Goal: Task Accomplishment & Management: Manage account settings

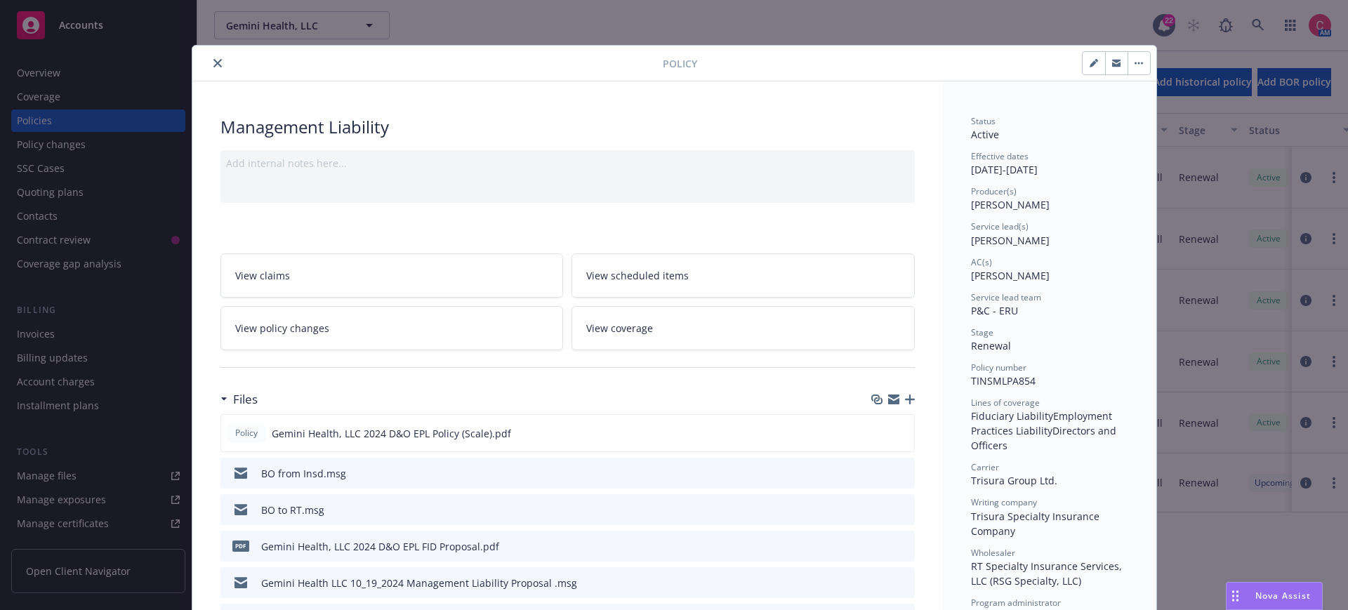
click at [199, 57] on div at bounding box center [430, 63] width 465 height 17
click at [213, 59] on icon "close" at bounding box center [217, 63] width 8 height 8
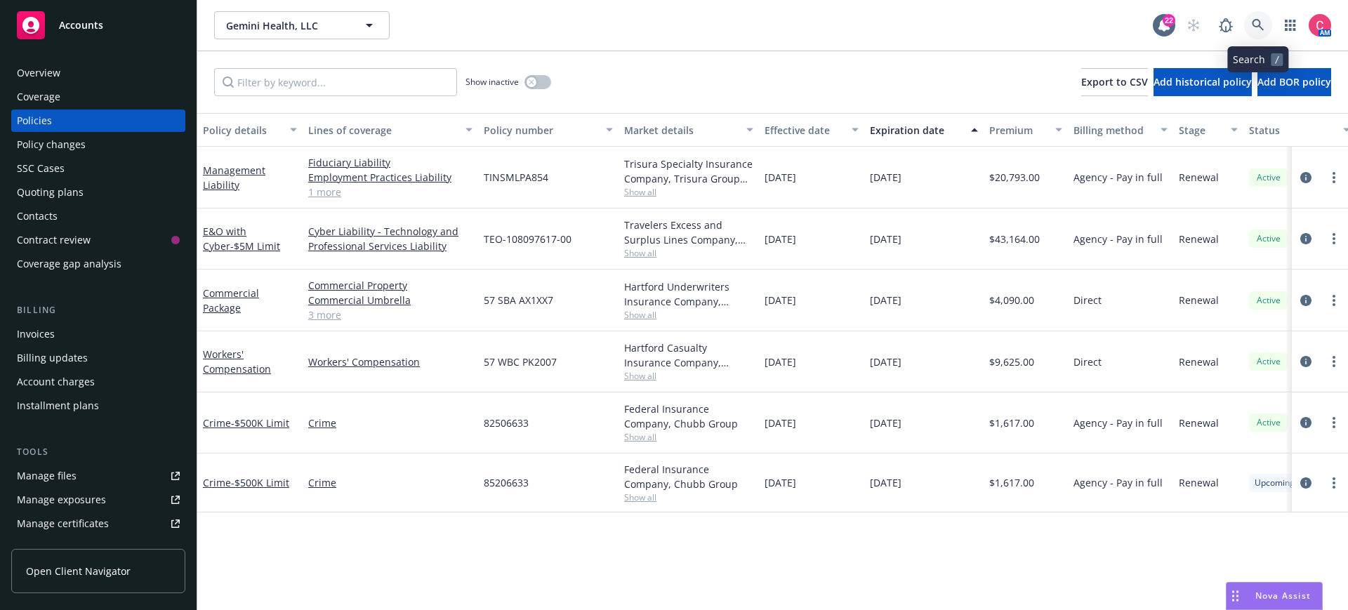
click at [1256, 21] on icon at bounding box center [1257, 25] width 13 height 13
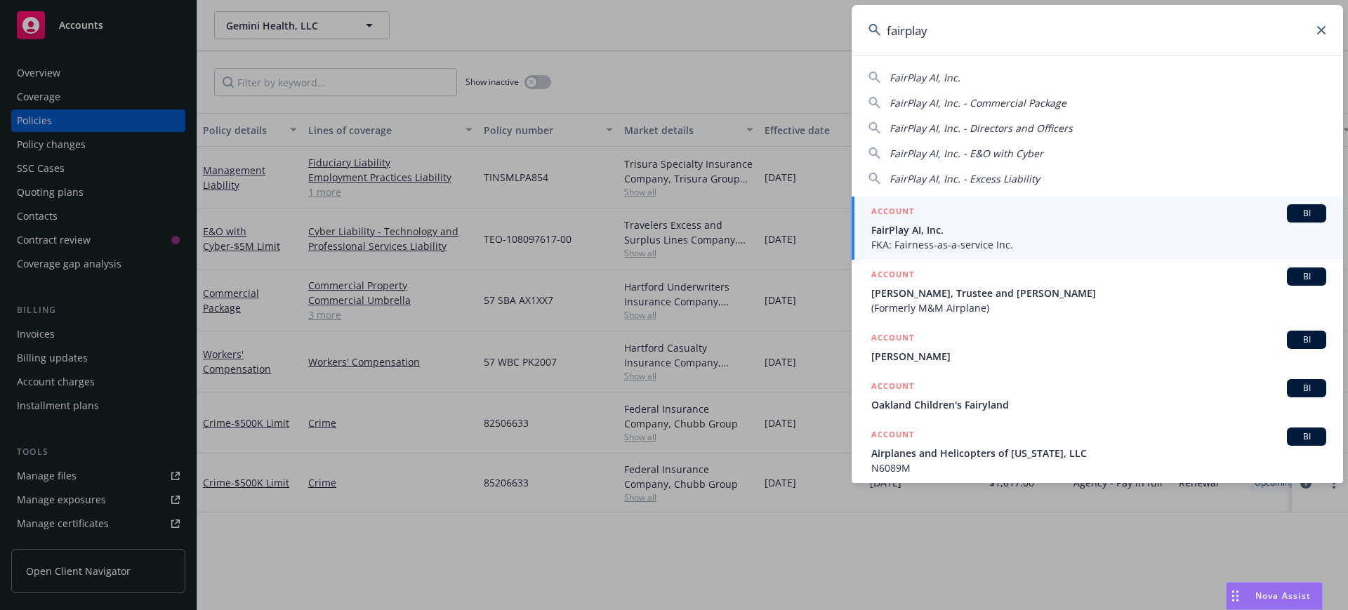
type input "fairplay"
click at [999, 214] on div "ACCOUNT BI" at bounding box center [1098, 213] width 455 height 18
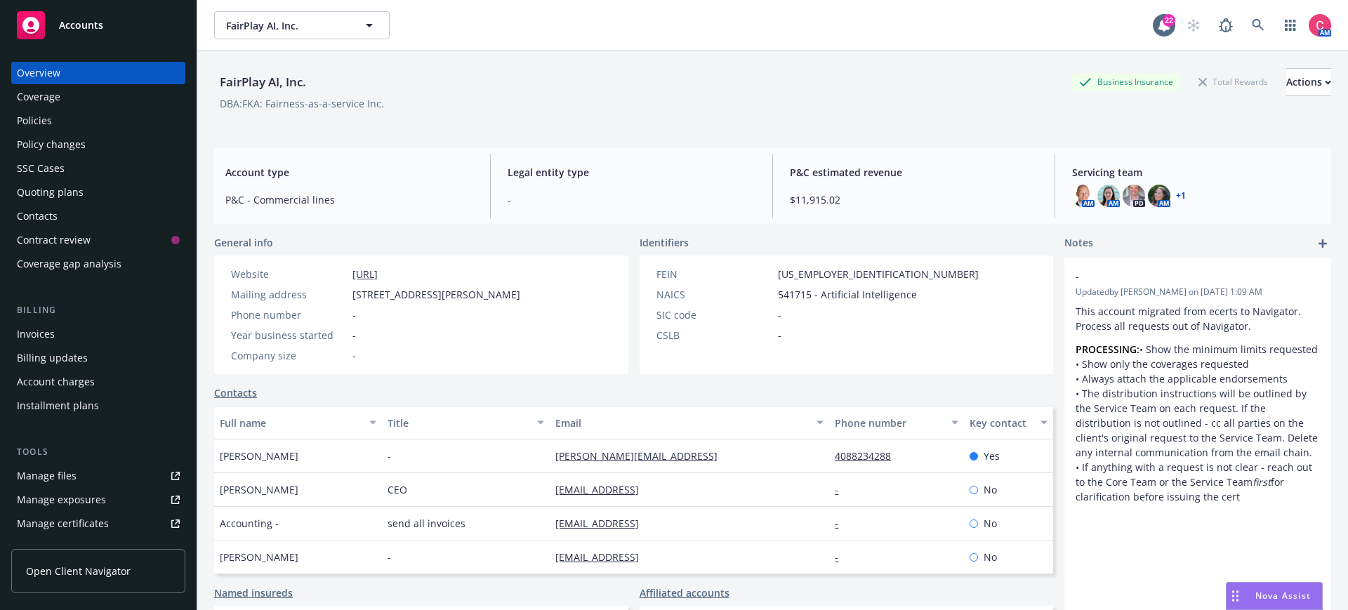
click at [122, 110] on div "Policies" at bounding box center [98, 120] width 163 height 22
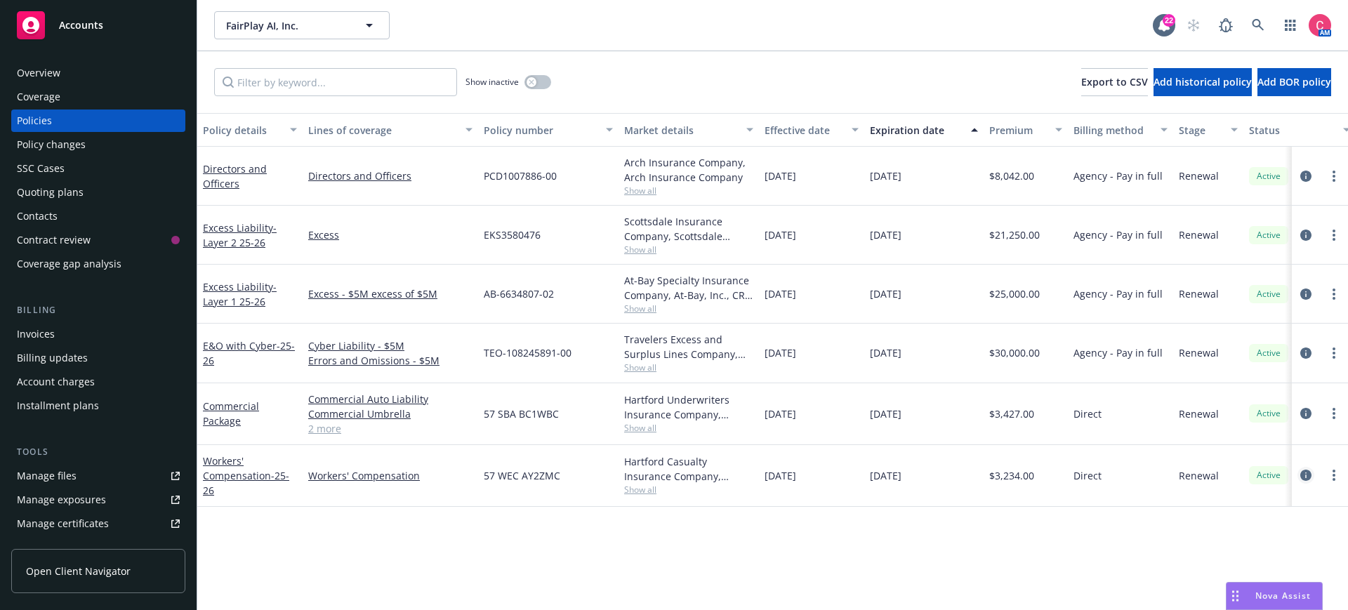
click at [1300, 472] on icon "circleInformation" at bounding box center [1305, 475] width 11 height 11
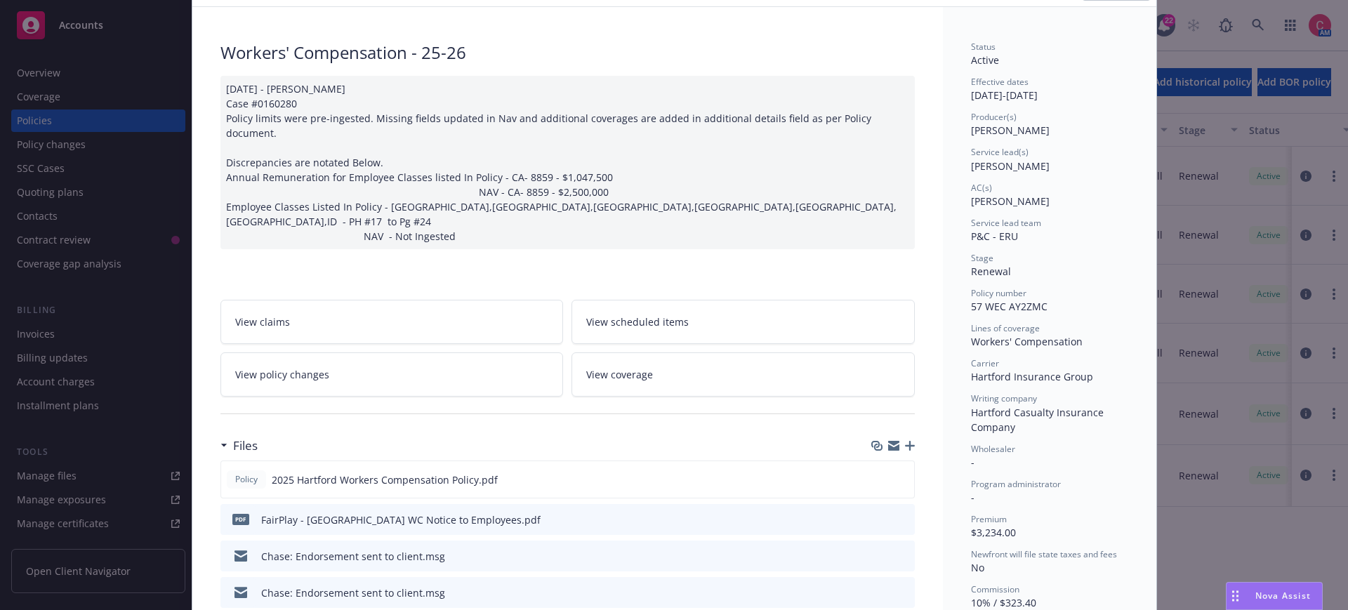
scroll to position [80, 0]
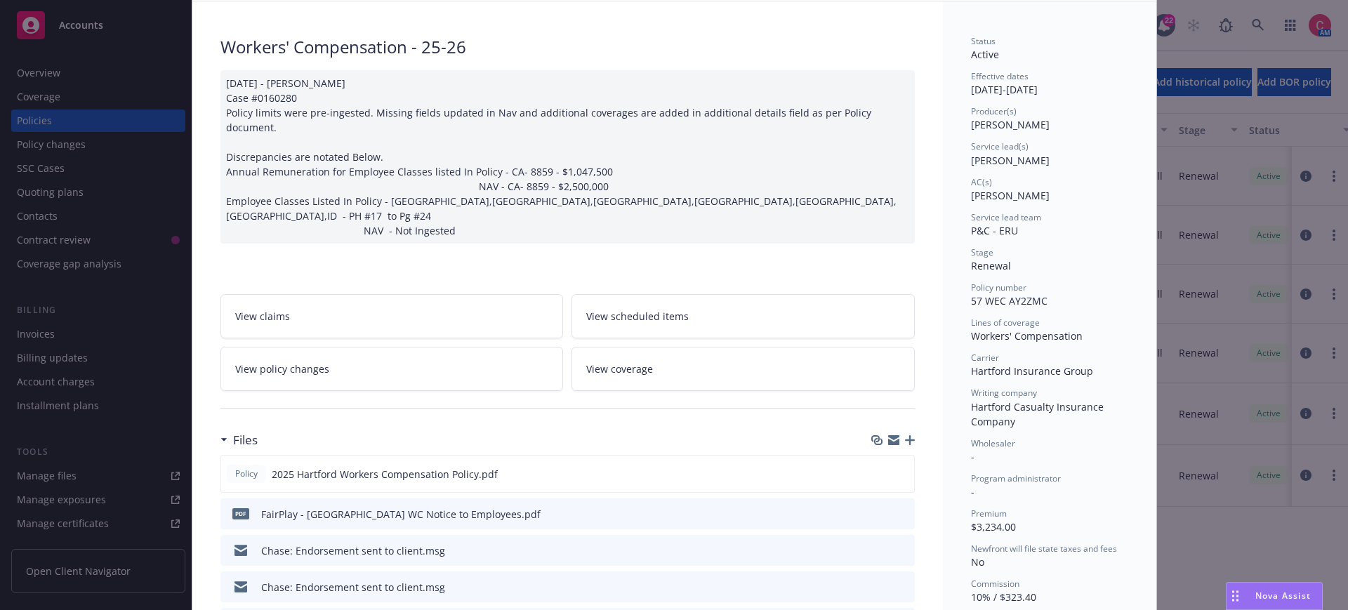
click at [908, 434] on div at bounding box center [893, 439] width 44 height 11
click at [912, 435] on icon "button" at bounding box center [910, 440] width 10 height 10
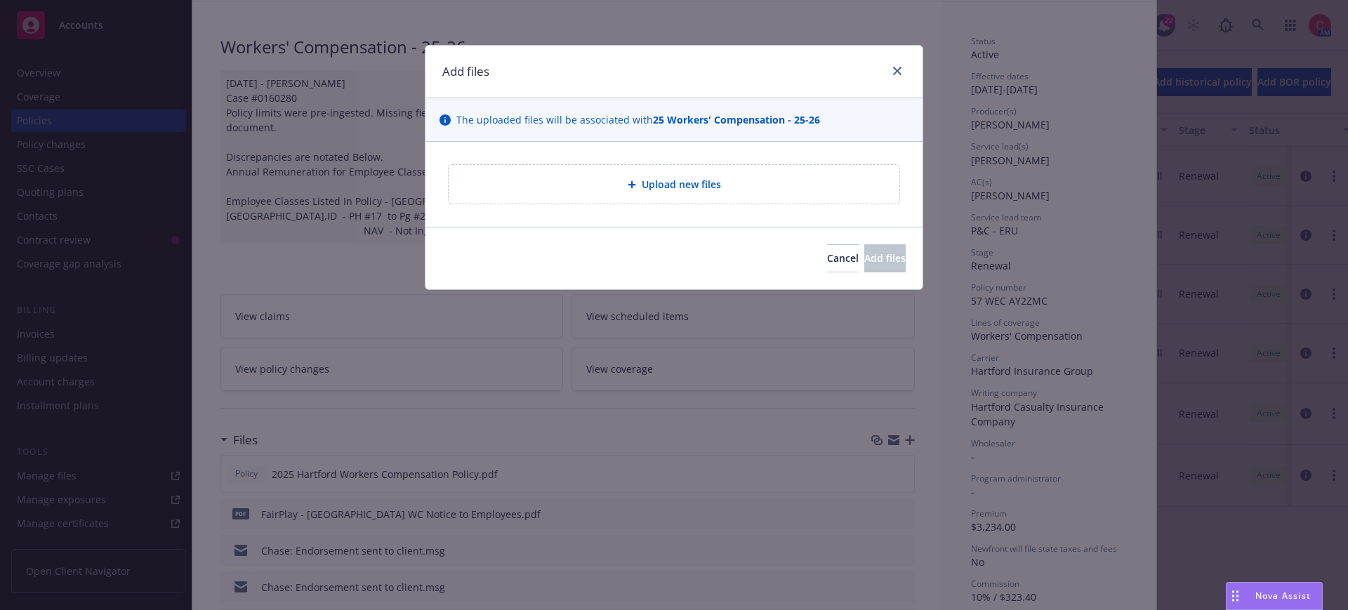
drag, startPoint x: 732, startPoint y: 222, endPoint x: 725, endPoint y: 209, distance: 14.5
click at [732, 221] on div "Upload new files" at bounding box center [673, 184] width 497 height 85
click at [724, 206] on div "Upload new files" at bounding box center [673, 184] width 497 height 85
click at [714, 191] on span "Upload new files" at bounding box center [681, 184] width 79 height 15
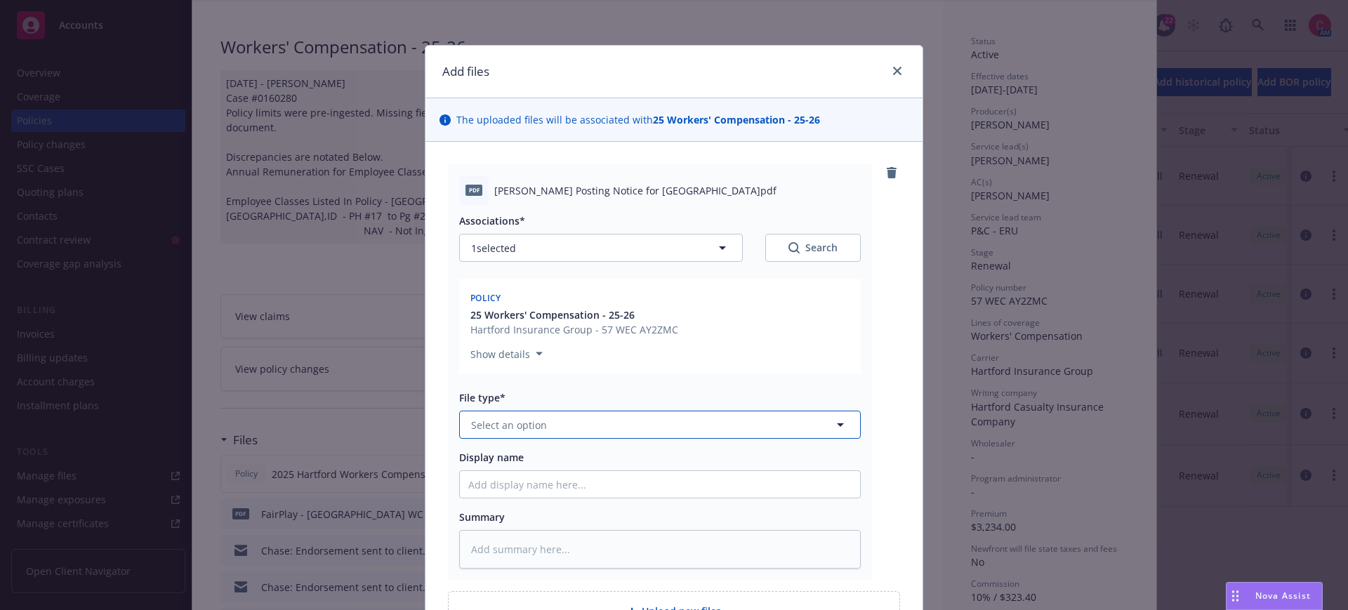
click at [550, 417] on button "Select an option" at bounding box center [659, 425] width 401 height 28
type input "other"
click at [559, 451] on div "Other" at bounding box center [660, 463] width 400 height 37
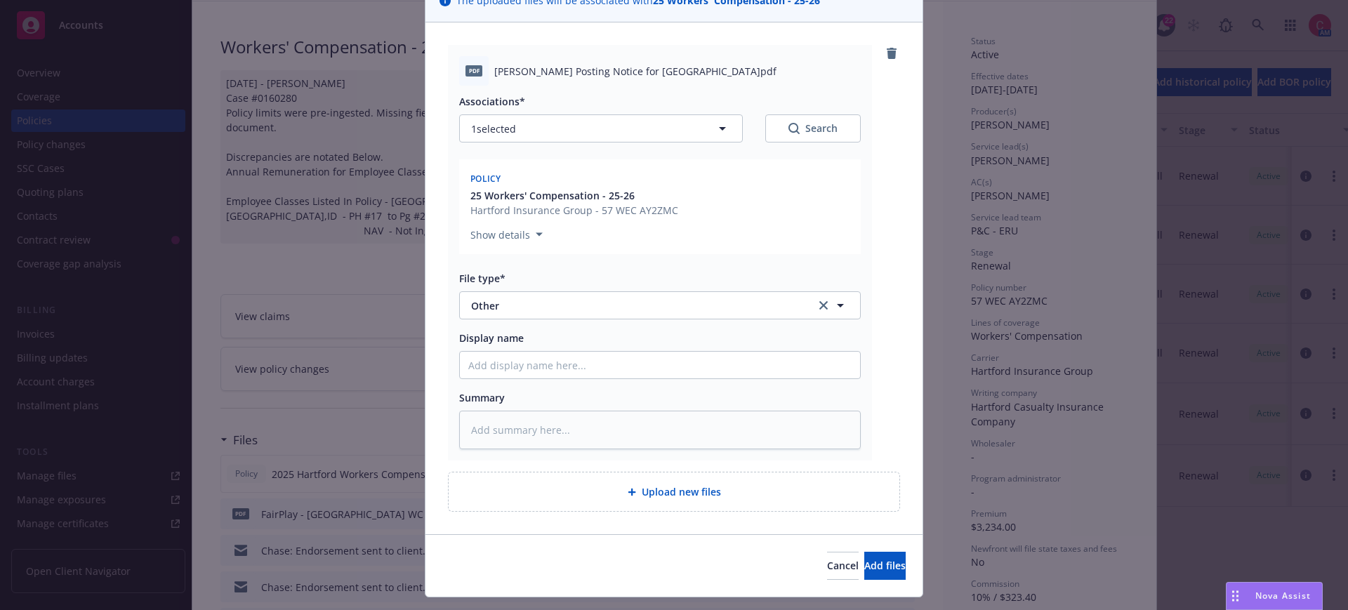
scroll to position [152, 0]
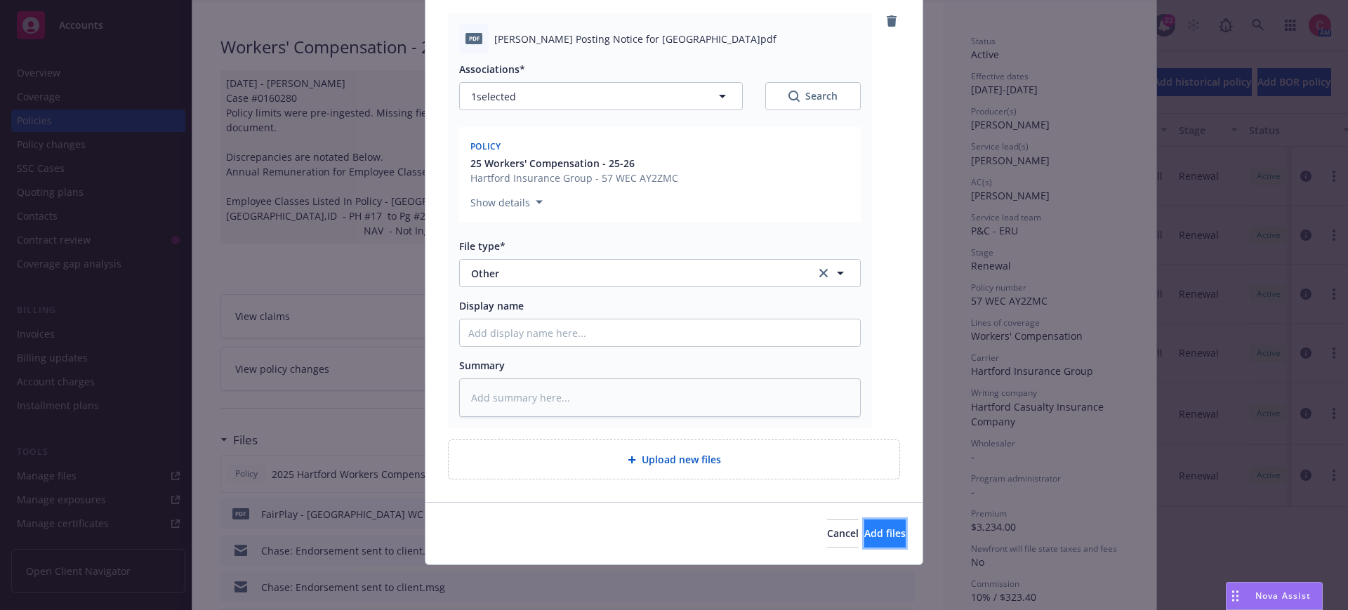
click at [902, 522] on button "Add files" at bounding box center [884, 533] width 41 height 28
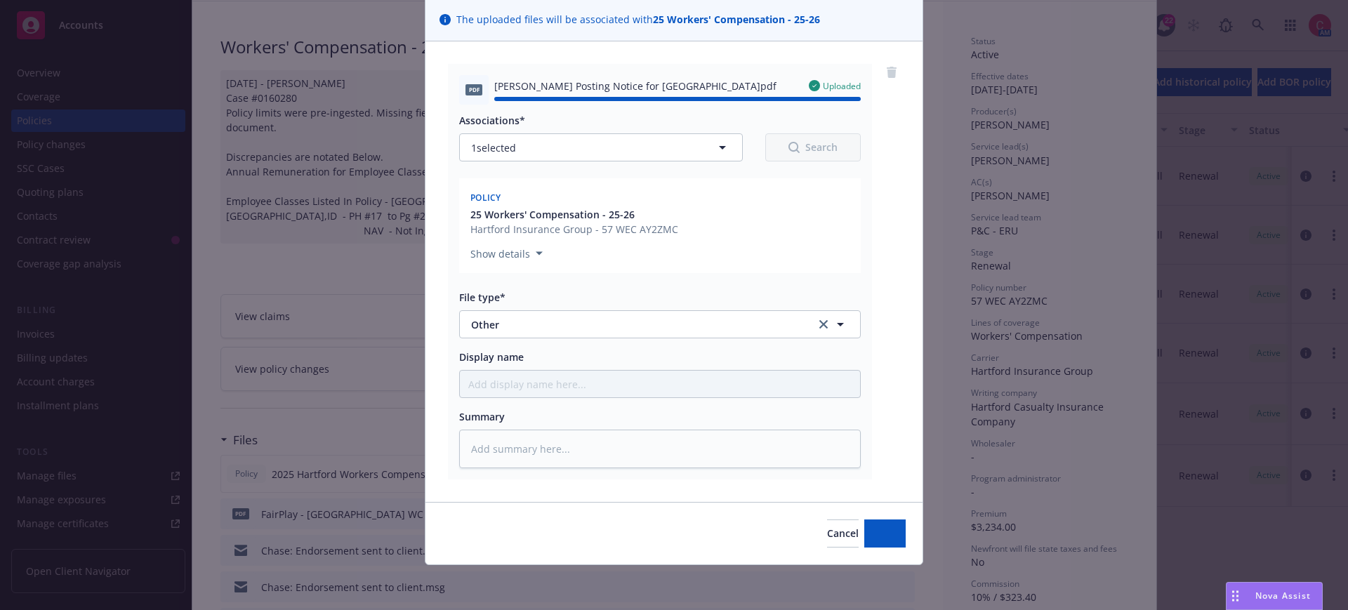
type textarea "x"
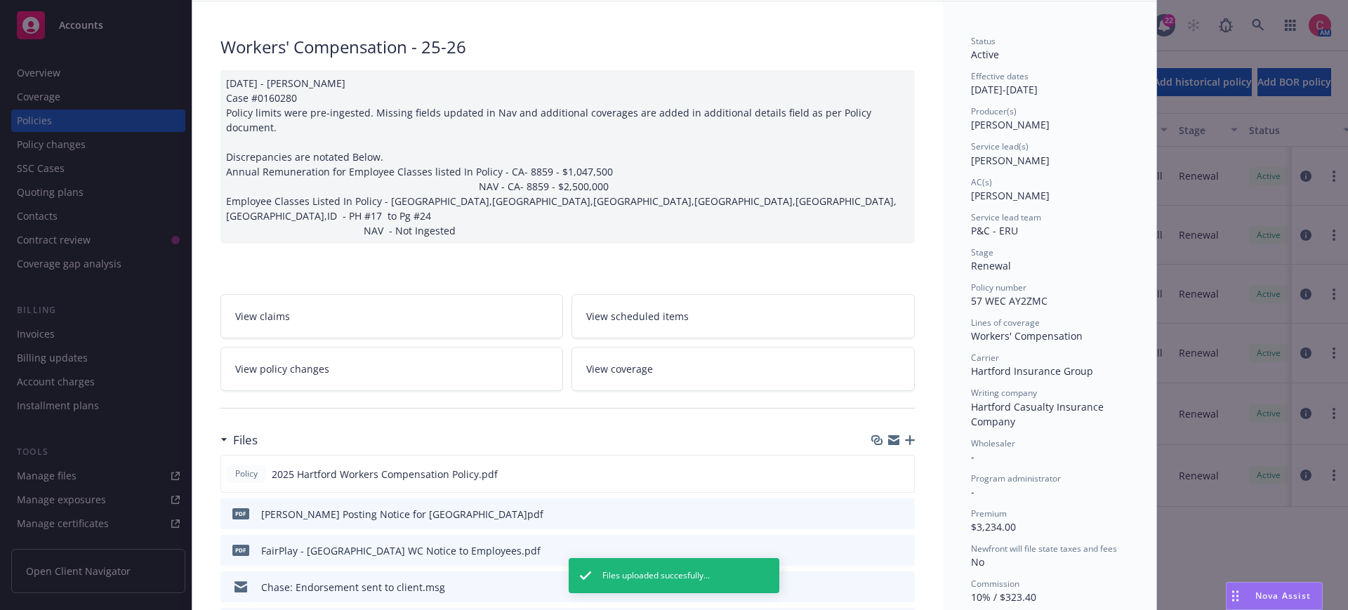
scroll to position [0, 0]
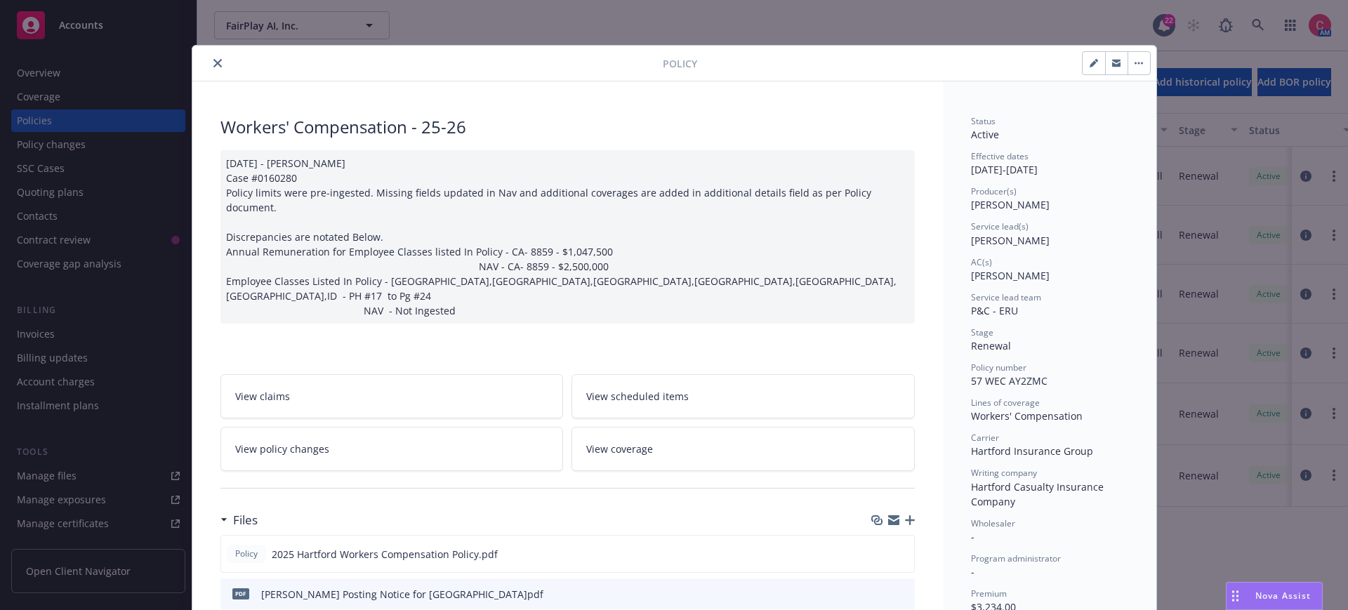
click at [213, 64] on icon "close" at bounding box center [217, 63] width 8 height 8
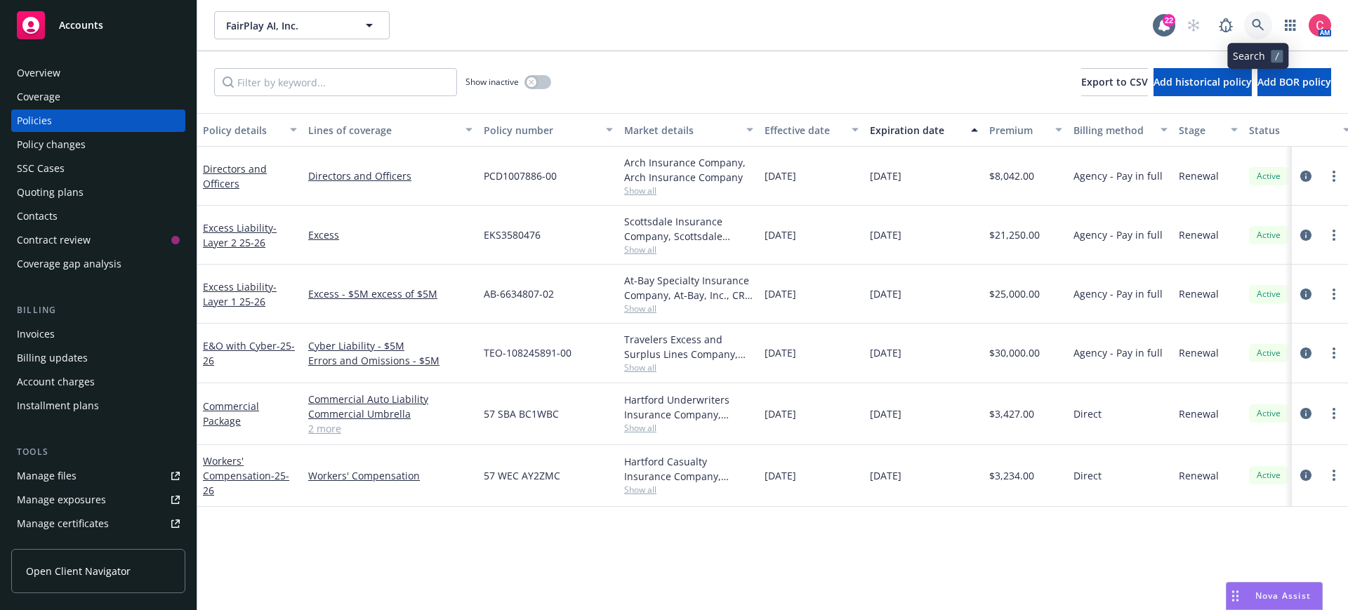
click at [1261, 20] on icon at bounding box center [1257, 25] width 13 height 13
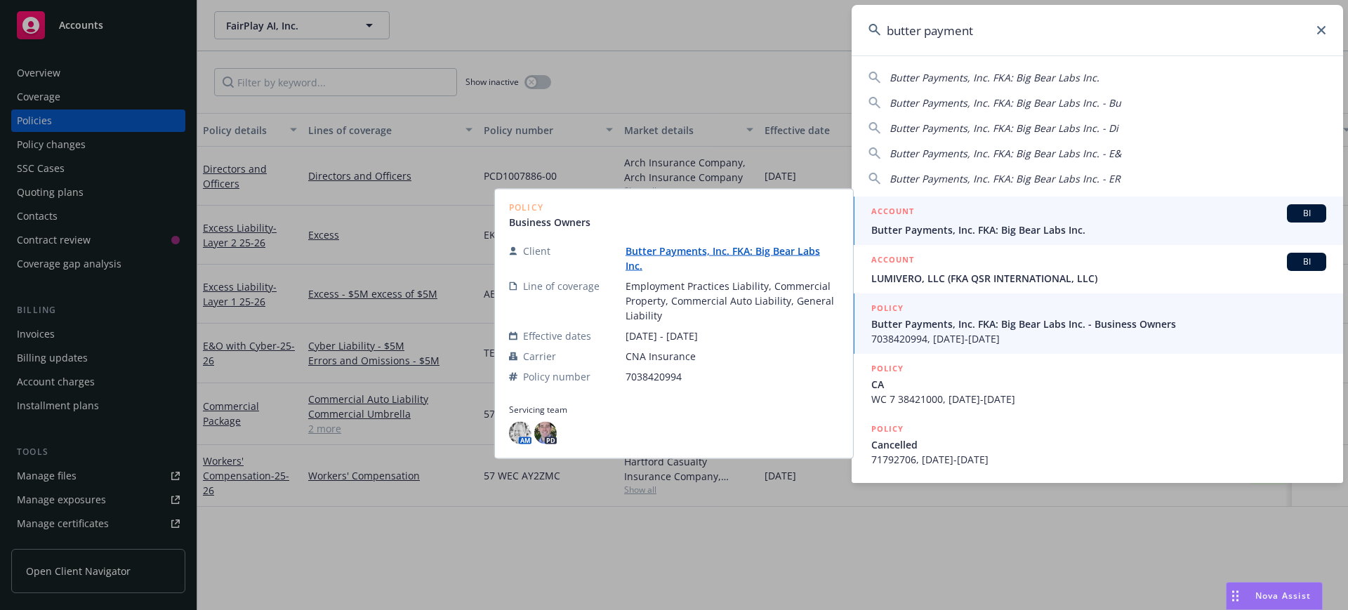
type input "butter payment"
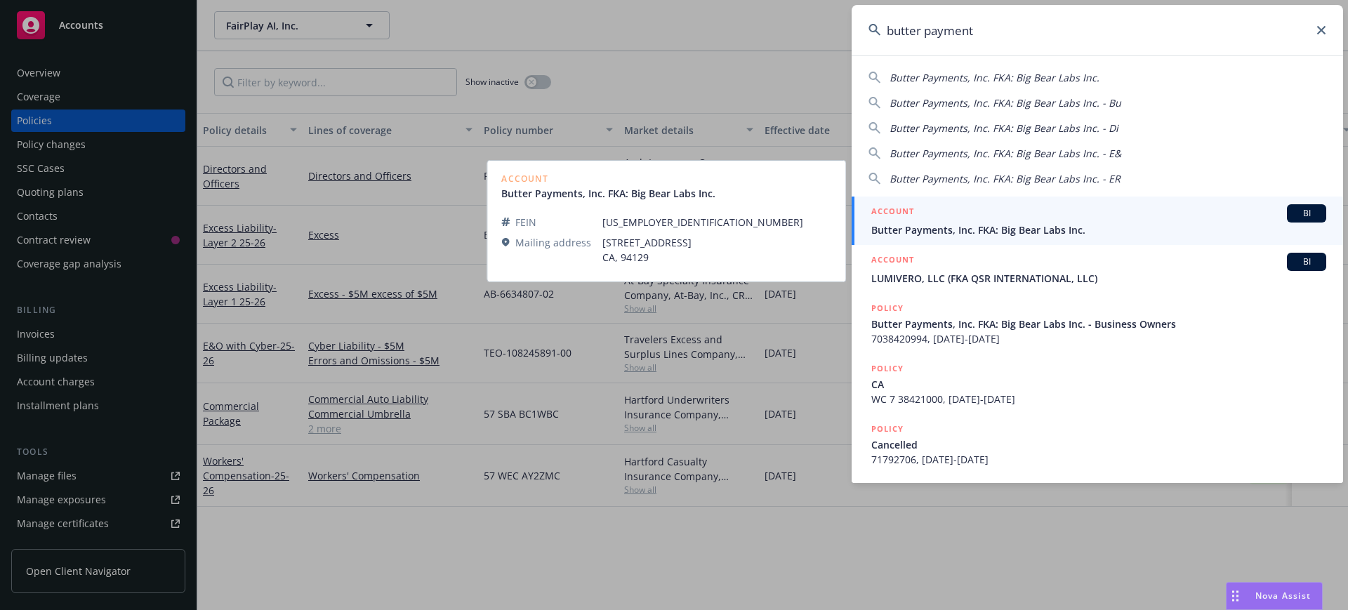
click at [989, 234] on span "Butter Payments, Inc. FKA: Big Bear Labs Inc." at bounding box center [1098, 230] width 455 height 15
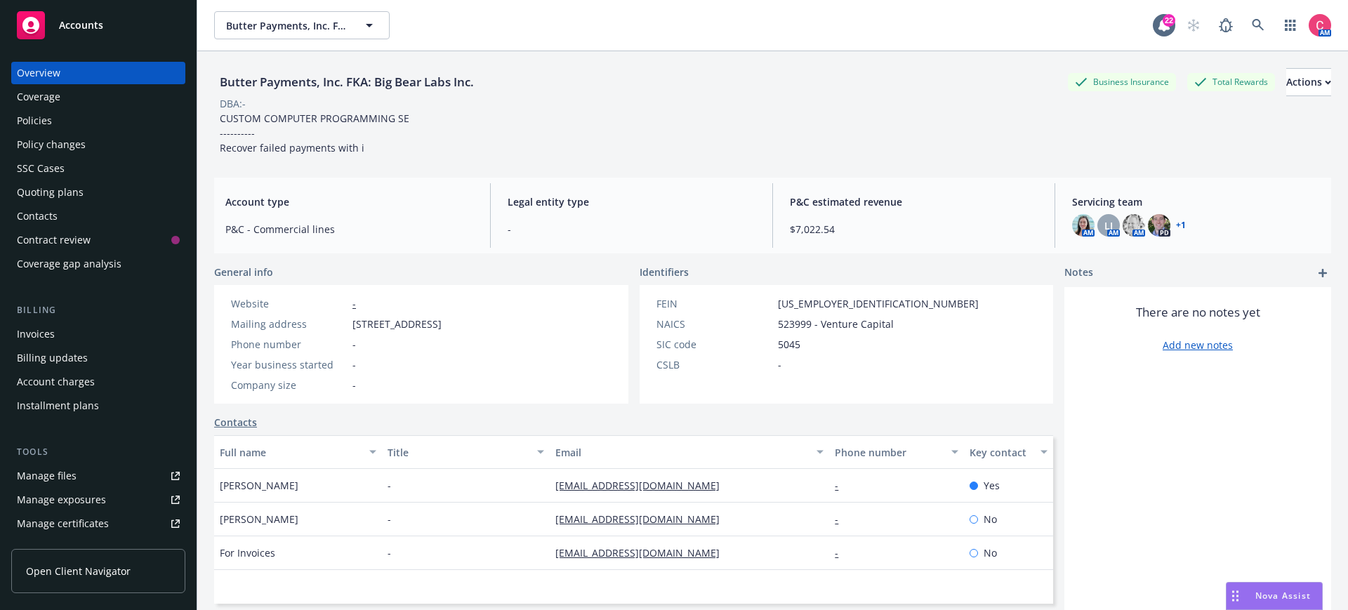
click at [145, 126] on div "Policies" at bounding box center [98, 120] width 163 height 22
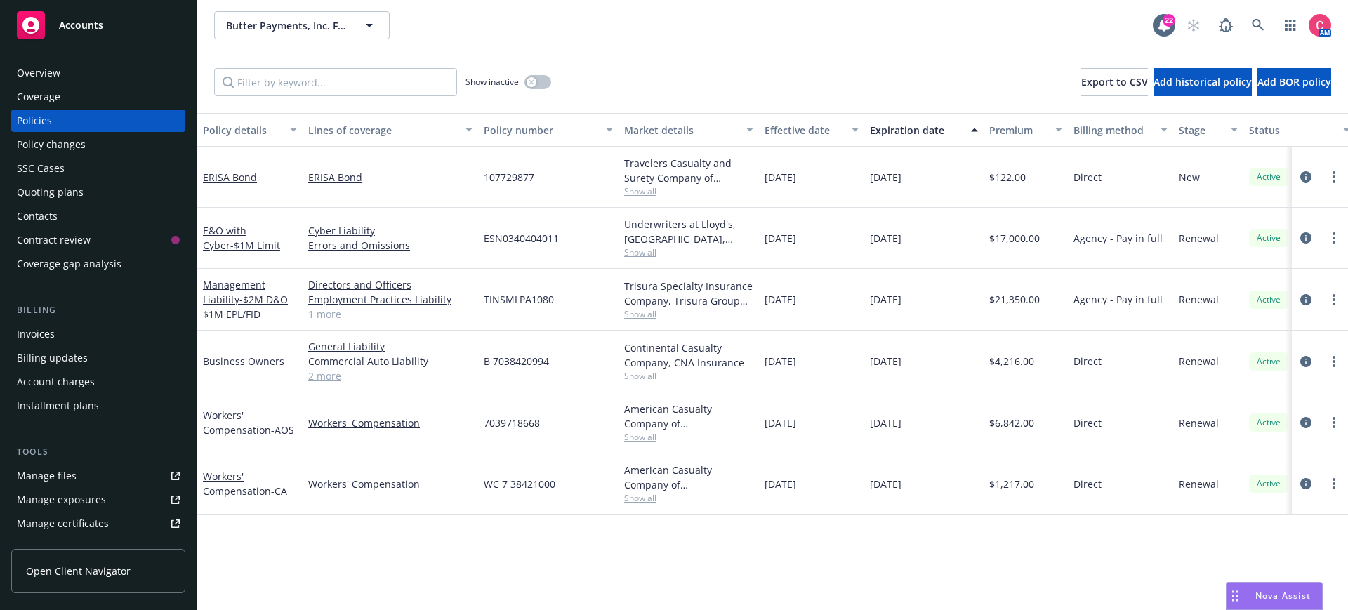
click at [488, 173] on span "107729877" at bounding box center [509, 177] width 51 height 15
copy span "107729877"
click at [1244, 29] on link at bounding box center [1258, 25] width 28 height 28
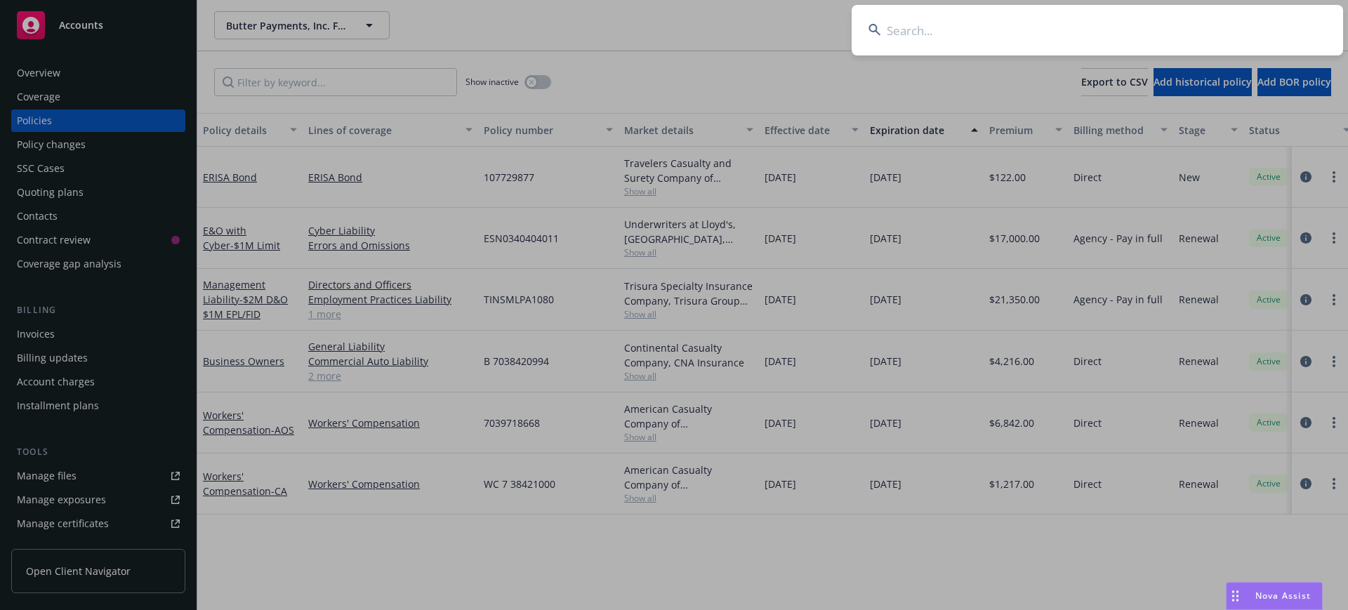
type input "n"
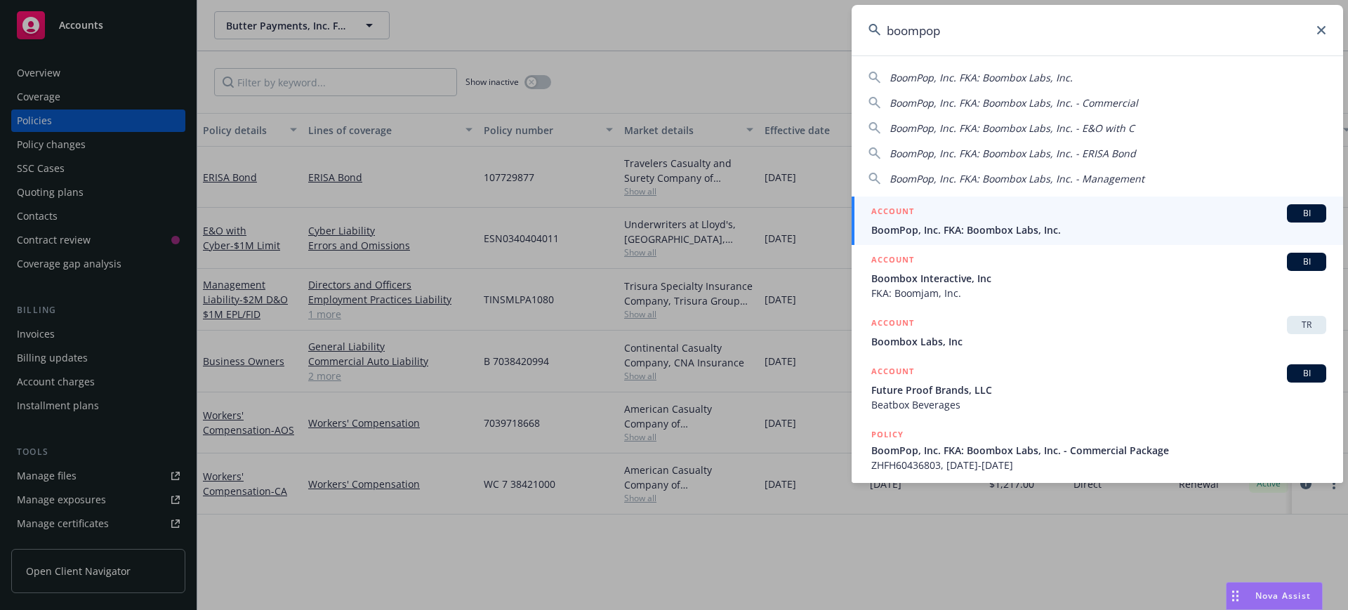
type input "boompop"
click at [978, 234] on span "BoomPop, Inc. FKA: Boombox Labs, Inc." at bounding box center [1098, 230] width 455 height 15
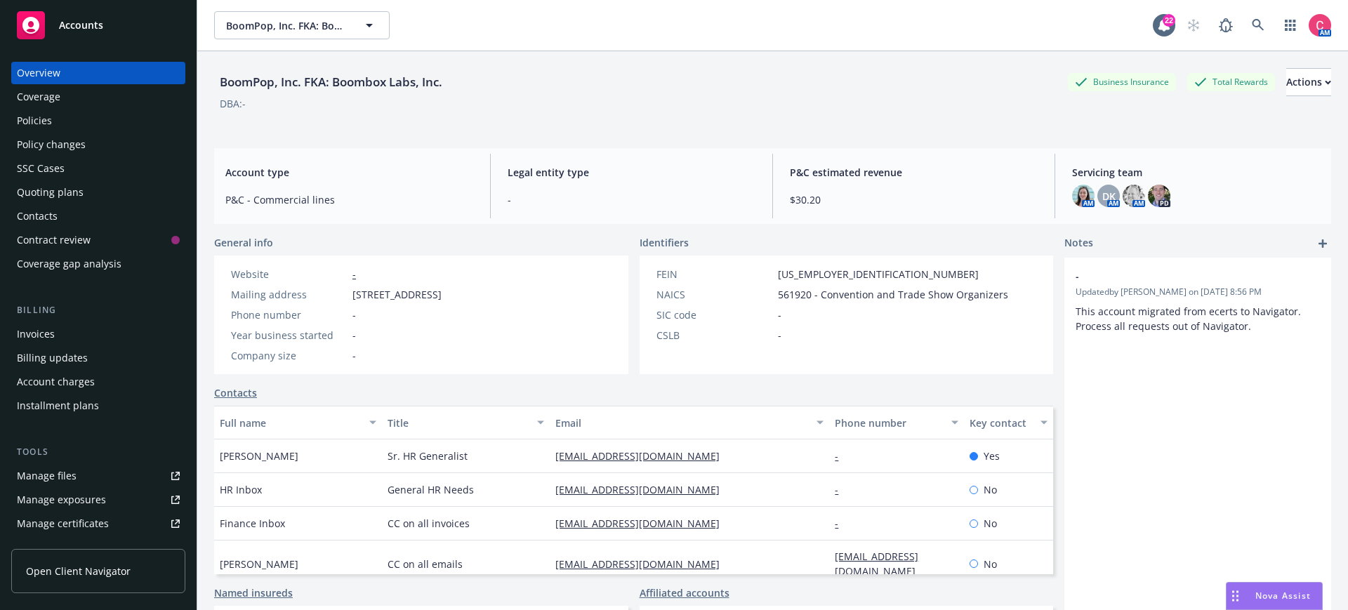
click at [164, 122] on div "Policies" at bounding box center [98, 120] width 163 height 22
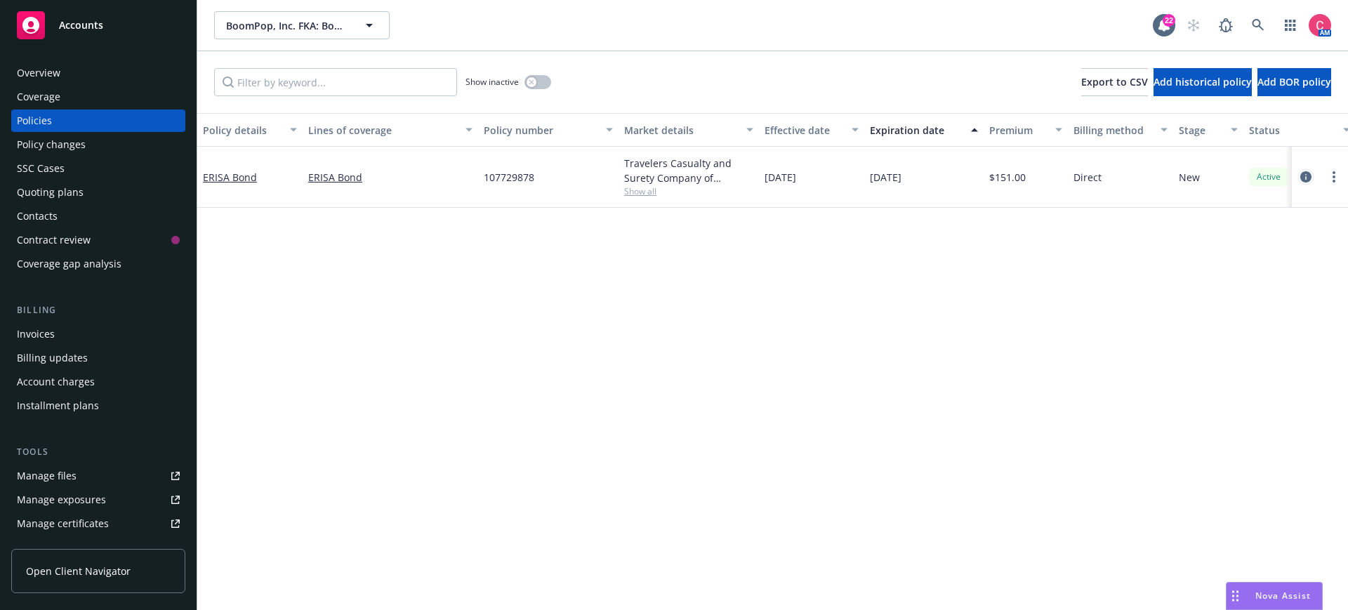
click at [1310, 180] on icon "circleInformation" at bounding box center [1305, 176] width 11 height 11
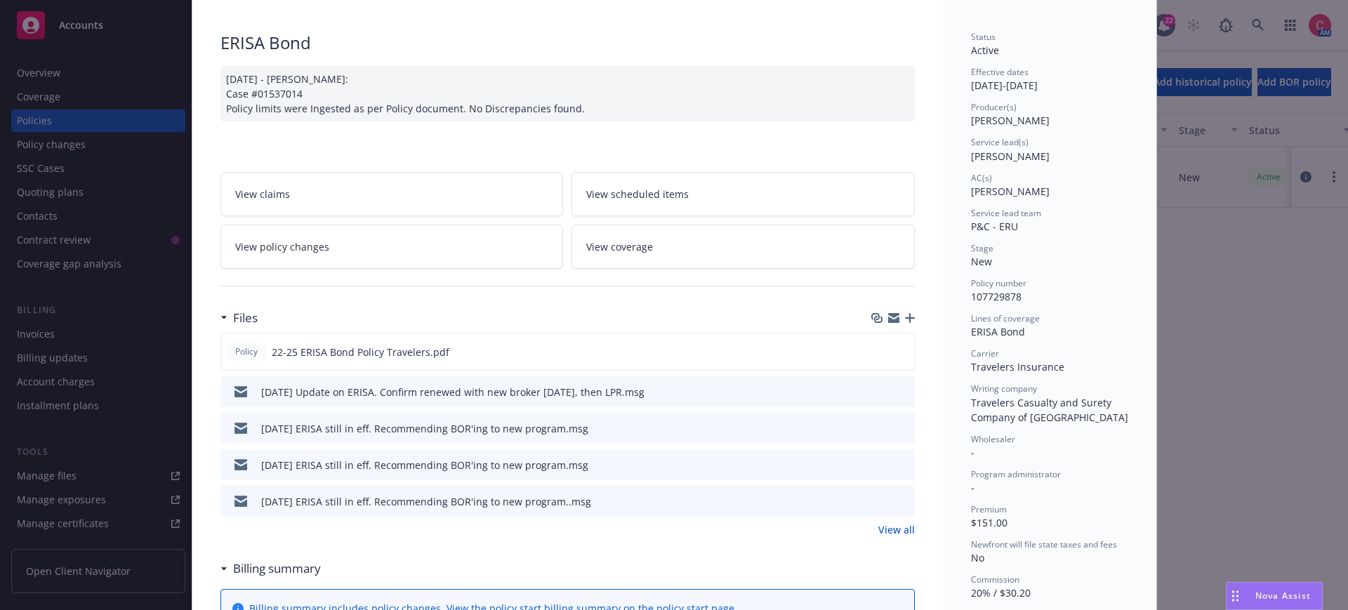
scroll to position [88, 0]
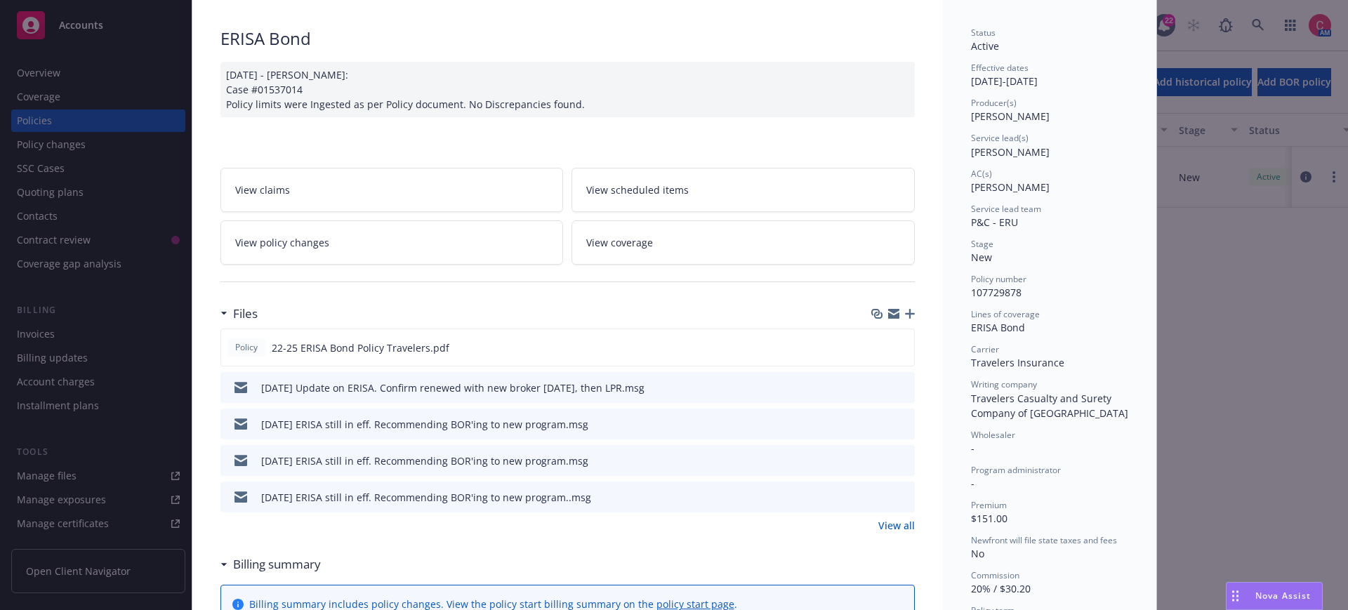
click at [903, 390] on icon "preview file" at bounding box center [901, 387] width 13 height 10
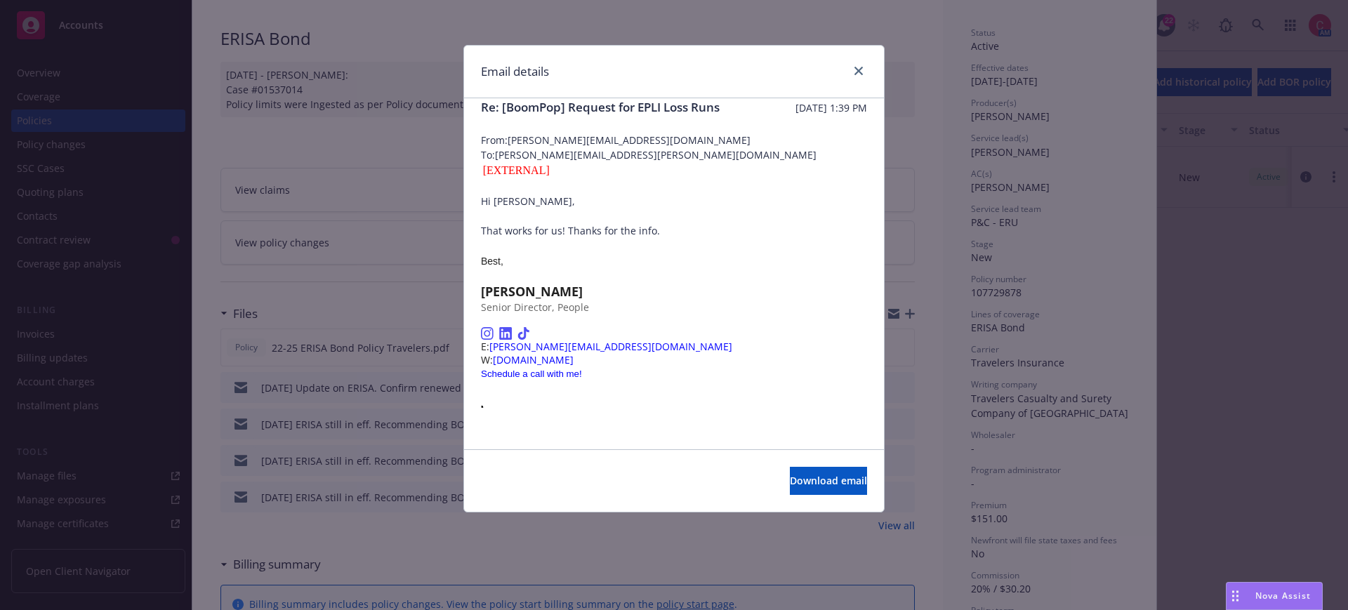
scroll to position [0, 0]
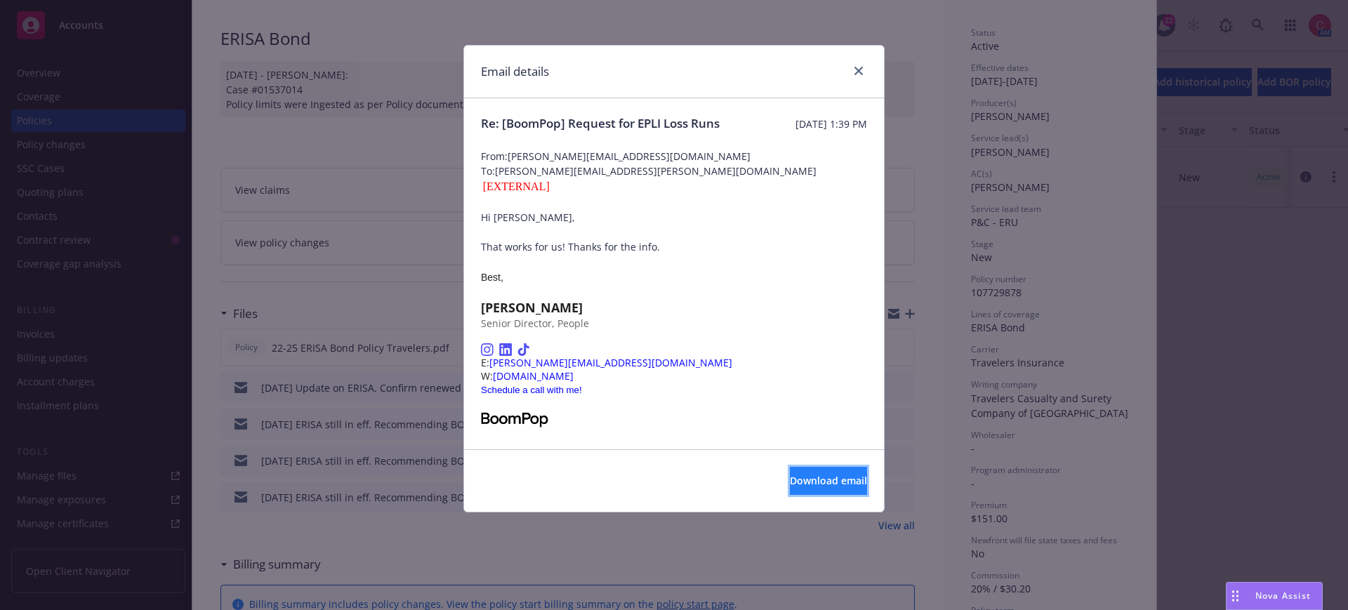
click at [790, 469] on button "Download email" at bounding box center [828, 481] width 77 height 28
click at [859, 70] on icon "close" at bounding box center [858, 71] width 8 height 8
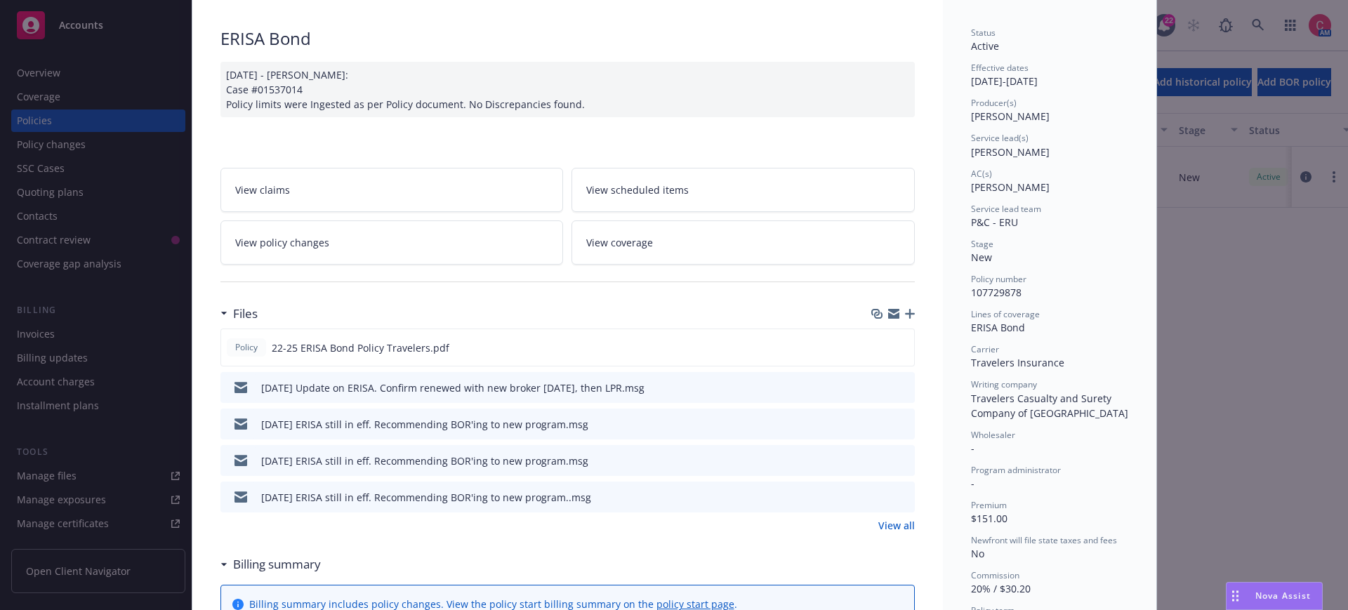
click at [898, 310] on icon "button" at bounding box center [893, 311] width 11 height 5
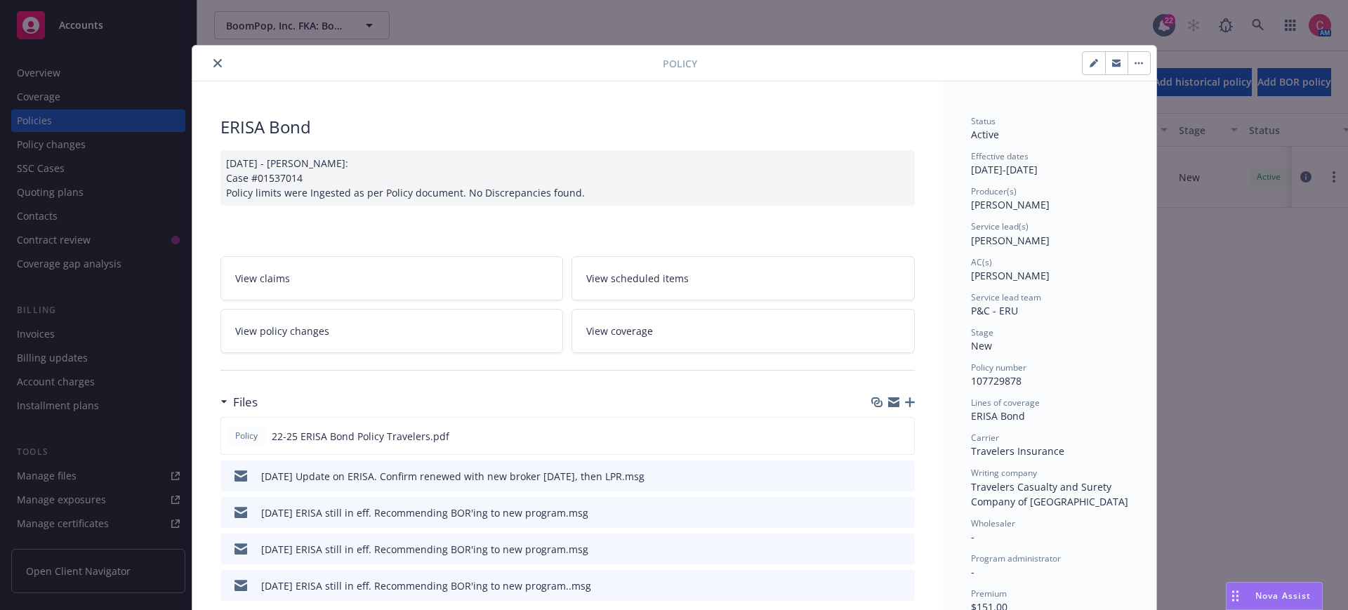
click at [213, 64] on icon "close" at bounding box center [217, 63] width 8 height 8
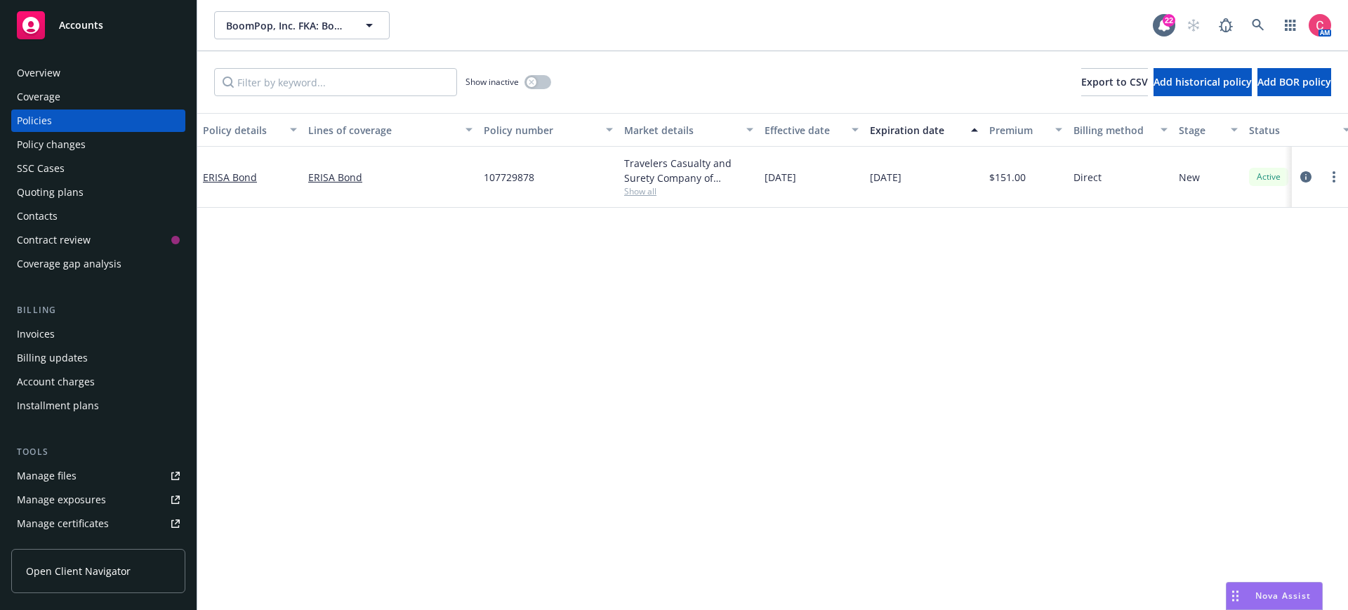
click at [152, 75] on div "Overview" at bounding box center [98, 73] width 163 height 22
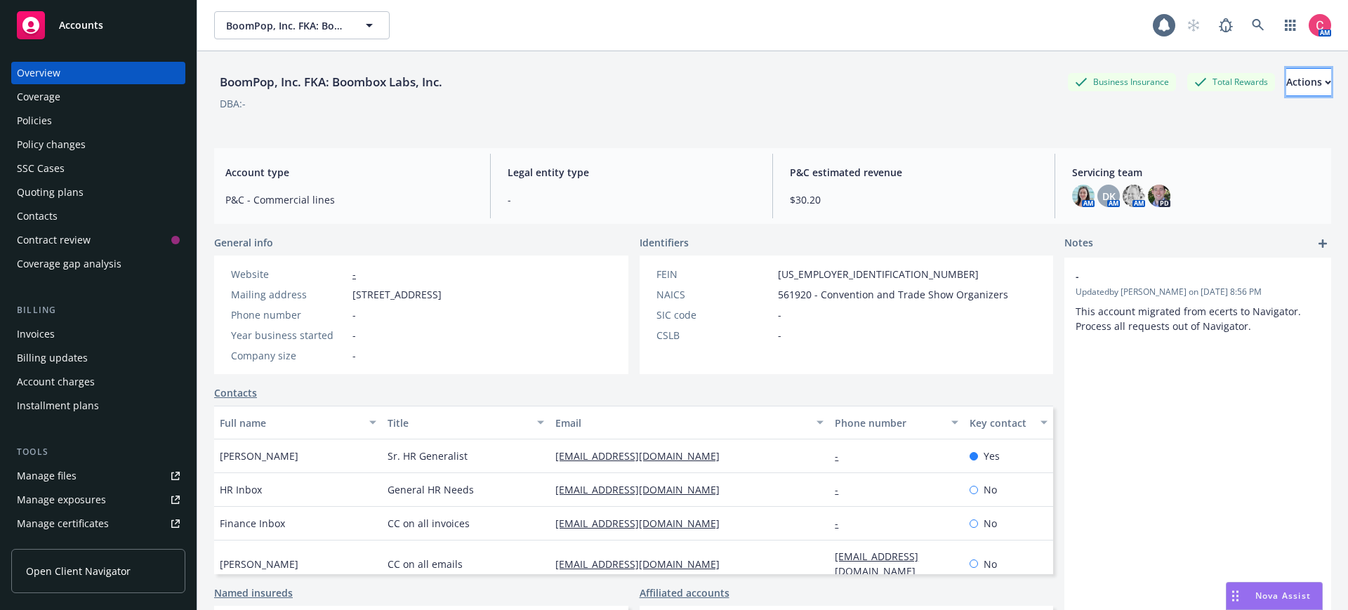
click at [1310, 88] on button "Actions" at bounding box center [1308, 82] width 45 height 28
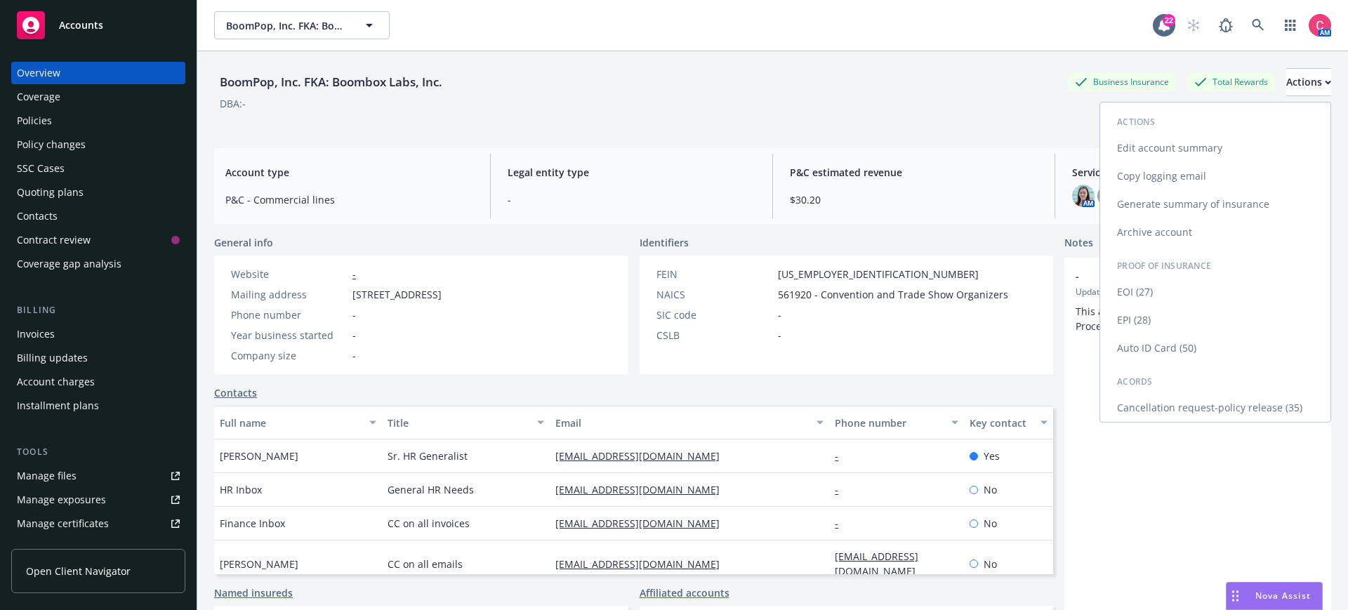
click at [1202, 410] on link "Cancellation request-policy release (35)" at bounding box center [1215, 408] width 230 height 28
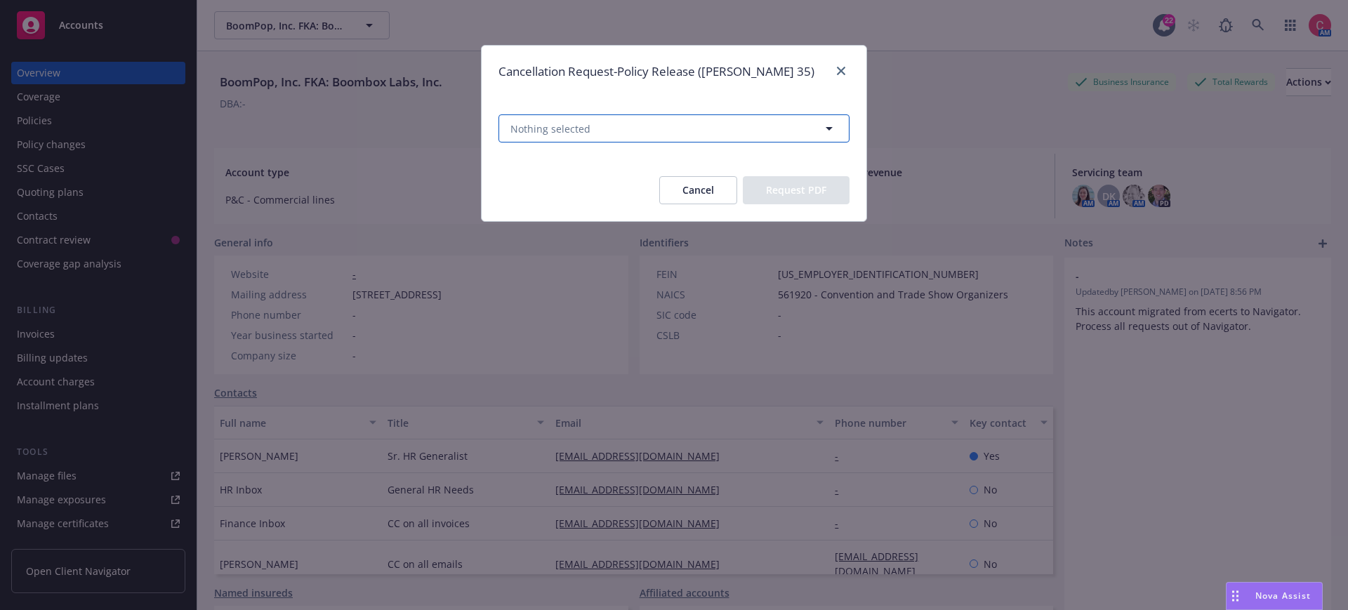
click at [530, 134] on span "Nothing selected" at bounding box center [550, 128] width 80 height 15
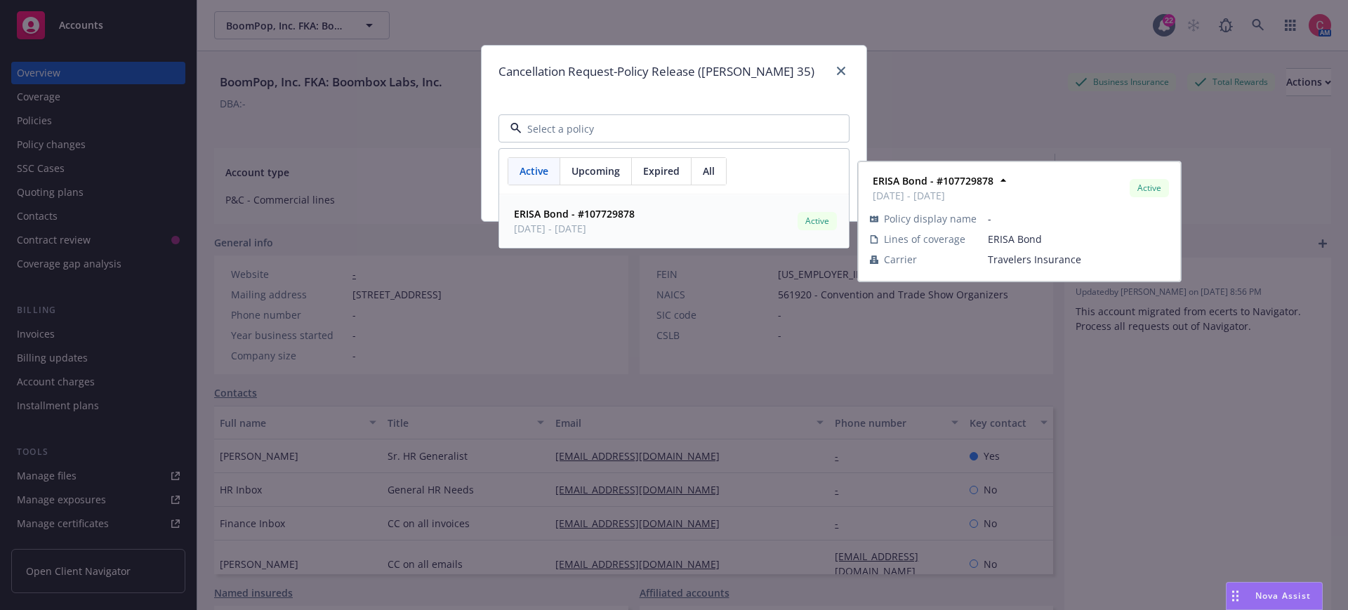
click at [543, 221] on span "ERISA Bond - #107729878" at bounding box center [574, 213] width 121 height 15
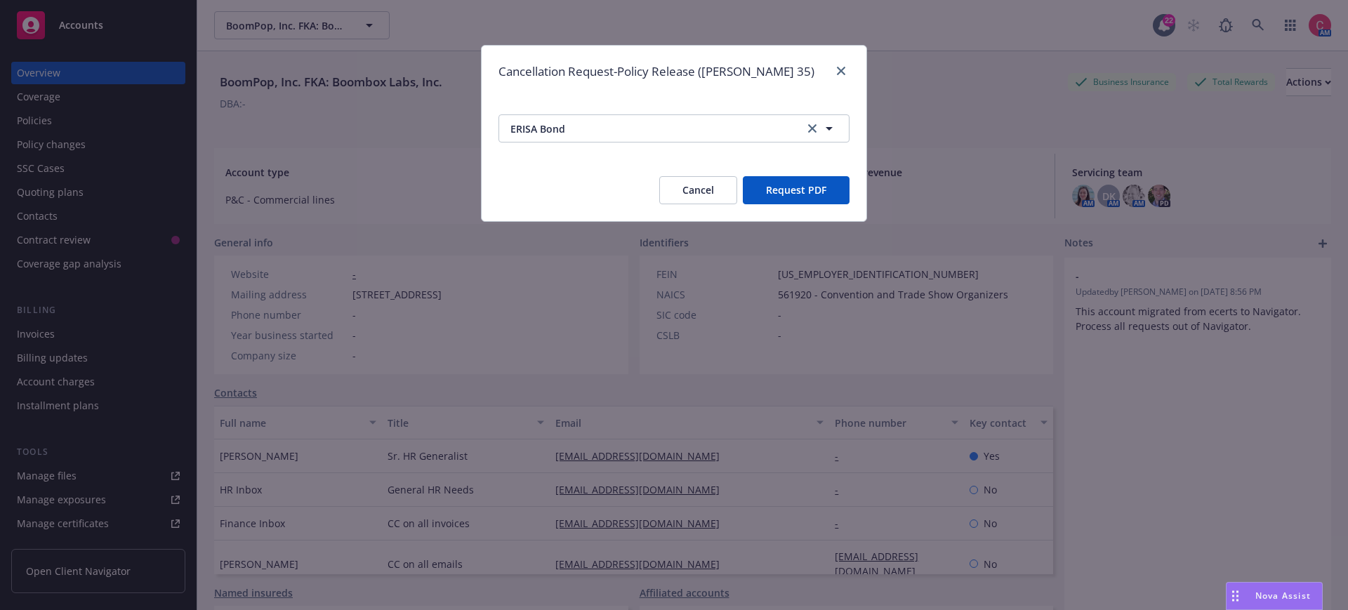
click at [776, 181] on button "Request PDF" at bounding box center [796, 190] width 107 height 28
click at [843, 71] on icon "close" at bounding box center [841, 71] width 8 height 8
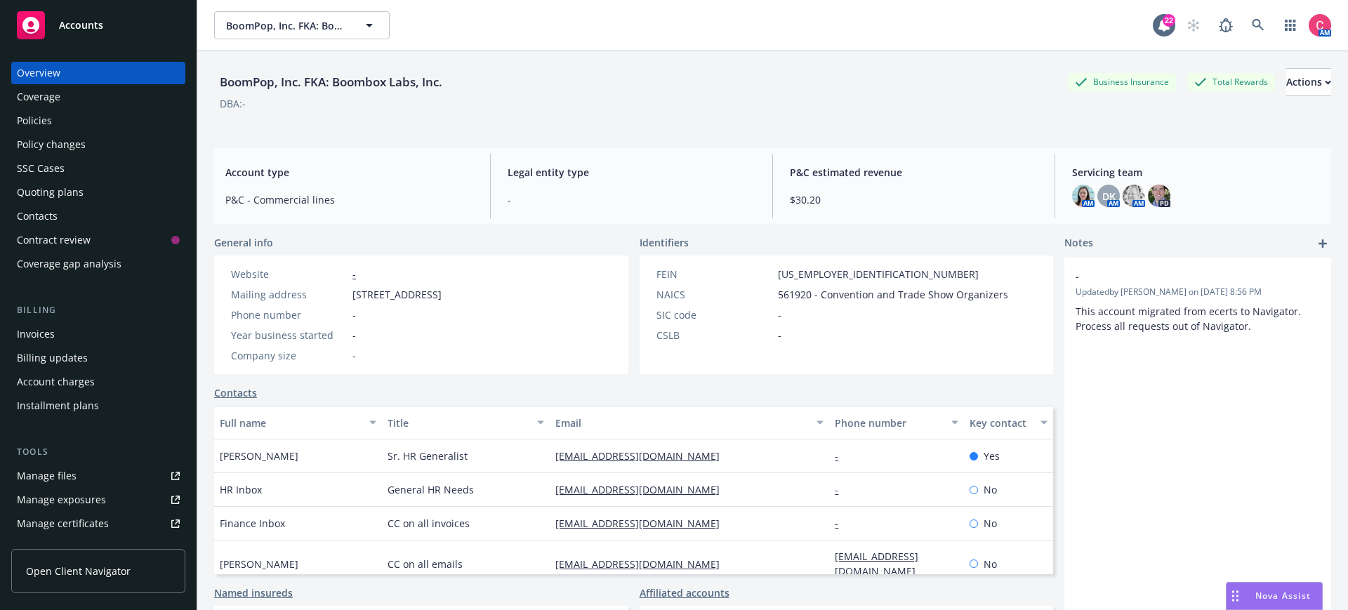
click at [37, 112] on div "Policies" at bounding box center [34, 120] width 35 height 22
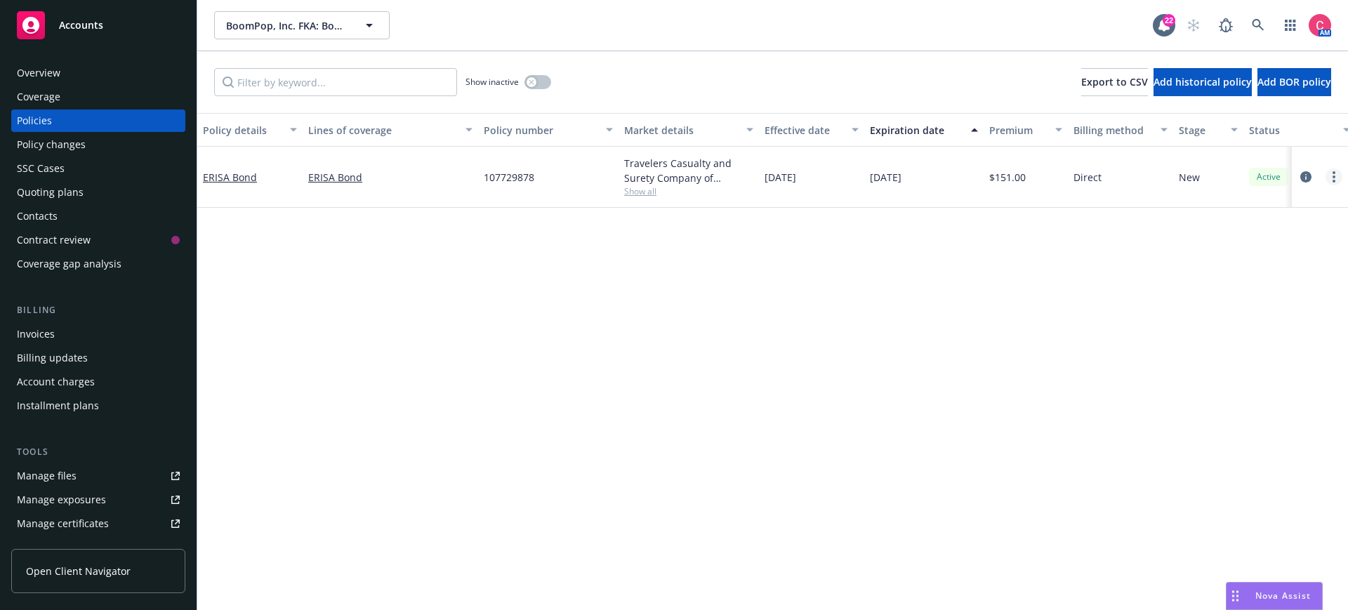
click at [1336, 180] on link "more" at bounding box center [1333, 176] width 17 height 17
click at [1225, 269] on link "End policy" at bounding box center [1258, 262] width 165 height 28
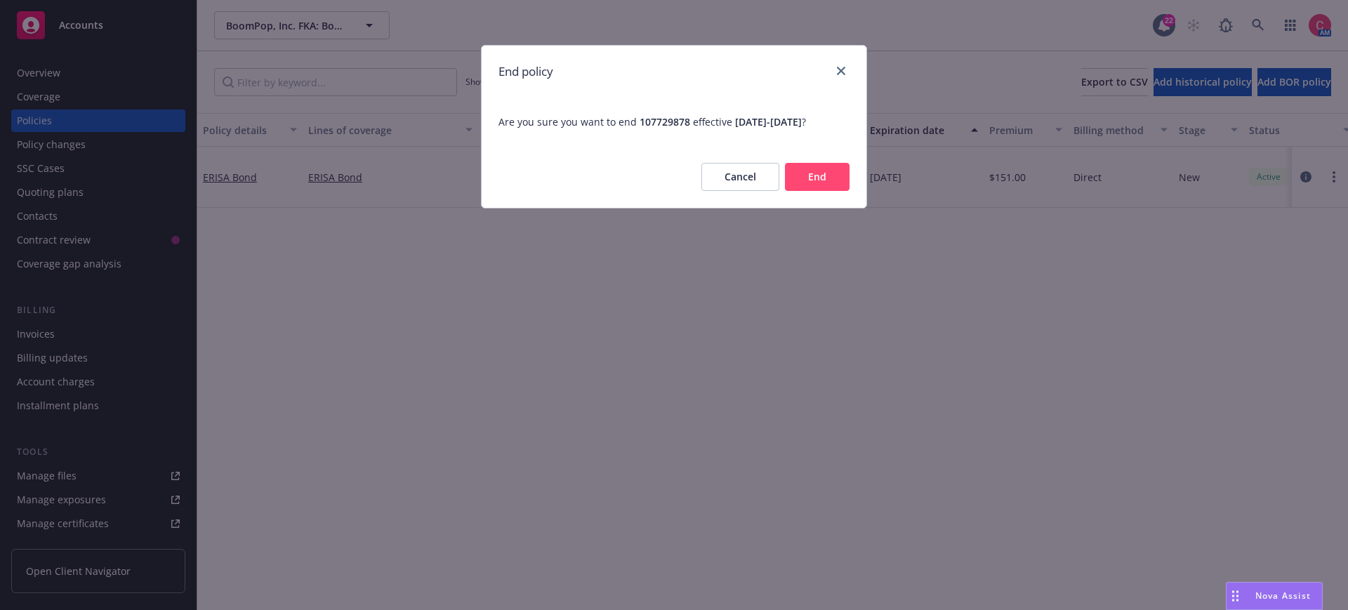
click at [823, 182] on button "End" at bounding box center [817, 177] width 65 height 28
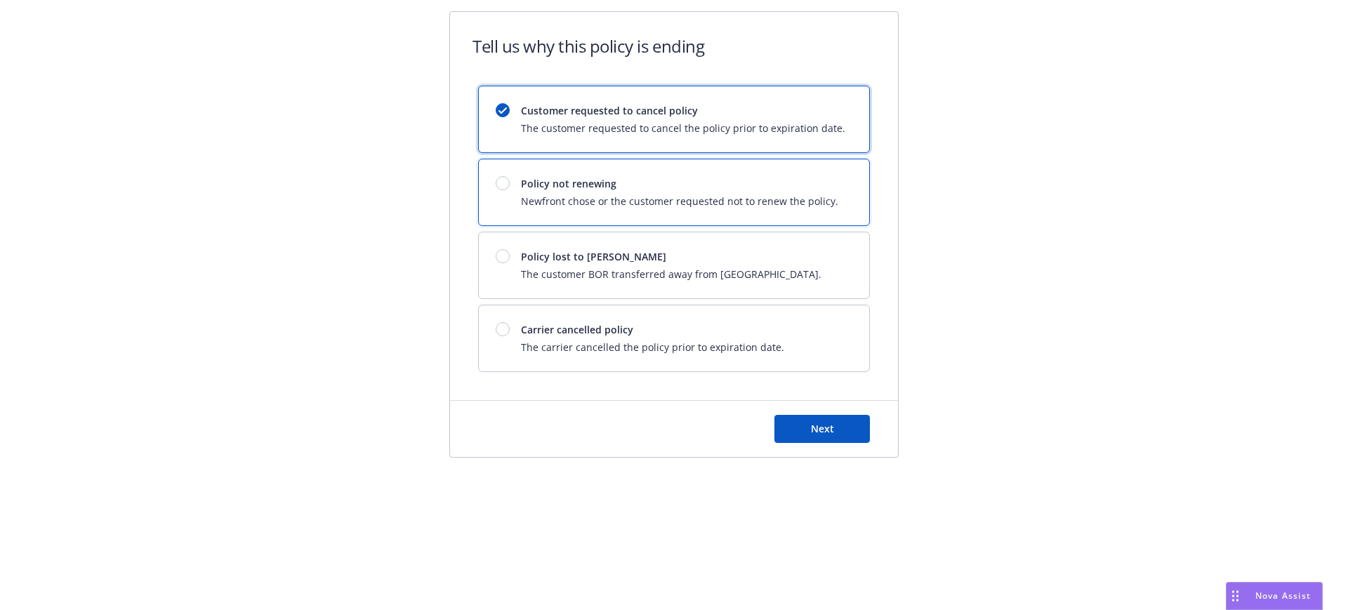
click at [823, 182] on span "Policy not renewing" at bounding box center [679, 183] width 317 height 15
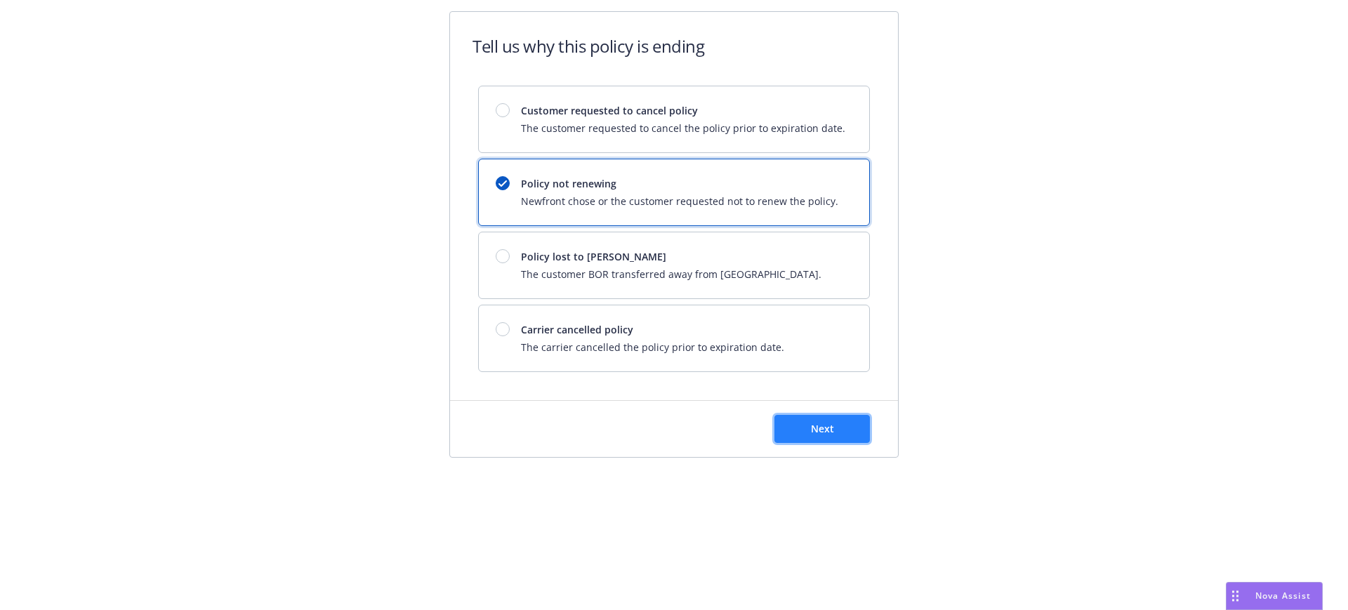
click at [827, 437] on button "Next" at bounding box center [821, 429] width 95 height 28
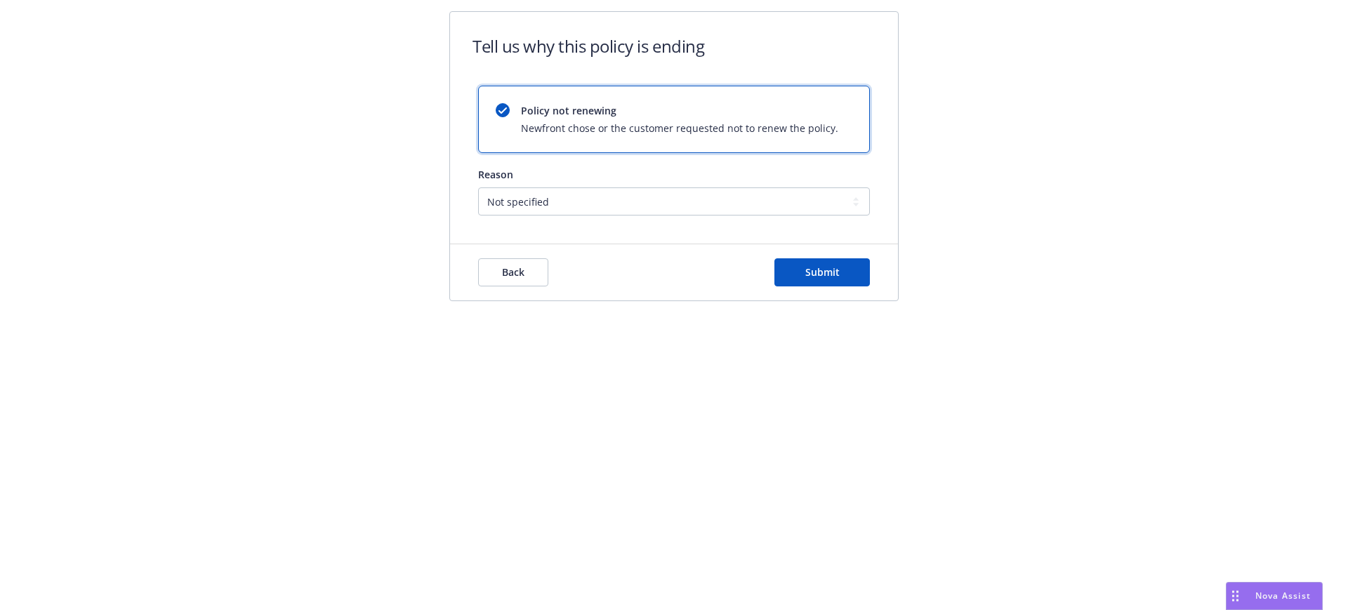
click at [764, 216] on form "Tell us why this policy is ending Policy not renewing Newfront chose or the cus…" at bounding box center [674, 156] width 448 height 288
click at [764, 208] on select "Not specified Service Pricing Buyer change M&A, Bankruptcy, or Out of business …" at bounding box center [674, 201] width 392 height 28
click at [836, 279] on button "Submit" at bounding box center [821, 272] width 95 height 28
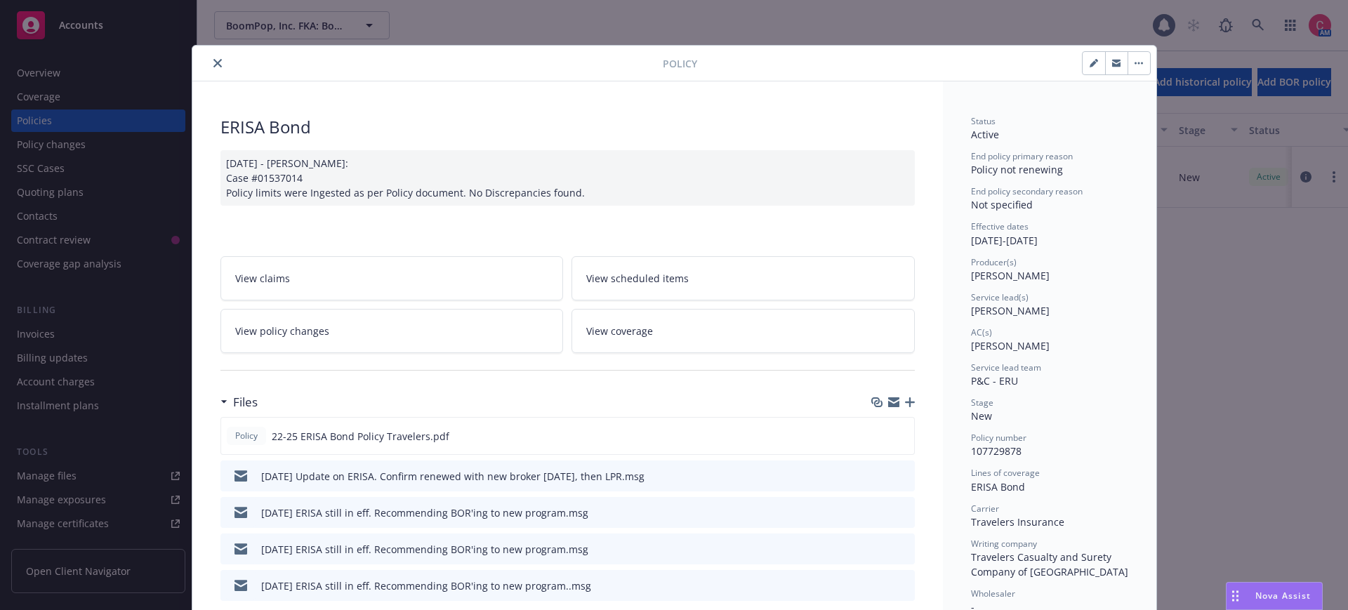
scroll to position [42, 0]
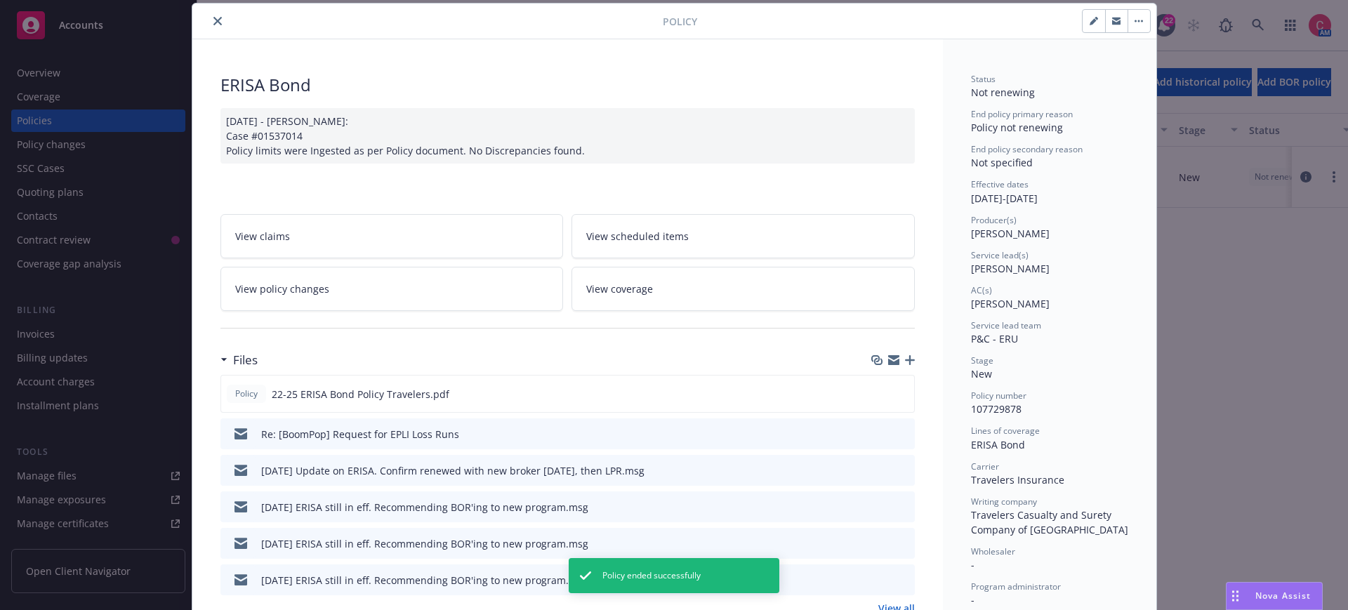
click at [370, 284] on link "View policy changes" at bounding box center [391, 289] width 343 height 44
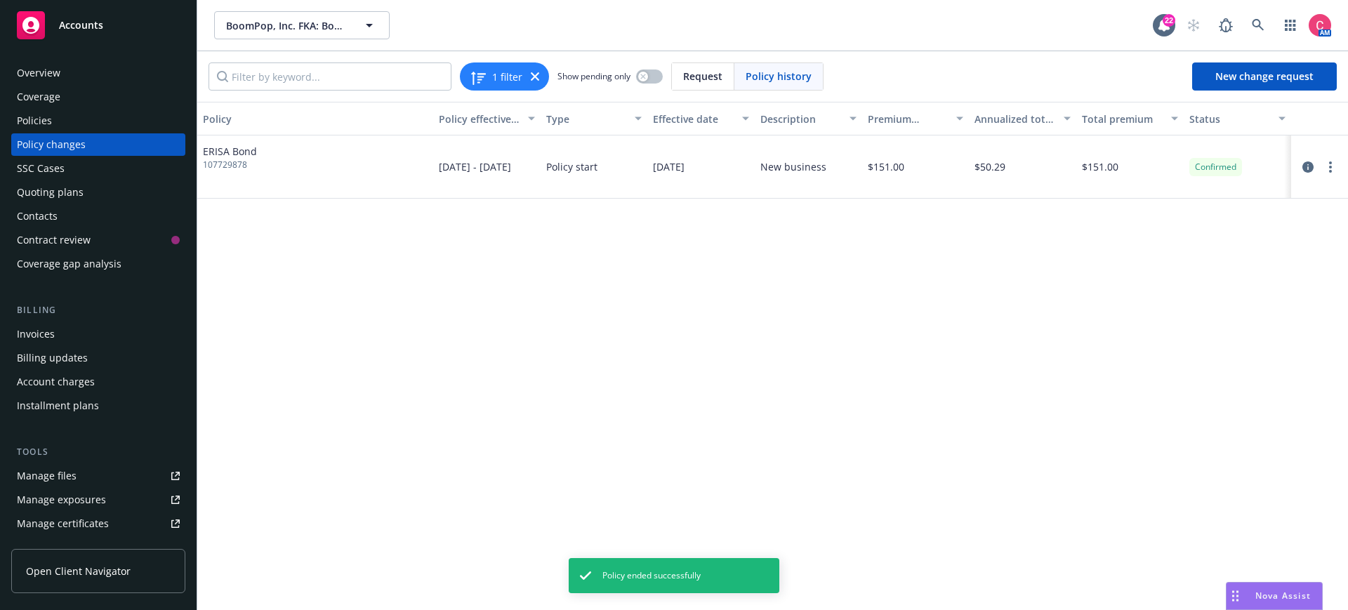
click at [169, 124] on div "Policies" at bounding box center [98, 120] width 163 height 22
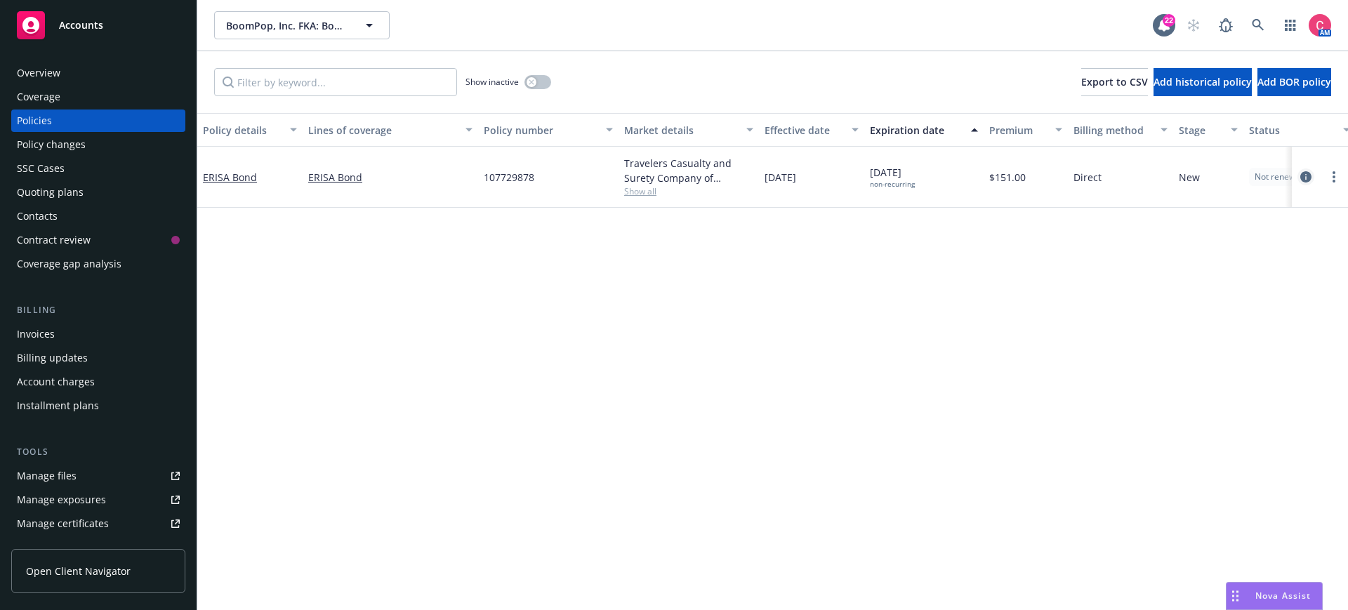
click at [1305, 178] on icon "circleInformation" at bounding box center [1305, 176] width 11 height 11
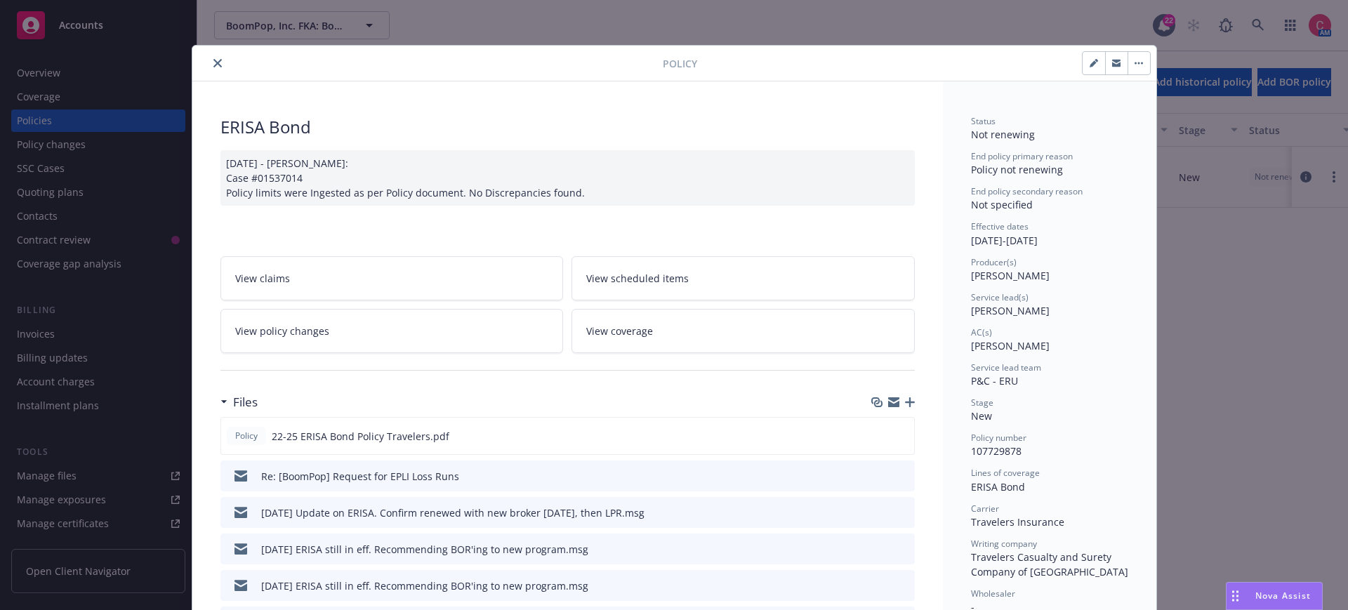
scroll to position [42, 0]
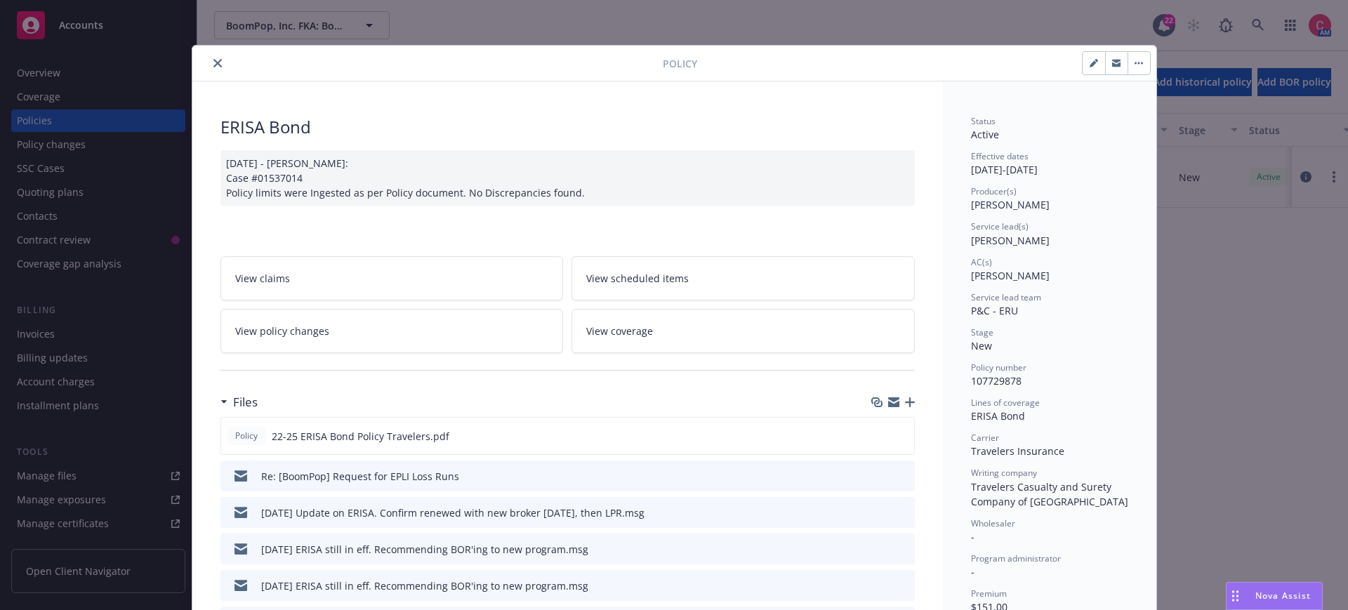
click at [1147, 65] on button "button" at bounding box center [1138, 63] width 22 height 22
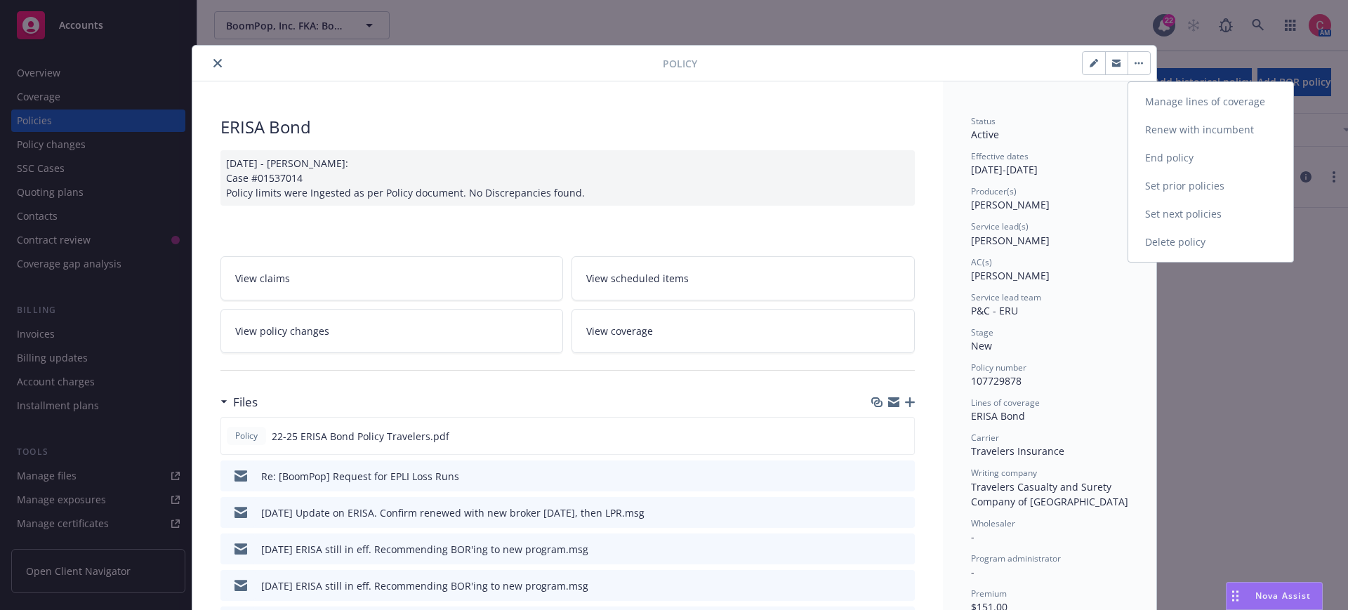
click at [1193, 154] on link "End policy" at bounding box center [1210, 158] width 165 height 28
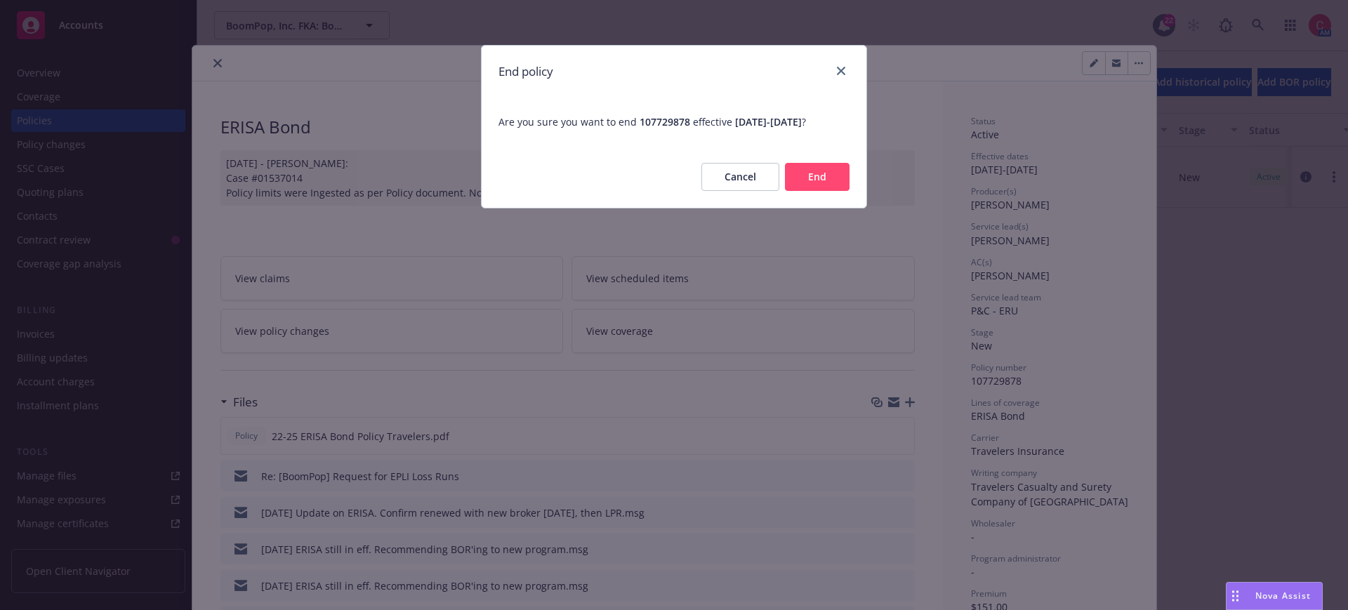
click at [844, 179] on button "End" at bounding box center [817, 177] width 65 height 28
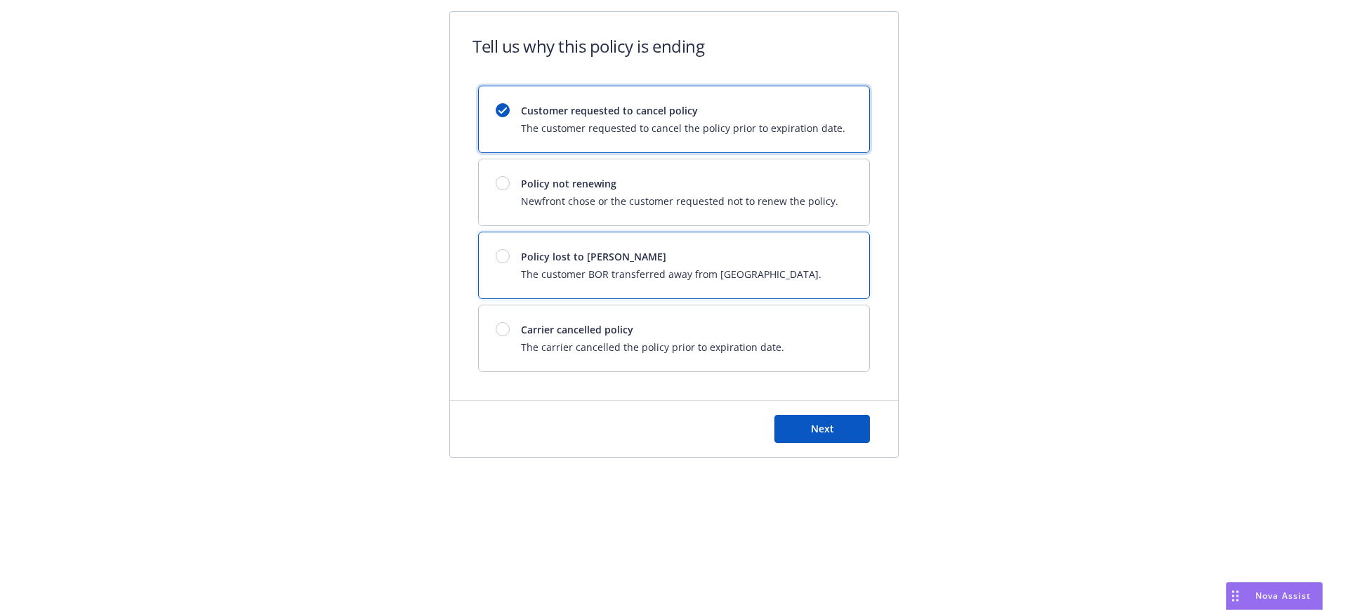
click at [750, 281] on div "Policy lost to BOR The customer BOR transferred away from Newfront." at bounding box center [674, 265] width 390 height 66
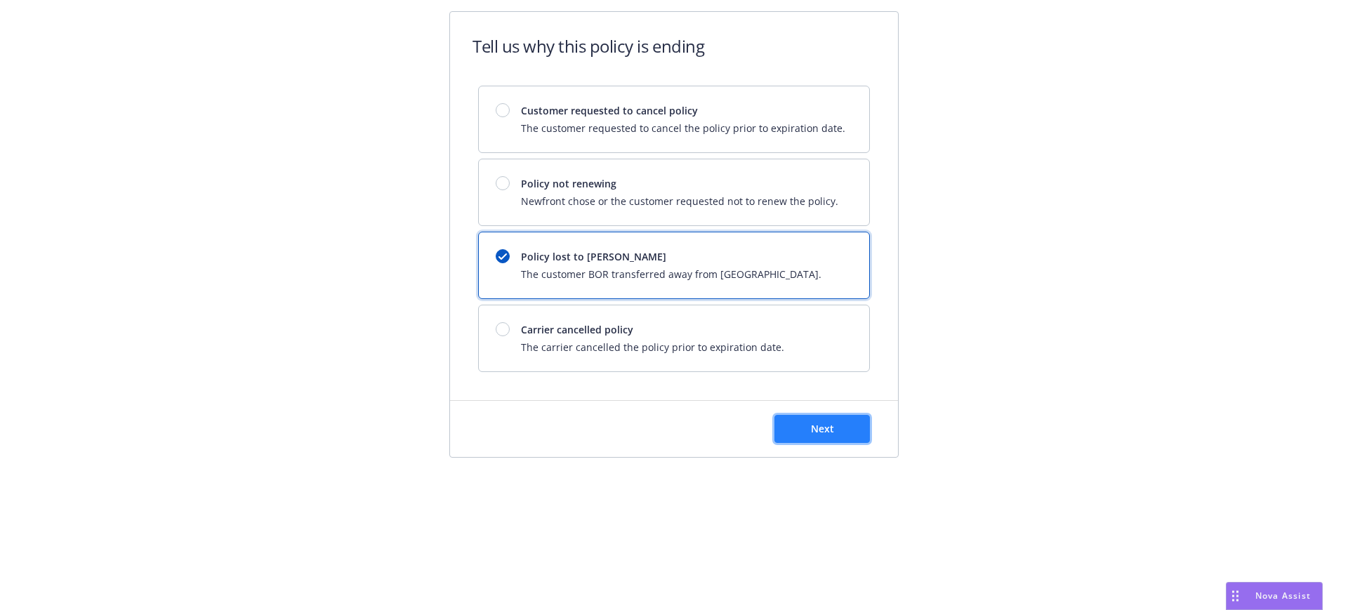
click at [852, 437] on button "Next" at bounding box center [821, 429] width 95 height 28
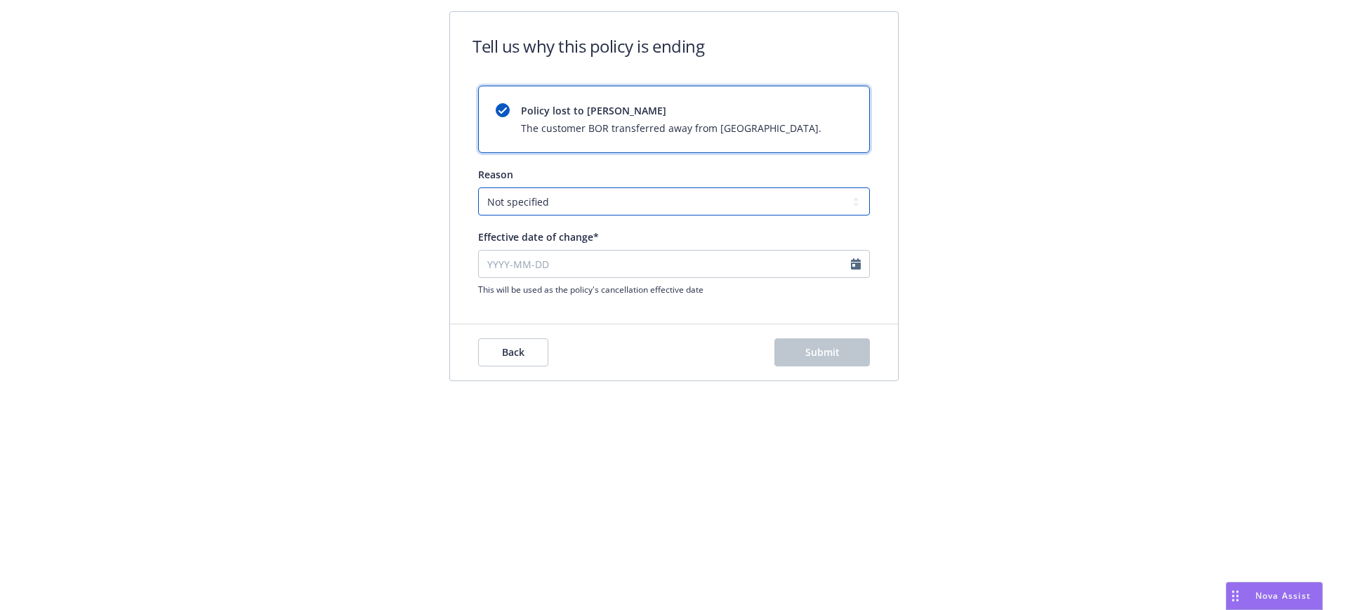
click at [636, 204] on select "Not specified Service Pricing Buyer change M&A, Bankruptcy, or Out of business …" at bounding box center [674, 201] width 392 height 28
click at [660, 258] on input "Effective date of change*" at bounding box center [674, 264] width 392 height 28
select select "August"
select select "2025"
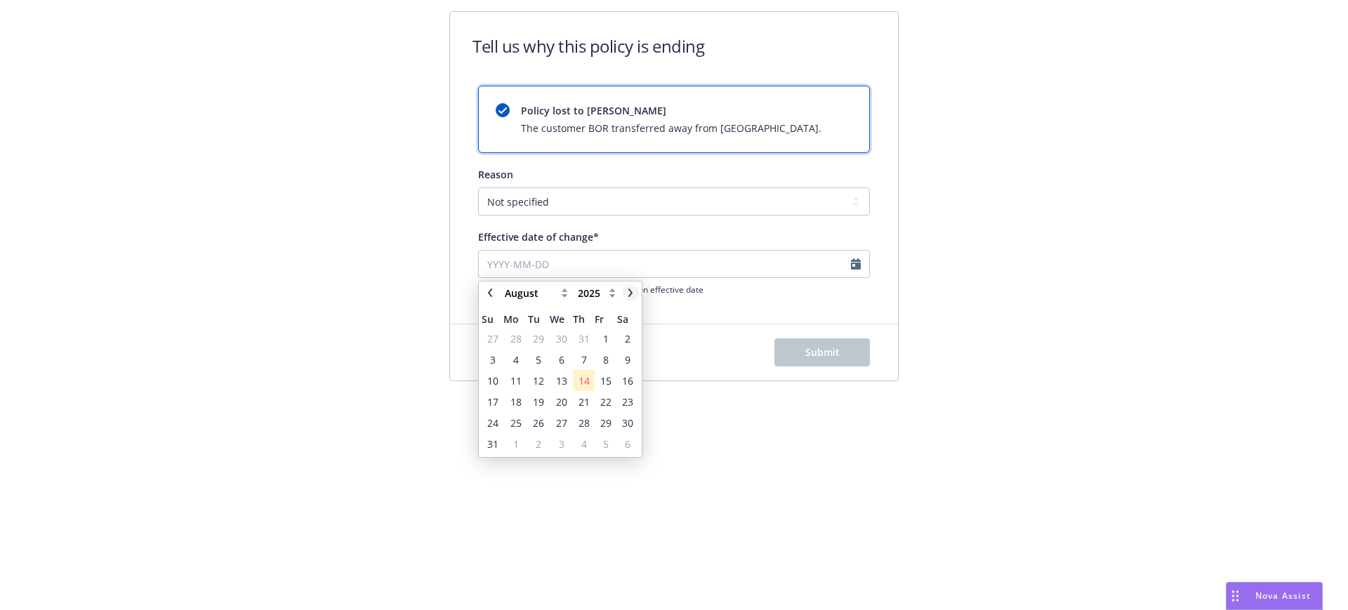
click at [635, 296] on link "chevronRight" at bounding box center [630, 292] width 17 height 17
click at [635, 297] on link "chevronRight" at bounding box center [630, 292] width 17 height 17
select select "December"
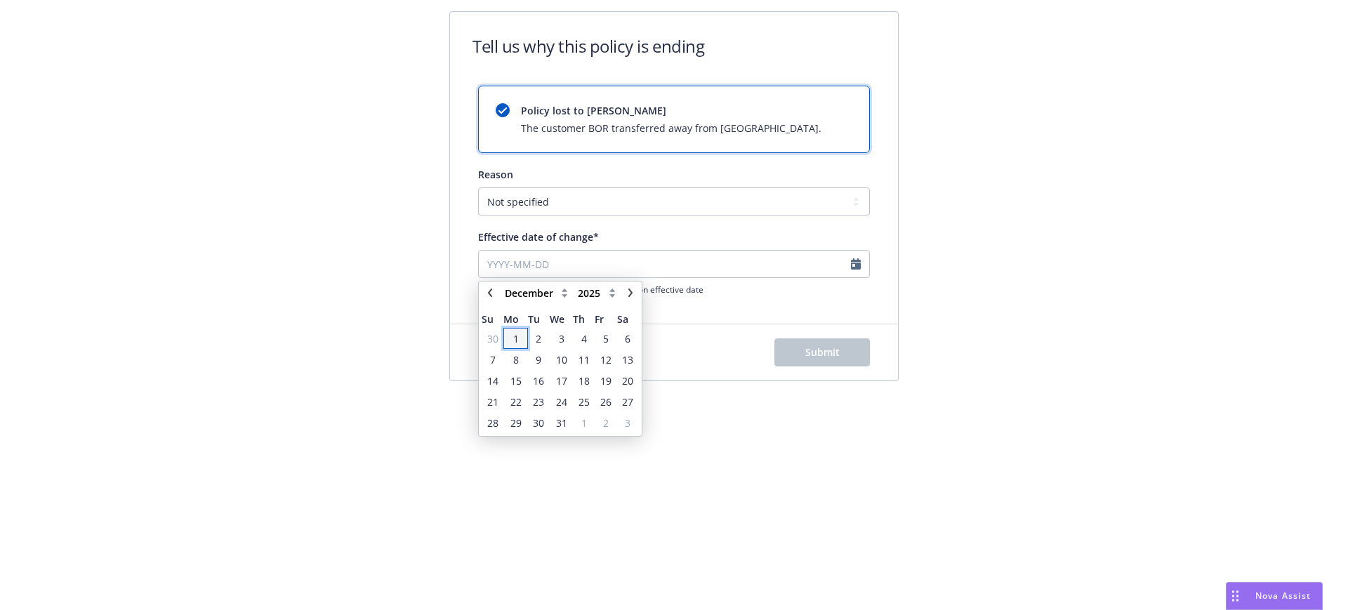
click at [516, 336] on span "1" at bounding box center [516, 338] width 6 height 15
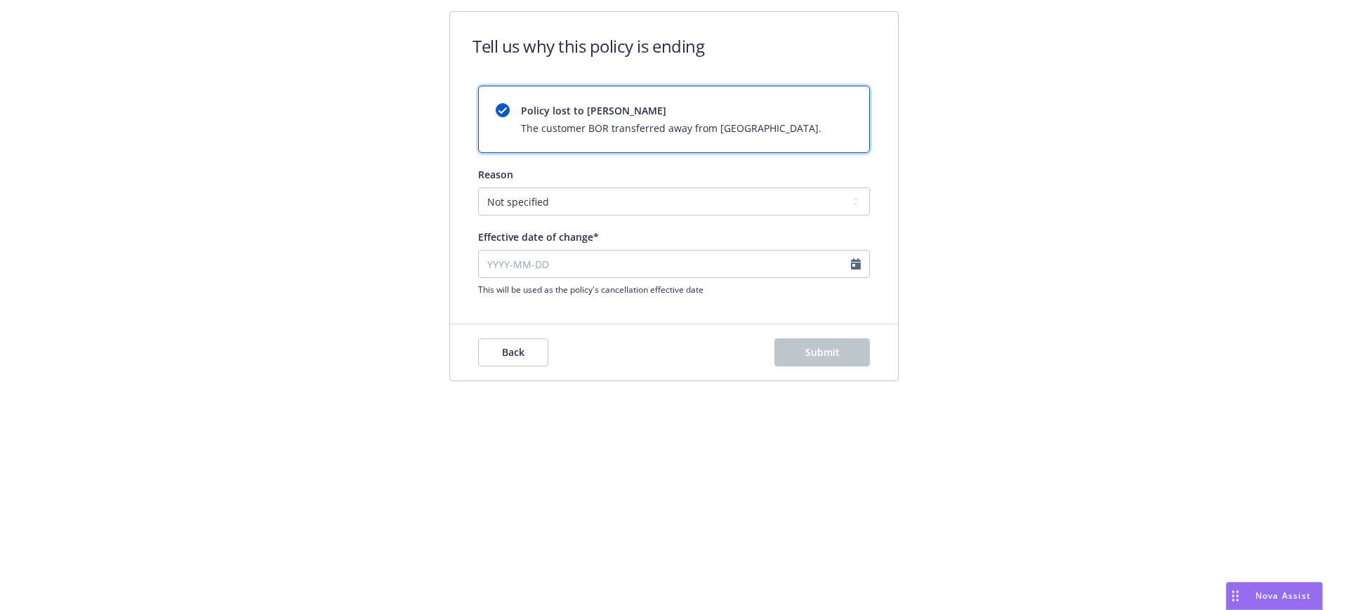
type input "2025-12-01"
click at [825, 350] on span "Submit" at bounding box center [822, 351] width 34 height 13
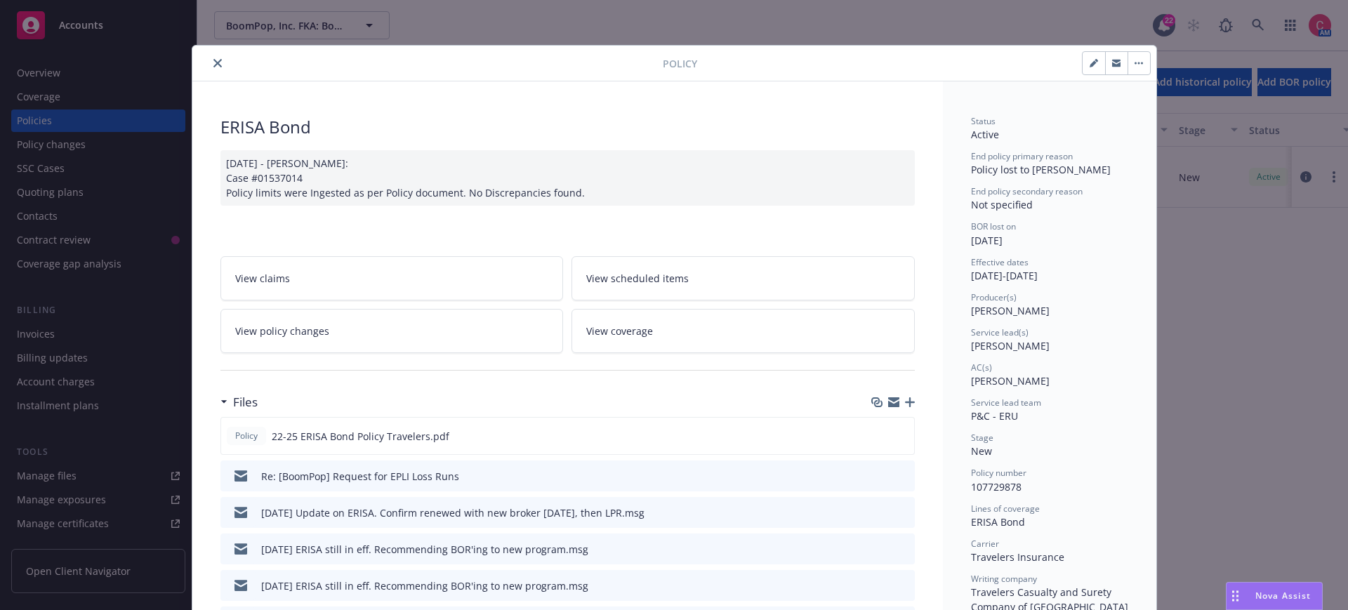
scroll to position [42, 0]
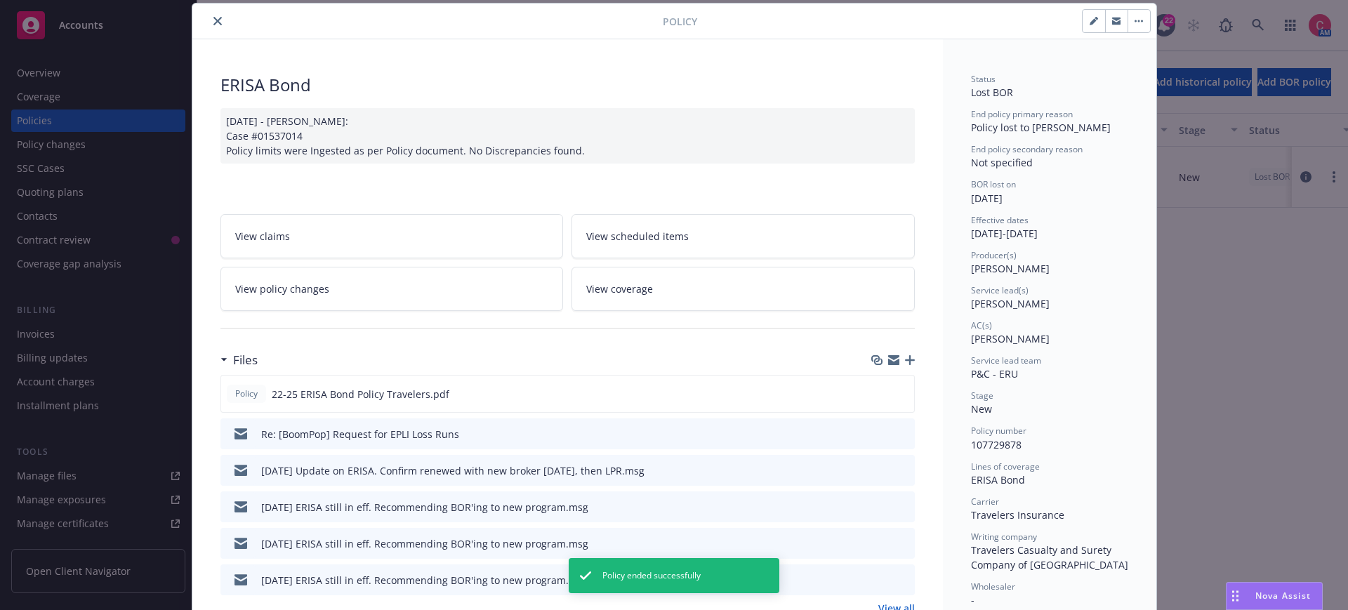
click at [905, 358] on icon "button" at bounding box center [910, 360] width 10 height 10
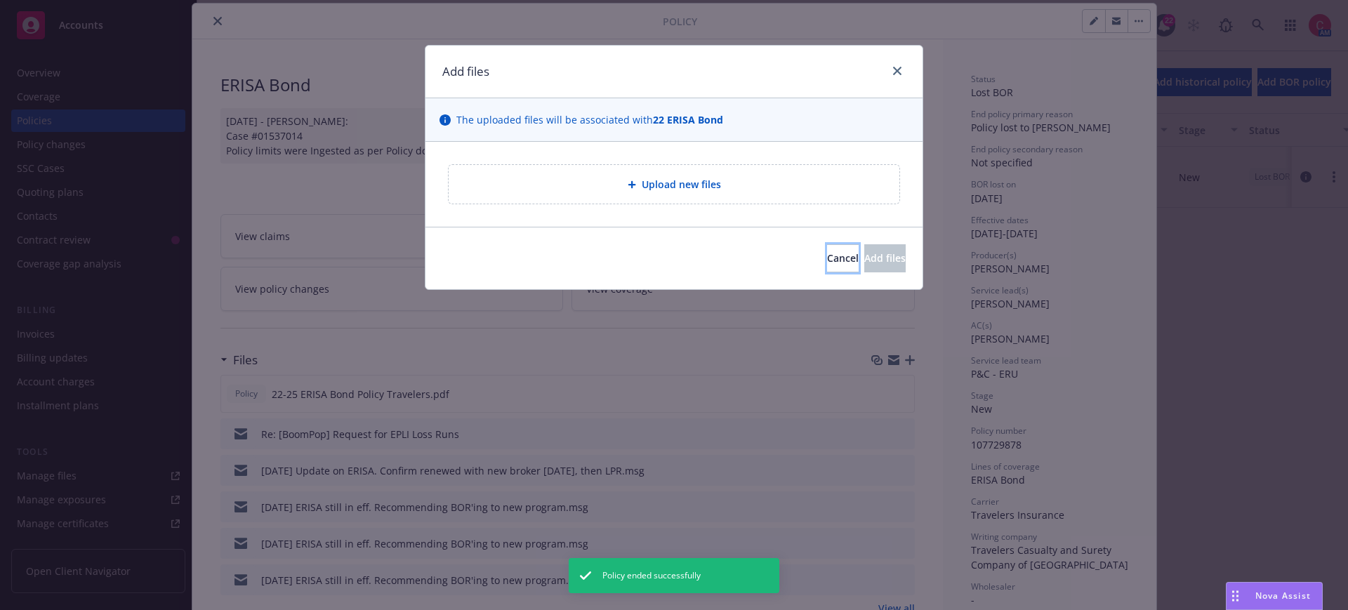
click at [827, 263] on button "Cancel" at bounding box center [843, 258] width 32 height 28
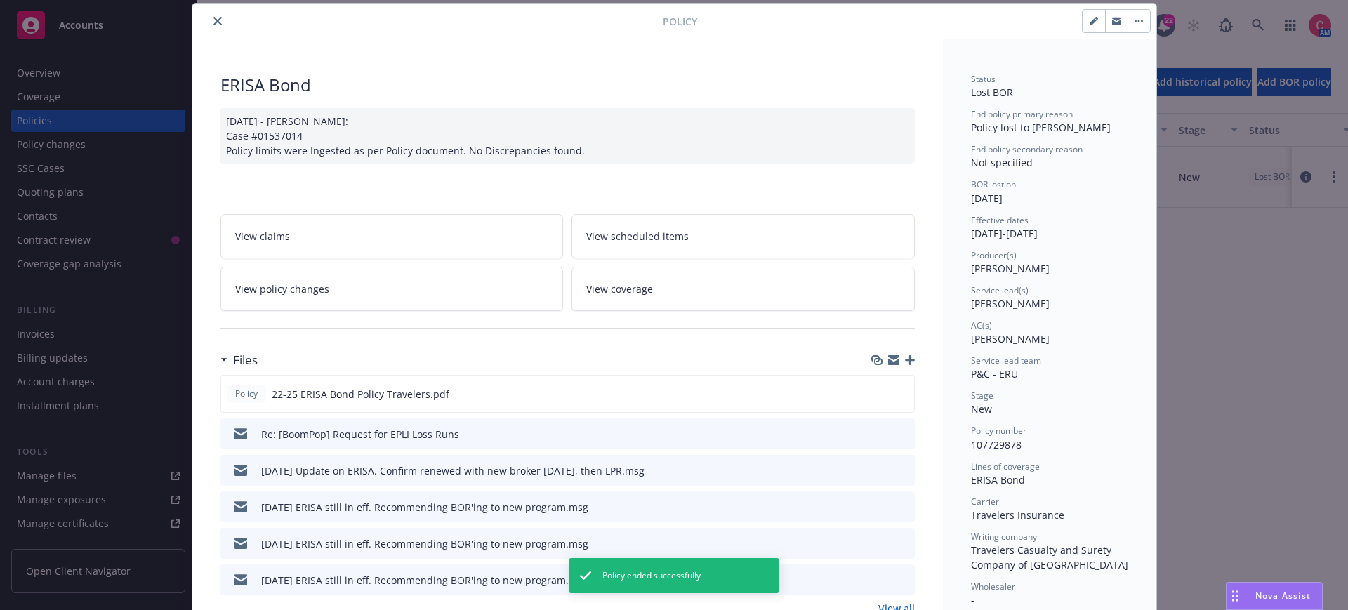
click at [442, 298] on link "View policy changes" at bounding box center [391, 289] width 343 height 44
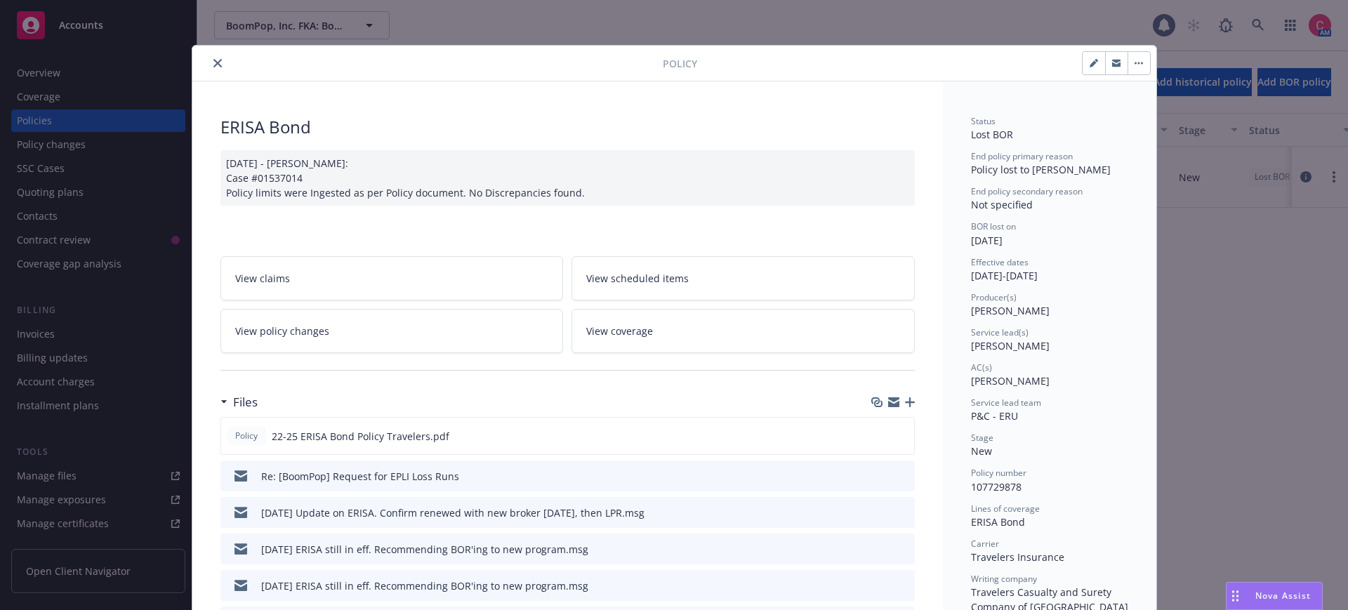
scroll to position [42, 0]
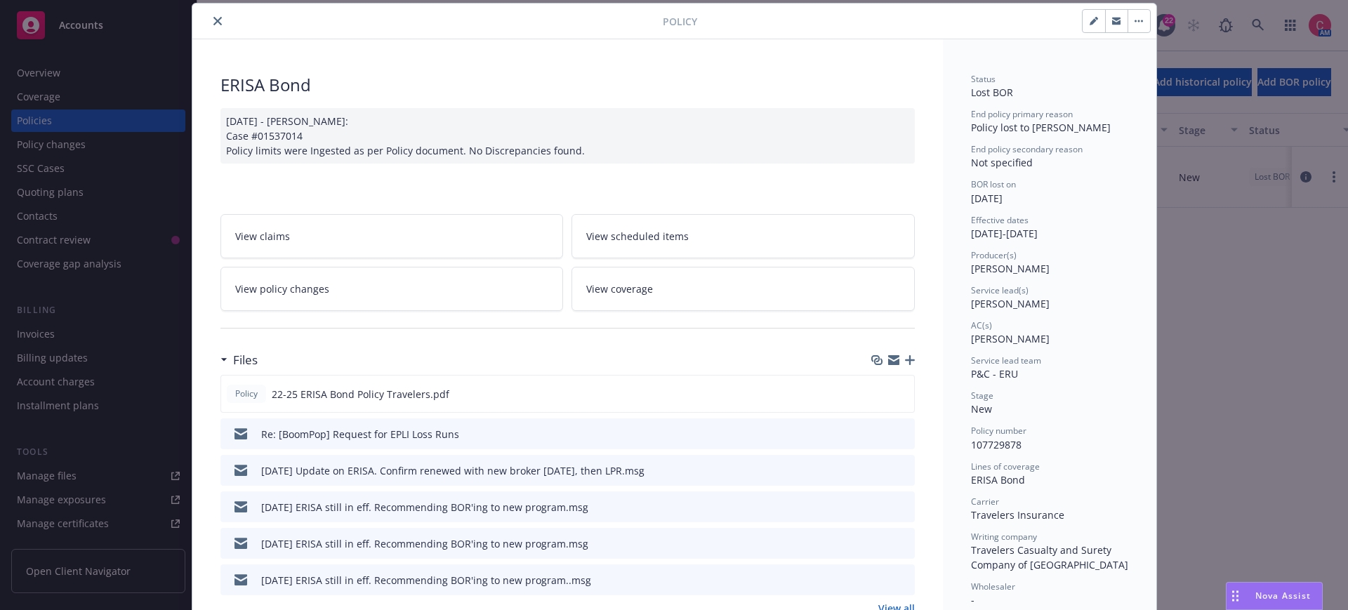
click at [908, 357] on icon "button" at bounding box center [910, 360] width 10 height 10
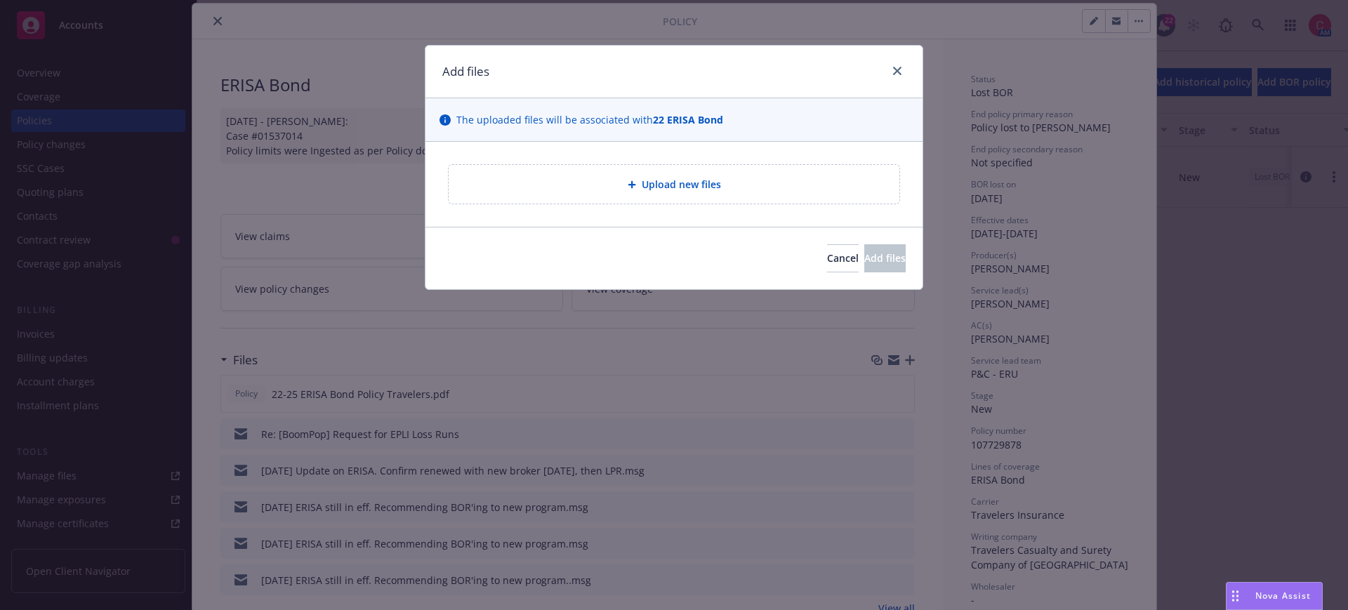
click at [608, 166] on div "Upload new files" at bounding box center [674, 184] width 451 height 39
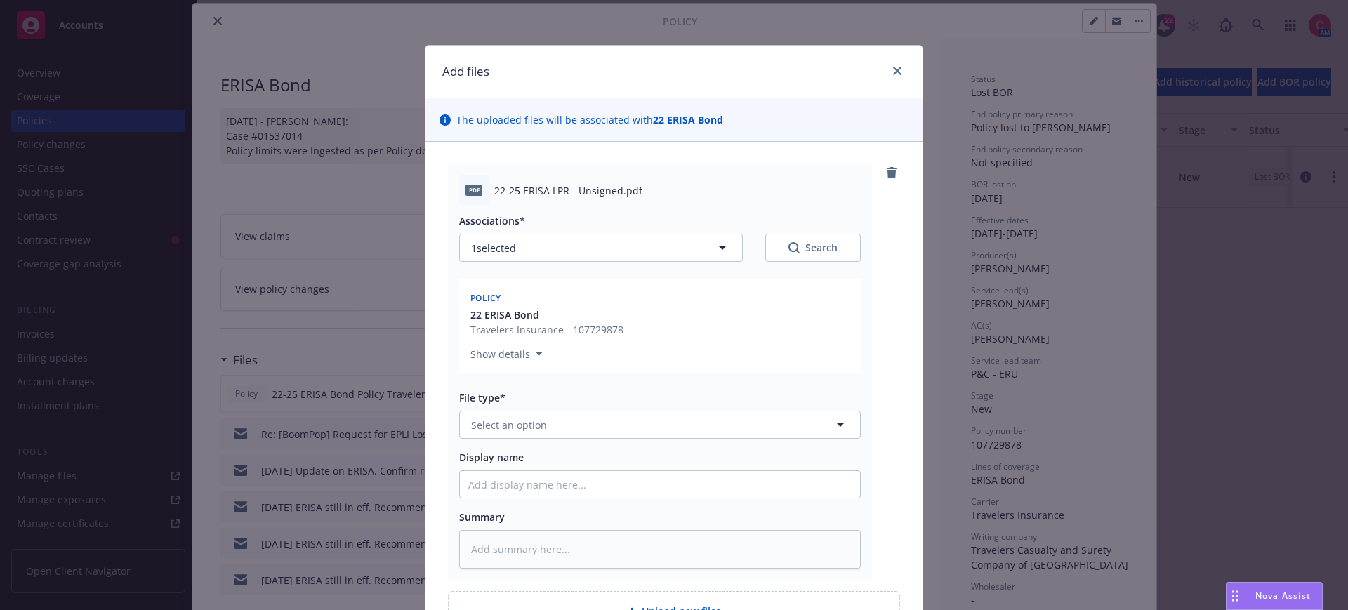
click at [731, 440] on div "Associations* 1 selected Search Policy 22 ERISA Bond Travelers Insurance - 1077…" at bounding box center [659, 387] width 401 height 364
click at [731, 430] on button "Select an option" at bounding box center [659, 425] width 401 height 28
type input "lost"
click at [758, 506] on div "Lost Policy Release - unsigned" at bounding box center [659, 501] width 383 height 20
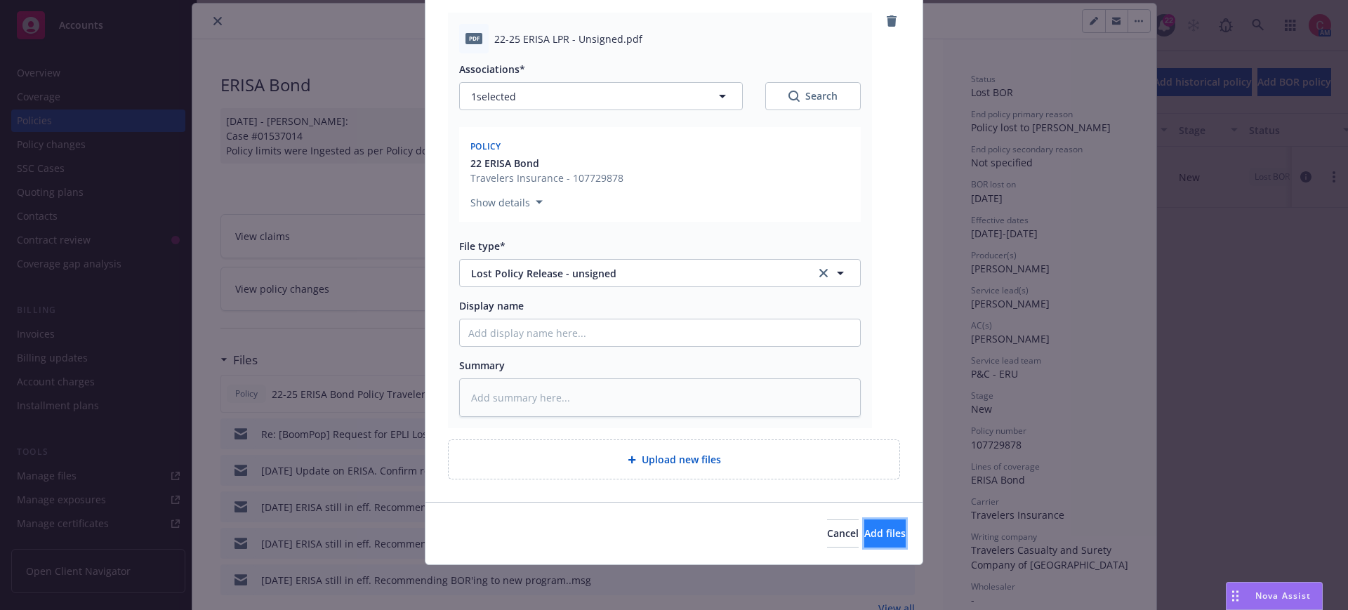
click at [864, 540] on button "Add files" at bounding box center [884, 533] width 41 height 28
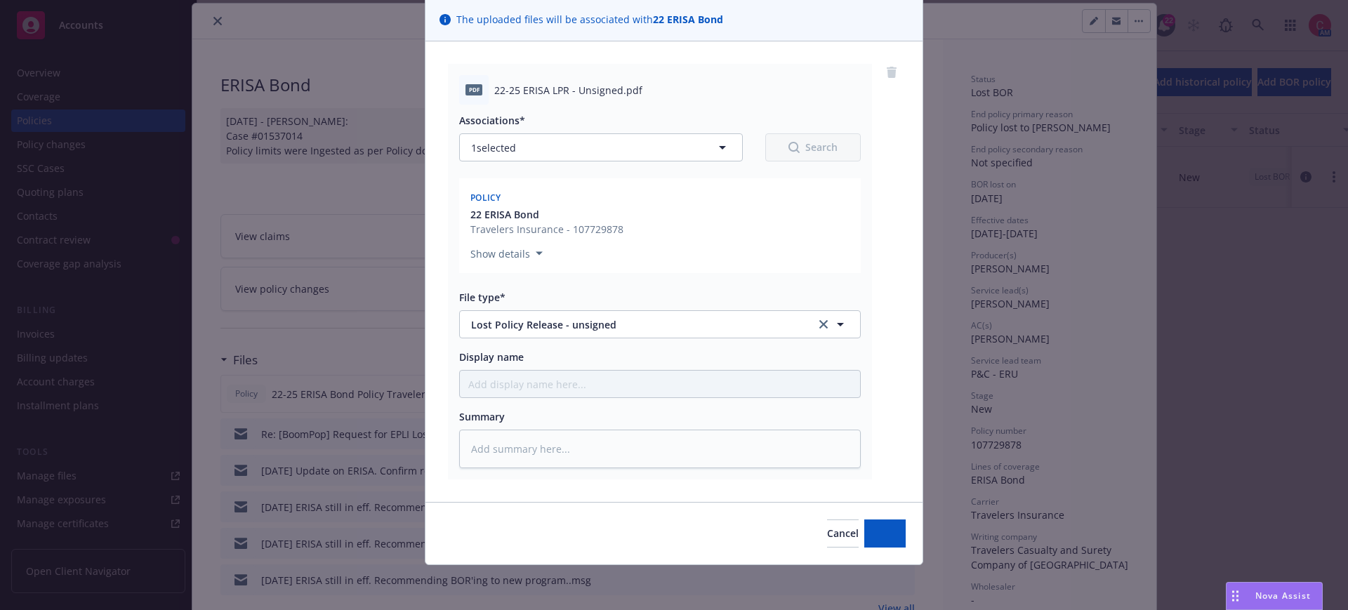
type textarea "x"
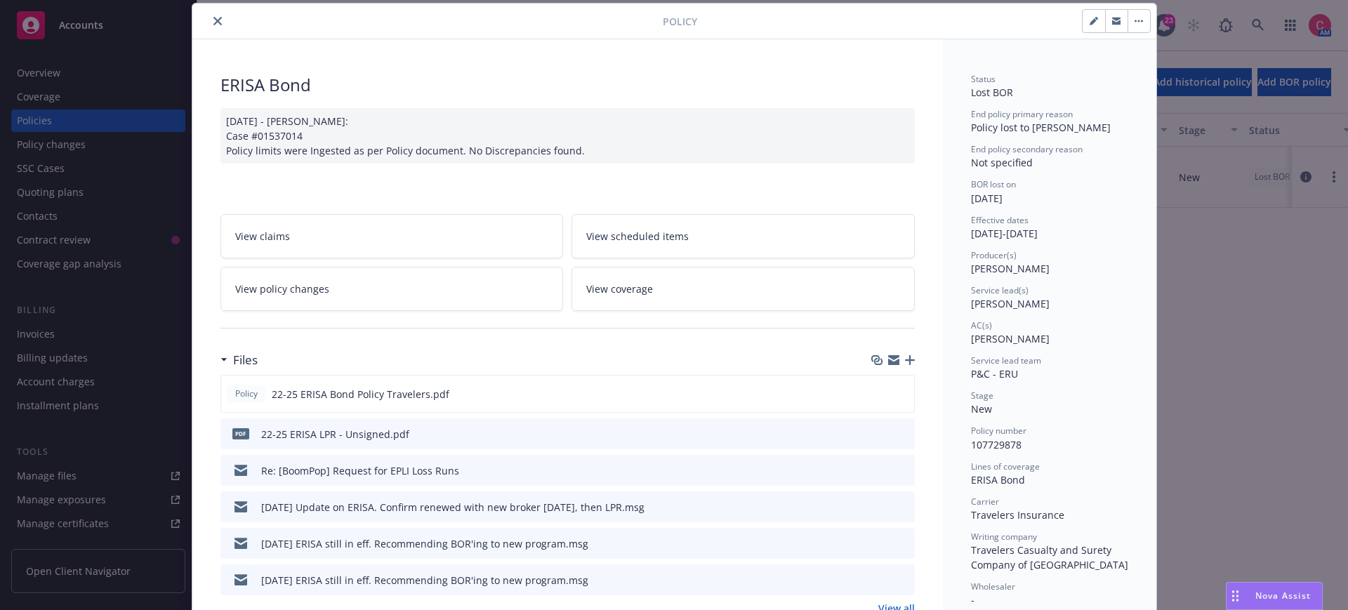
click at [218, 17] on icon "close" at bounding box center [217, 21] width 8 height 8
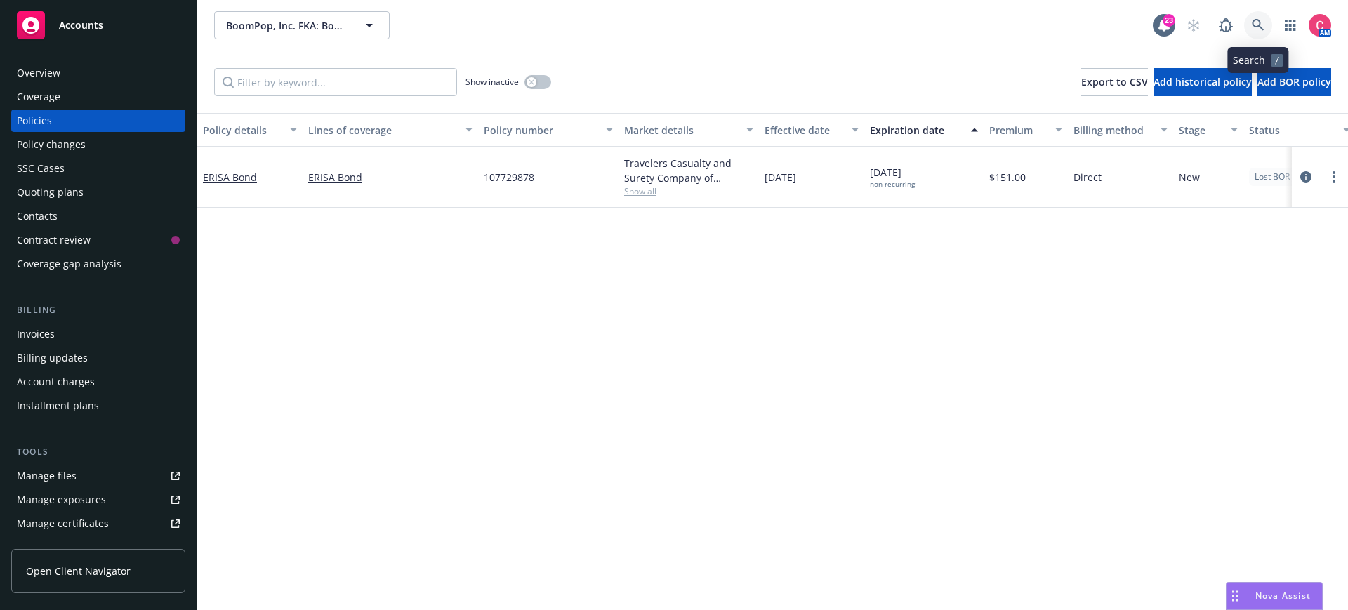
click at [1252, 28] on icon at bounding box center [1257, 25] width 13 height 13
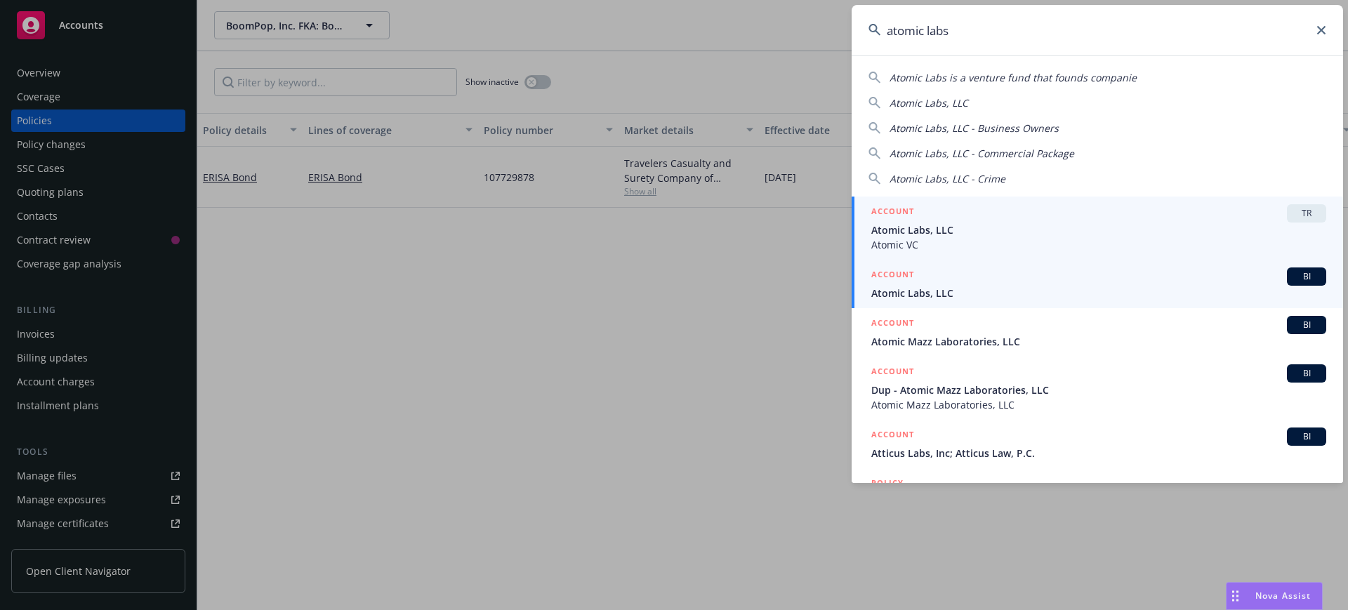
type input "atomic labs"
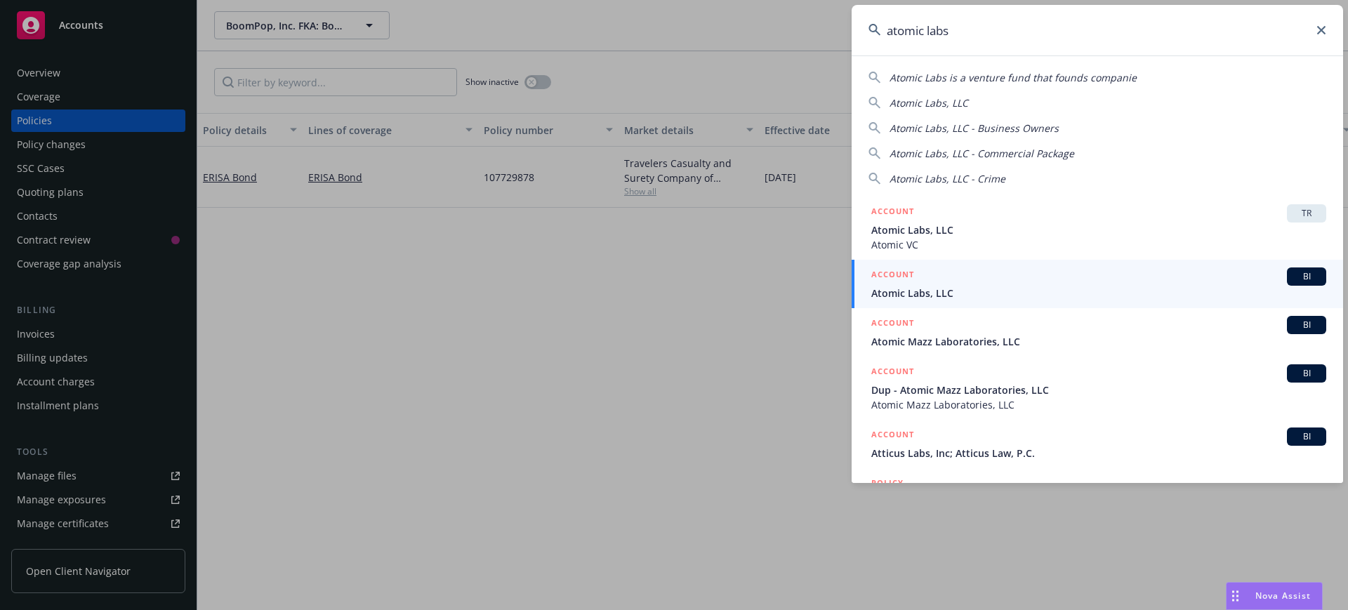
click at [1169, 272] on div "ACCOUNT BI" at bounding box center [1098, 276] width 455 height 18
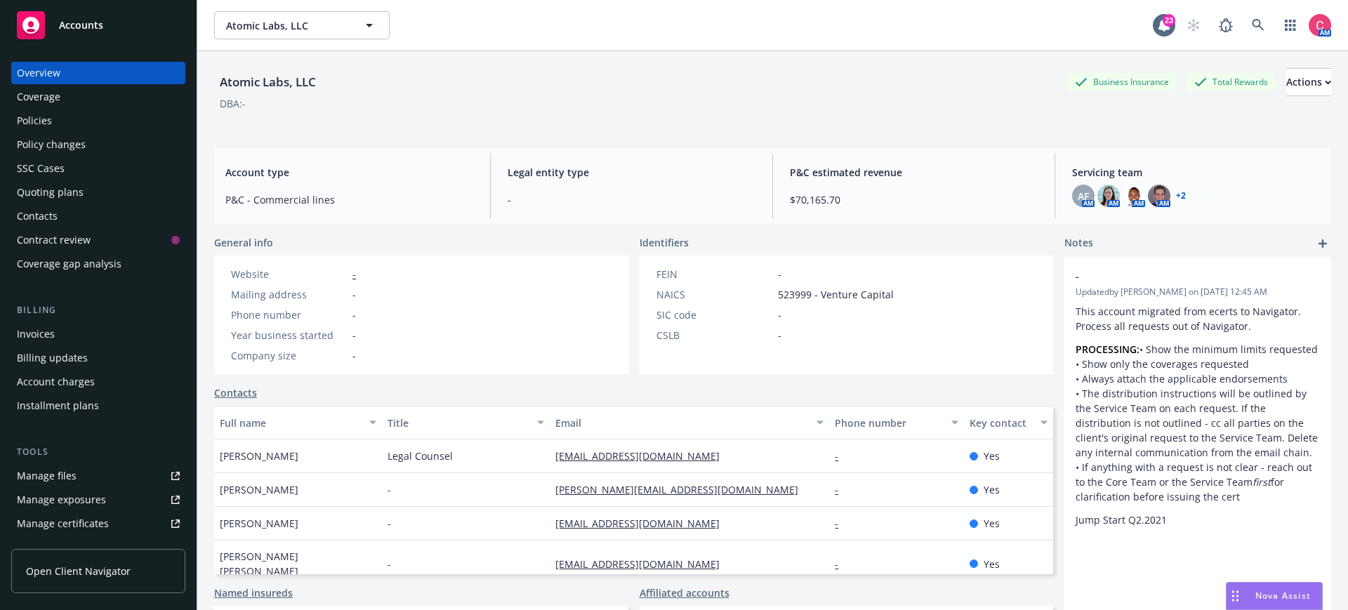
click at [171, 127] on div "Policies" at bounding box center [98, 120] width 163 height 22
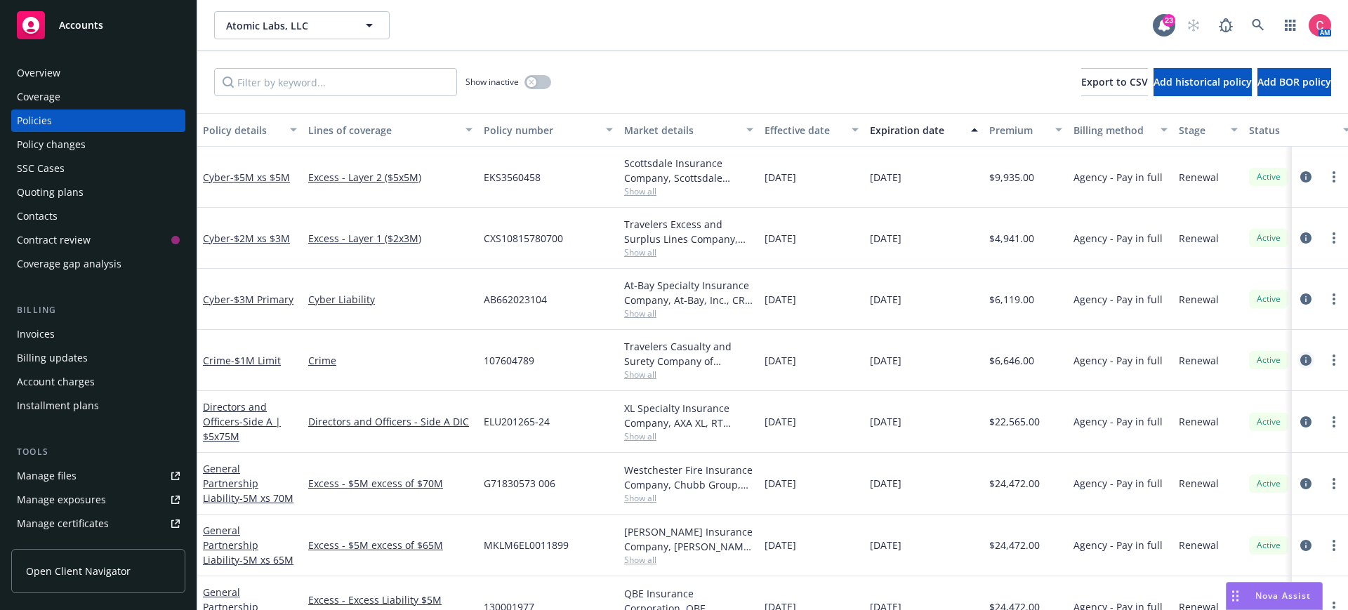
click at [1307, 363] on icon "circleInformation" at bounding box center [1305, 359] width 11 height 11
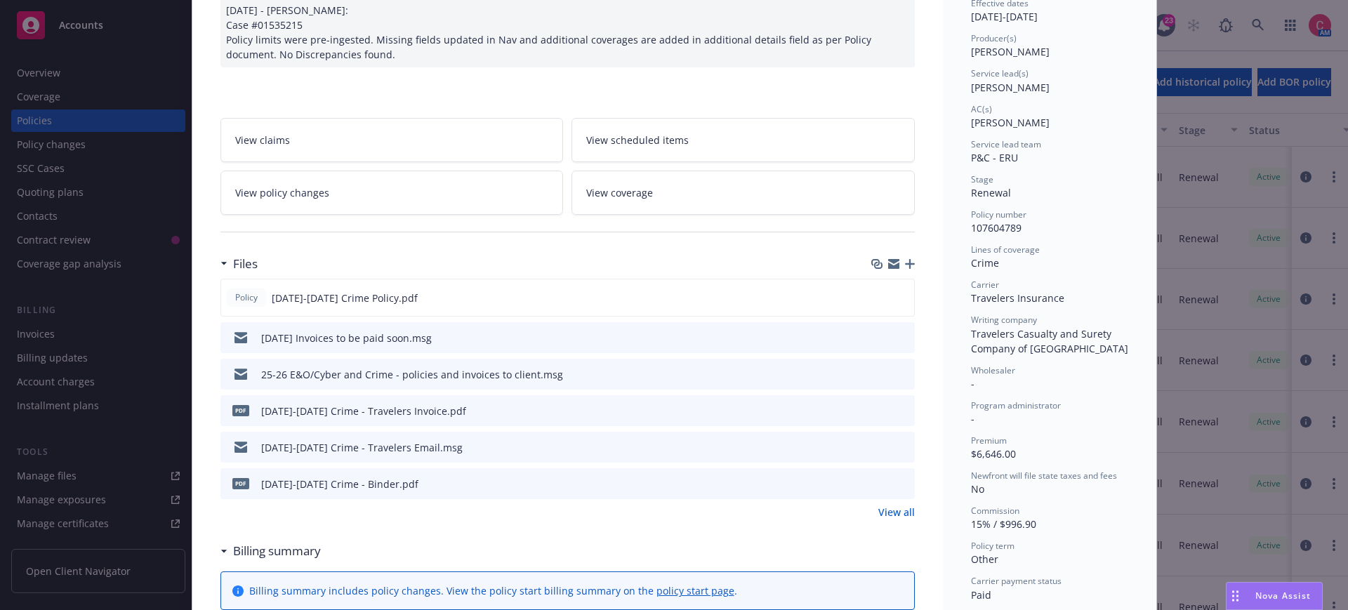
scroll to position [164, 0]
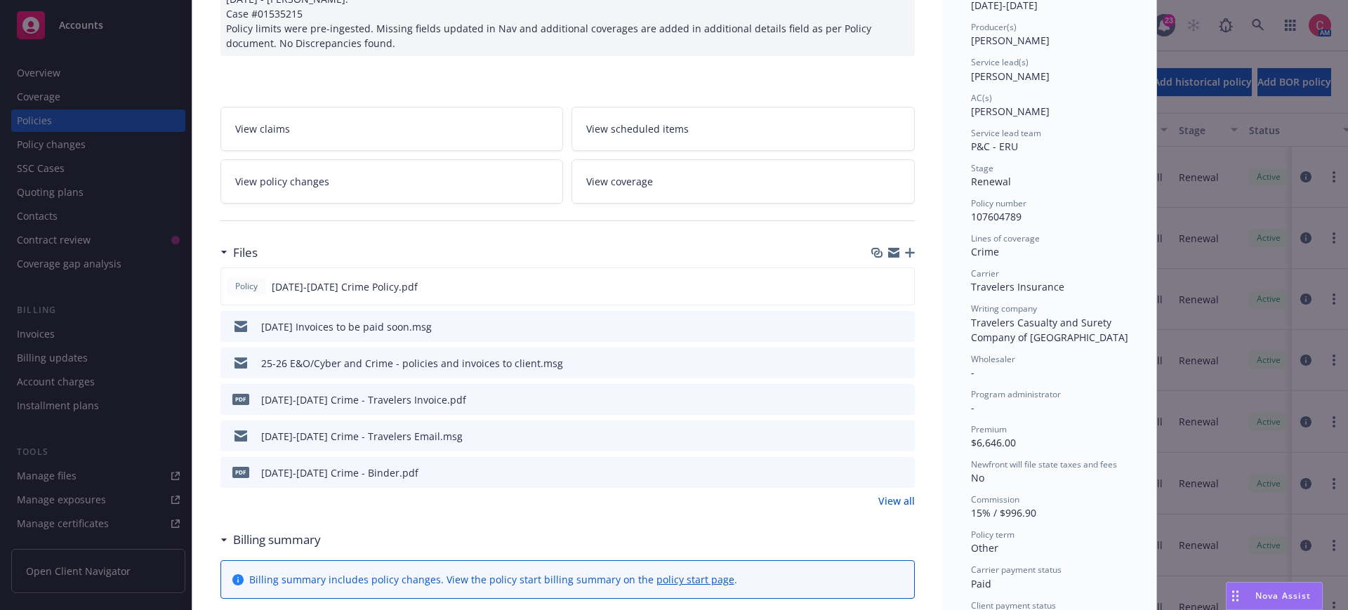
click at [907, 438] on button "preview file" at bounding box center [901, 435] width 15 height 13
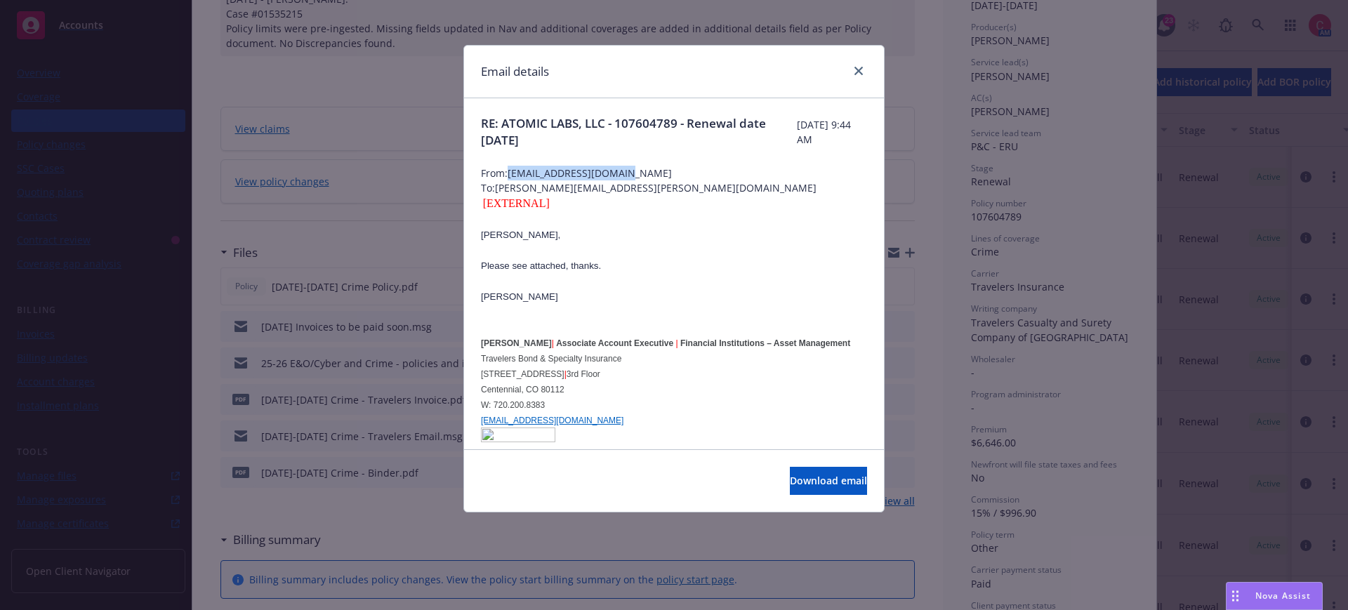
drag, startPoint x: 510, startPoint y: 169, endPoint x: 644, endPoint y: 174, distance: 134.2
click at [644, 174] on span "From: MSPALMER@travelers.com" at bounding box center [674, 173] width 386 height 15
copy span "MSPALMER@travelers.com"
drag, startPoint x: 866, startPoint y: 74, endPoint x: 858, endPoint y: 72, distance: 8.9
click at [862, 73] on div at bounding box center [855, 71] width 22 height 18
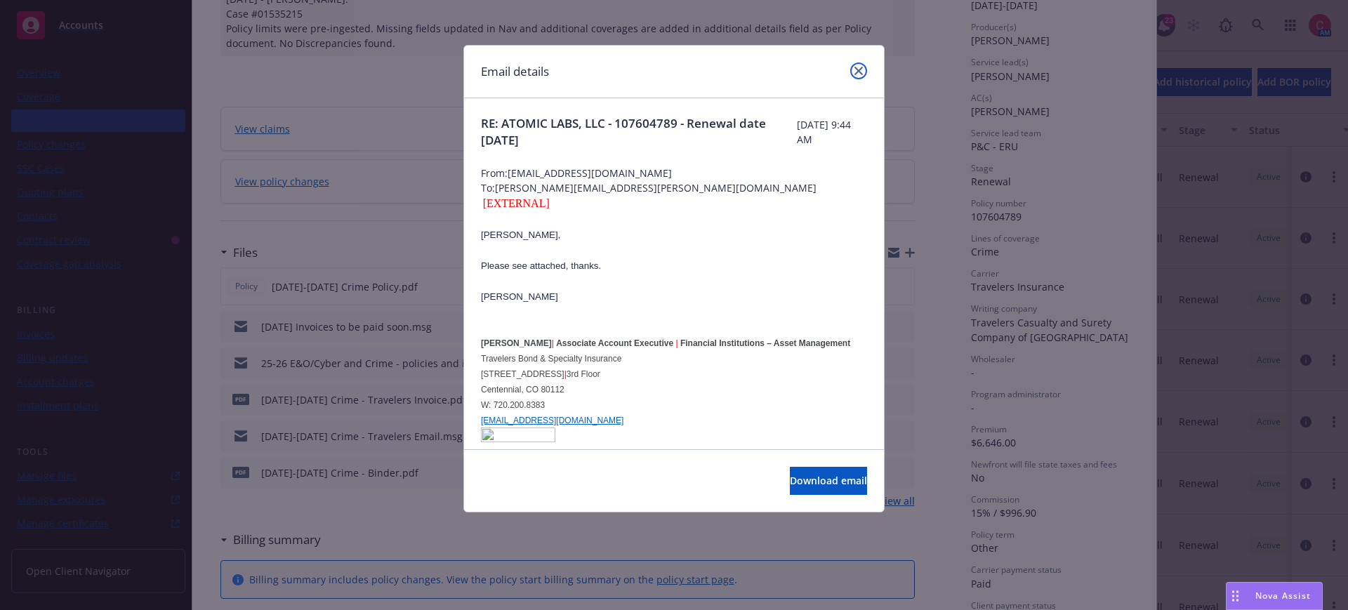
click at [858, 72] on icon "close" at bounding box center [858, 71] width 8 height 8
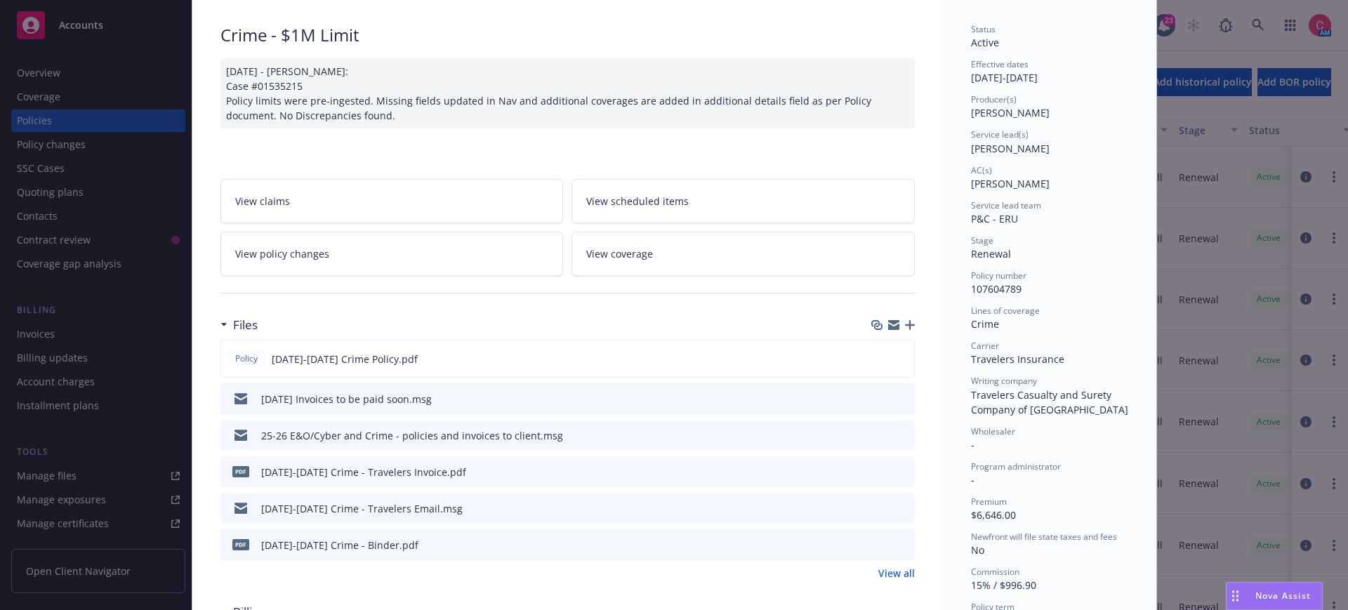
scroll to position [0, 0]
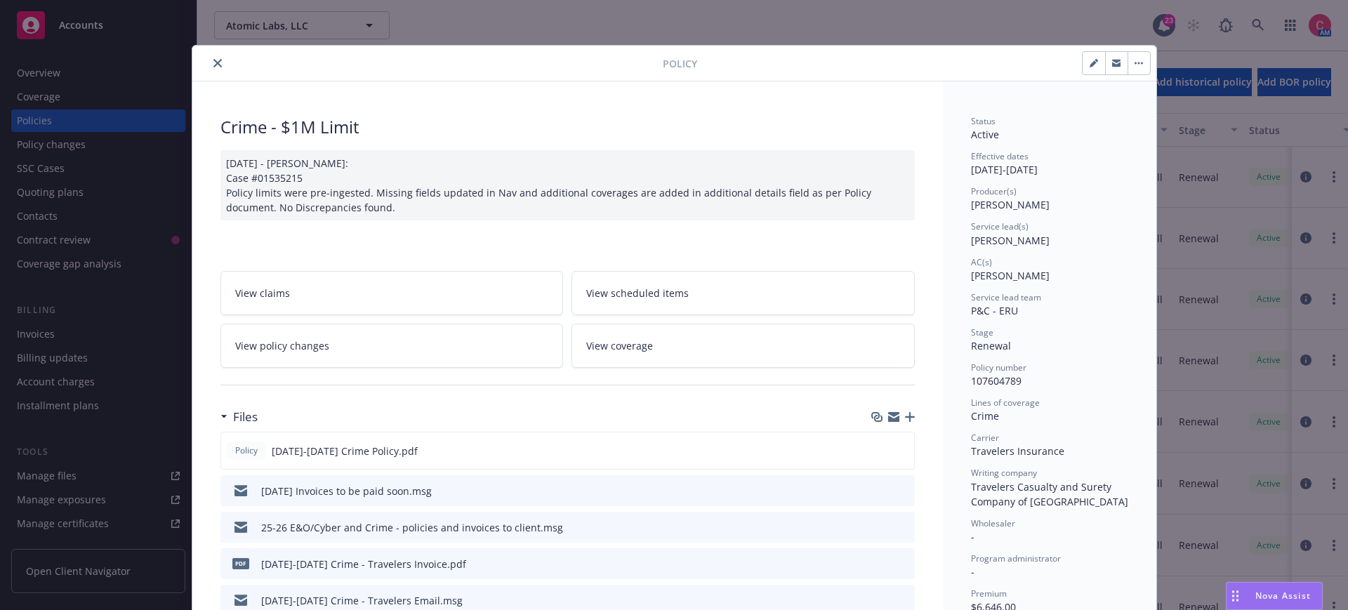
click at [216, 62] on icon "close" at bounding box center [217, 63] width 8 height 8
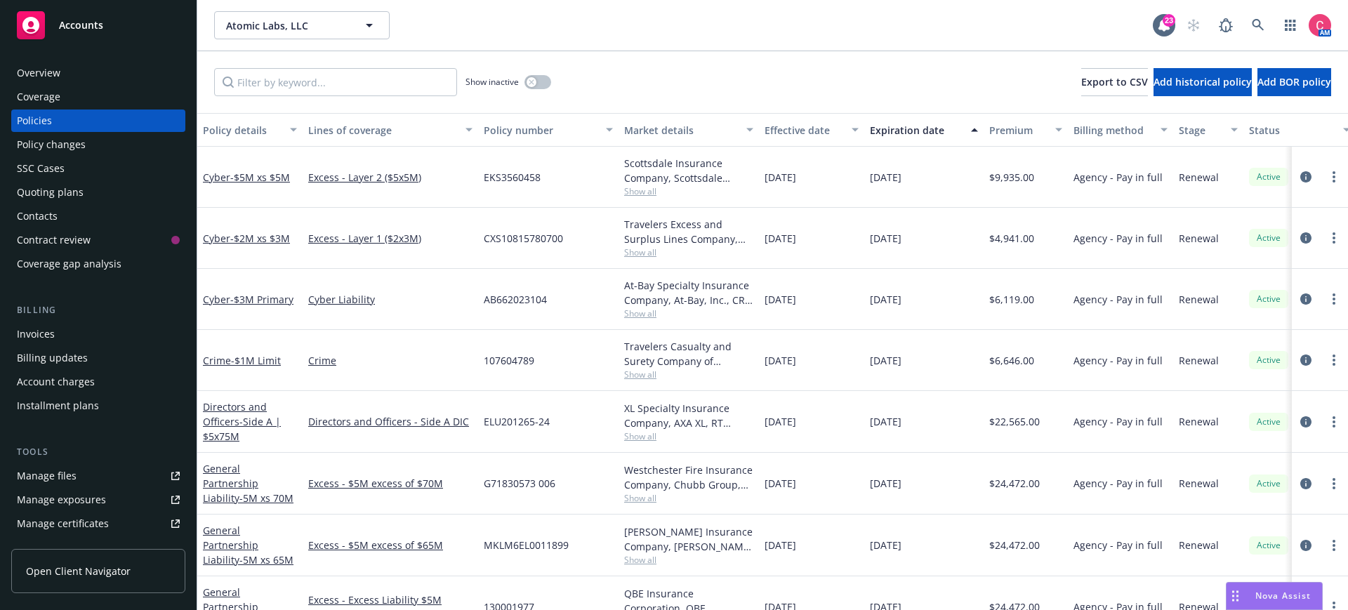
scroll to position [1, 0]
click at [523, 357] on span "107604789" at bounding box center [509, 359] width 51 height 15
copy span "107604789"
click at [1310, 296] on icon "circleInformation" at bounding box center [1305, 298] width 11 height 11
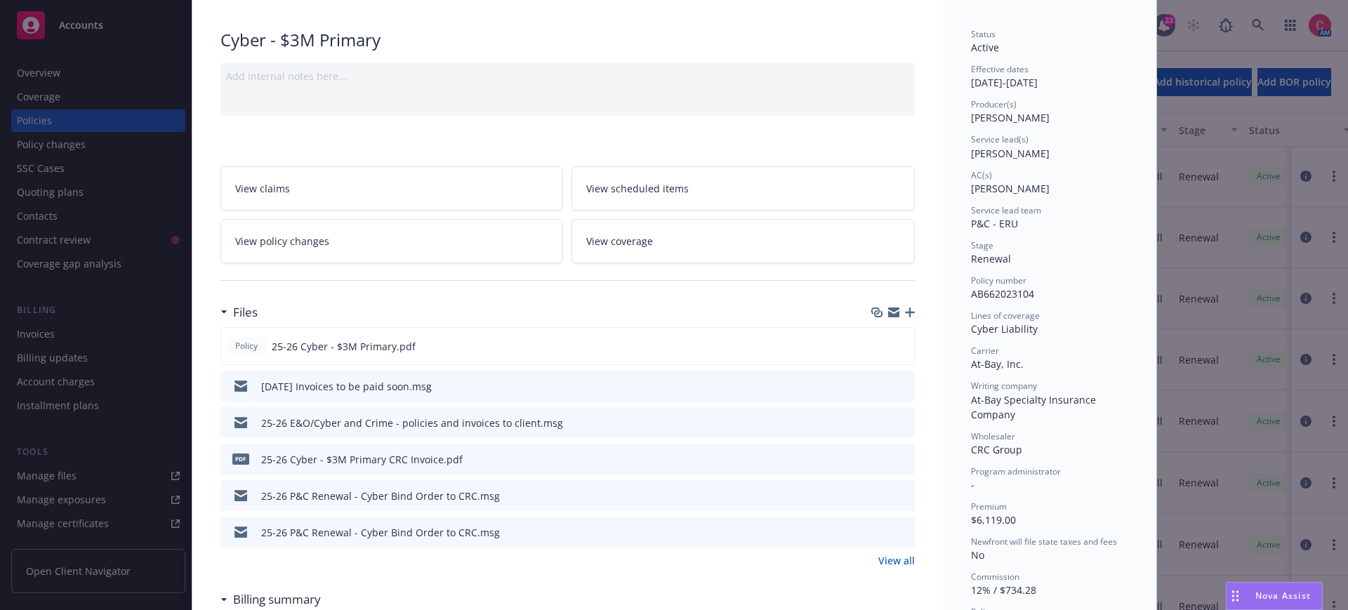
scroll to position [88, 0]
click at [899, 492] on icon "preview file" at bounding box center [901, 494] width 13 height 10
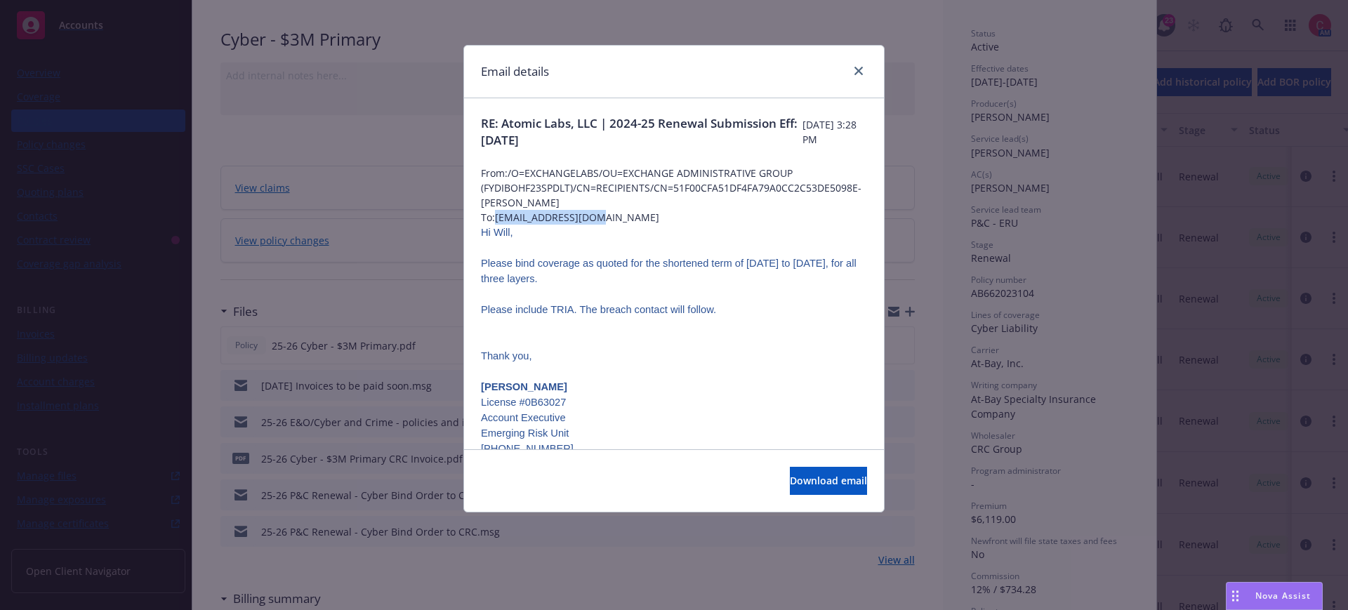
drag, startPoint x: 559, startPoint y: 220, endPoint x: 634, endPoint y: 223, distance: 74.5
click at [634, 223] on span "To: WKrahl@CRCGroup.com" at bounding box center [674, 217] width 386 height 15
copy span "WKrahl@CRCGroup.com"
click at [857, 65] on link "close" at bounding box center [858, 70] width 17 height 17
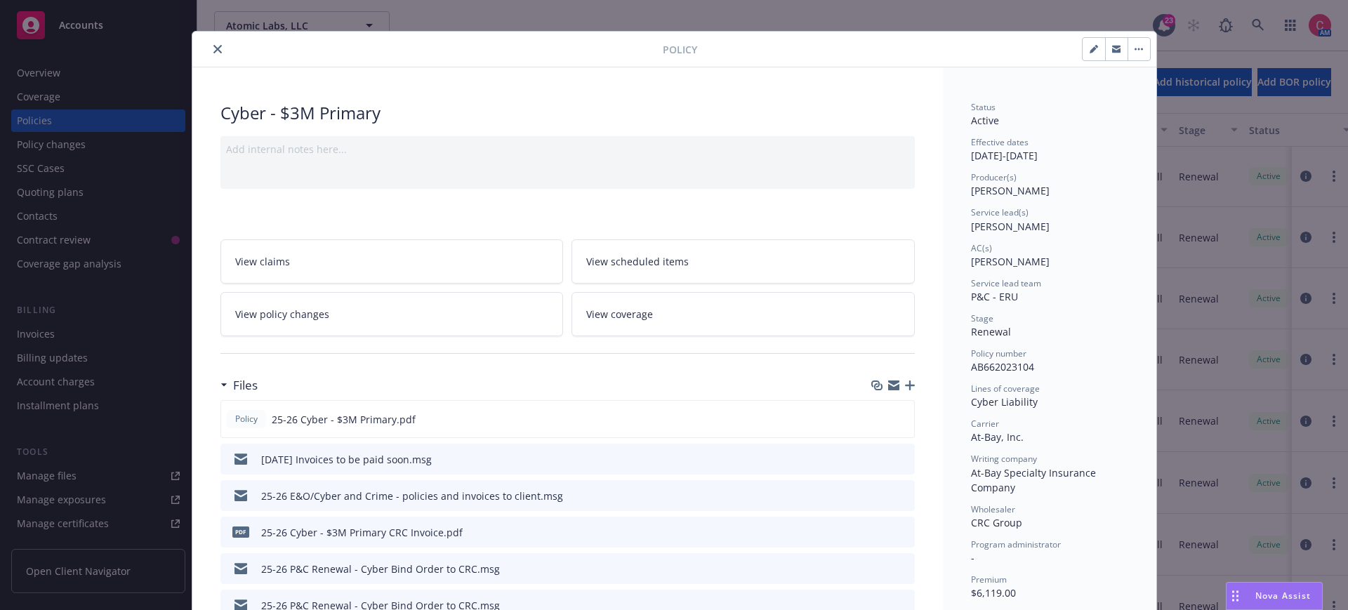
scroll to position [0, 0]
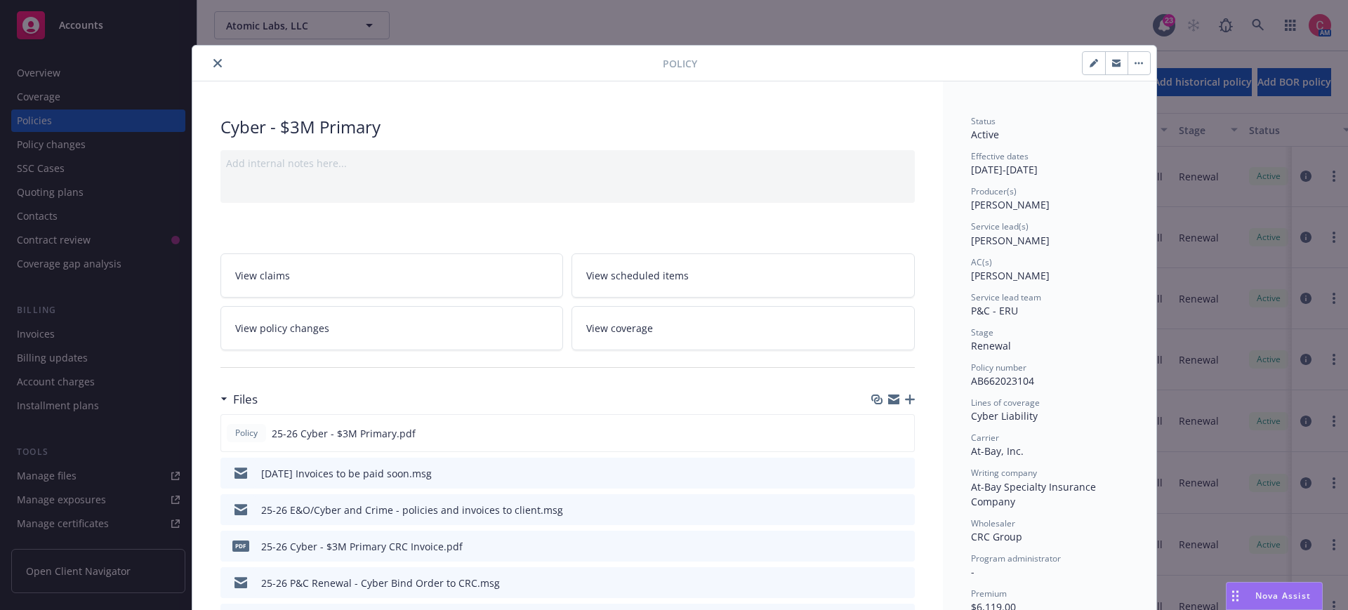
click at [217, 60] on icon "close" at bounding box center [217, 63] width 8 height 8
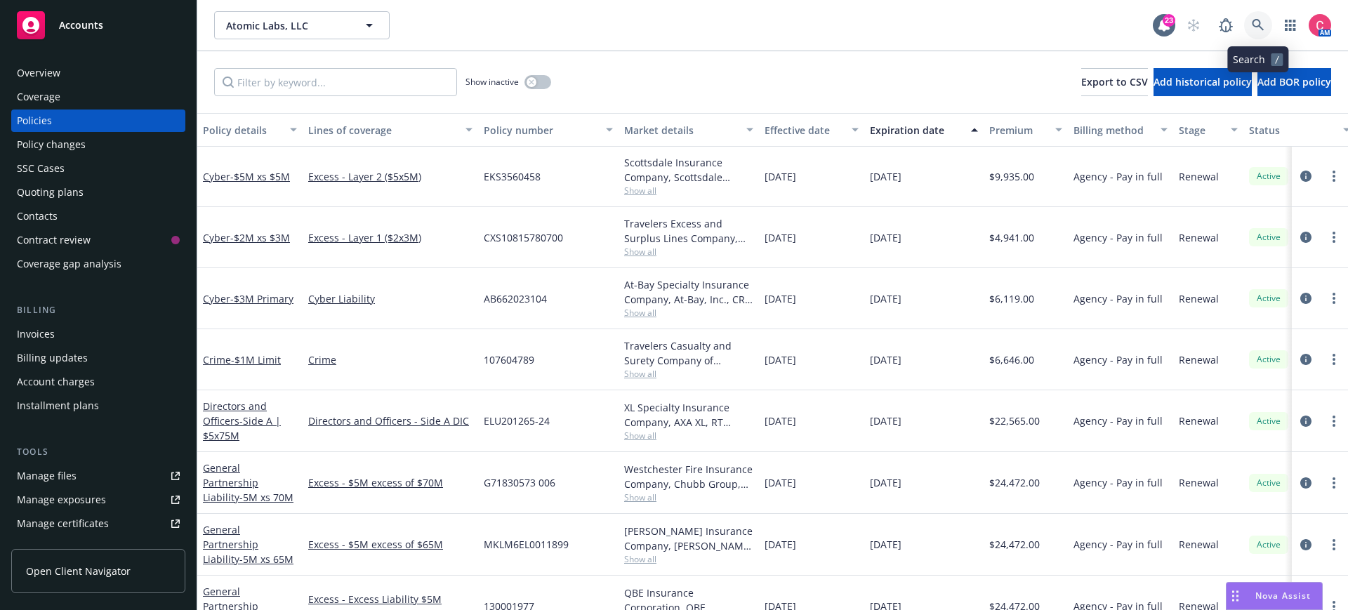
click at [1252, 20] on icon at bounding box center [1257, 25] width 13 height 13
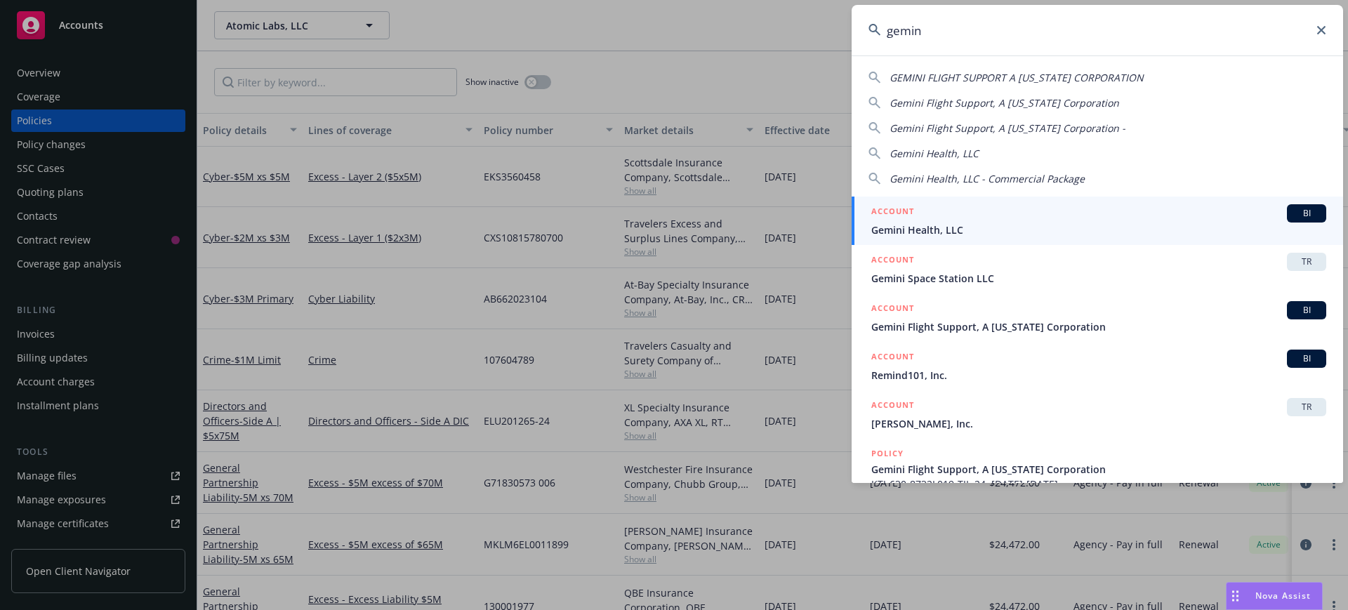
type input "gemin"
click at [1099, 231] on span "Gemini Health, LLC" at bounding box center [1098, 230] width 455 height 15
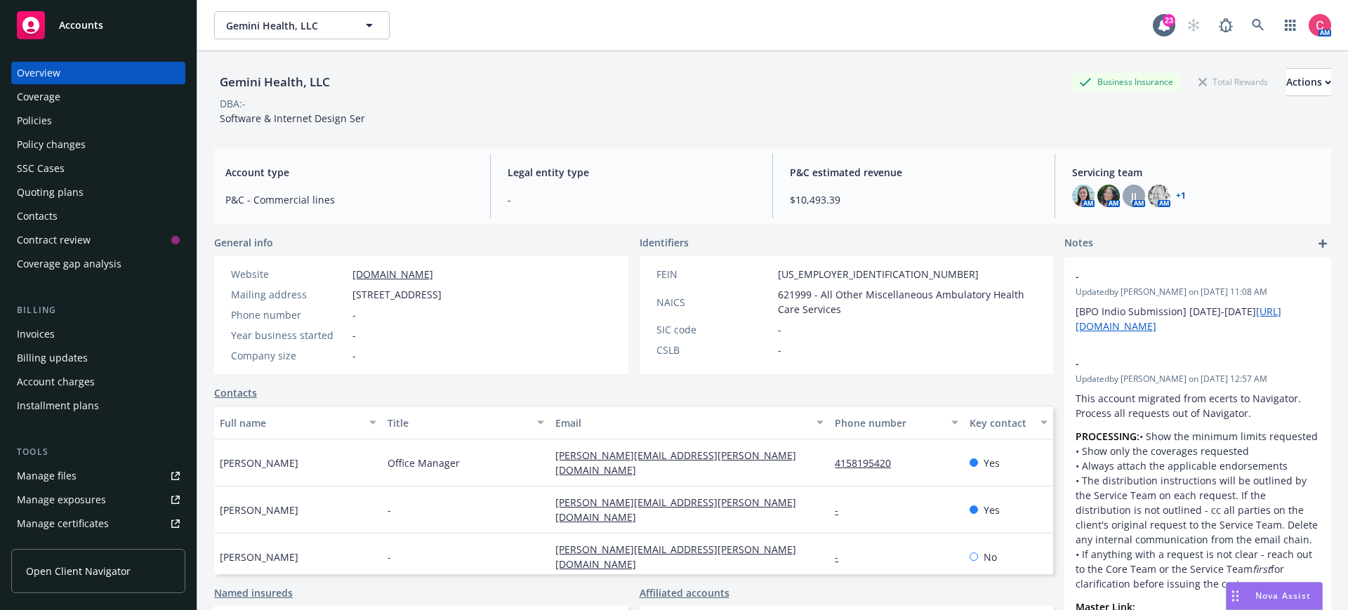
click at [114, 112] on div "Policies" at bounding box center [98, 120] width 163 height 22
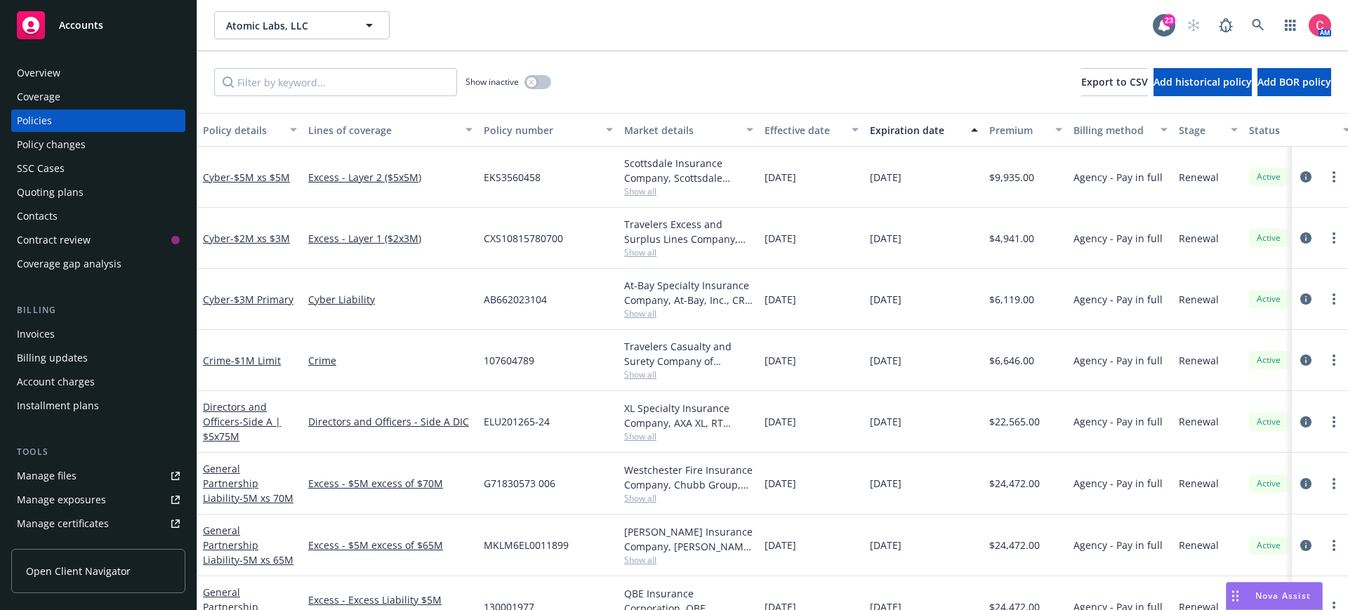
click at [535, 295] on span "AB662023104" at bounding box center [515, 299] width 63 height 15
copy span "AB662023104"
click at [564, 243] on div "CXS10815780700" at bounding box center [548, 238] width 140 height 61
click at [560, 241] on span "CXS10815780700" at bounding box center [523, 238] width 79 height 15
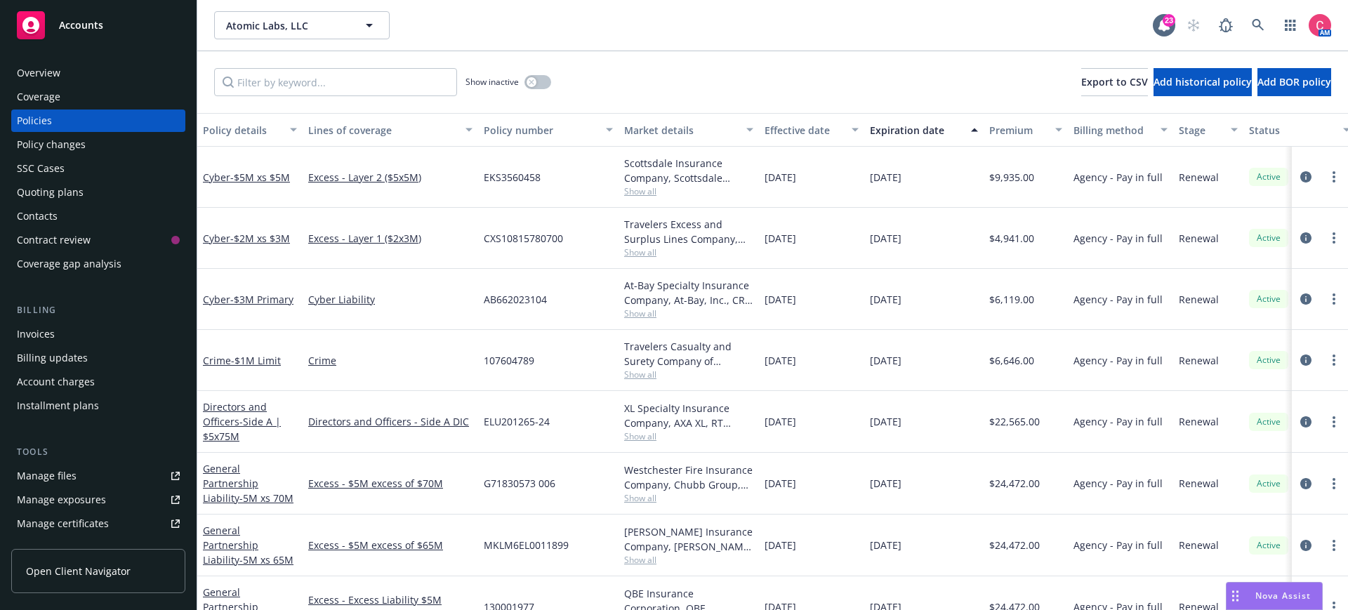
click at [560, 241] on span "CXS10815780700" at bounding box center [523, 238] width 79 height 15
click at [537, 234] on span "CXS10815780700" at bounding box center [523, 238] width 79 height 15
copy span "CXS10815780700"
click at [516, 174] on span "EKS3560458" at bounding box center [512, 177] width 57 height 15
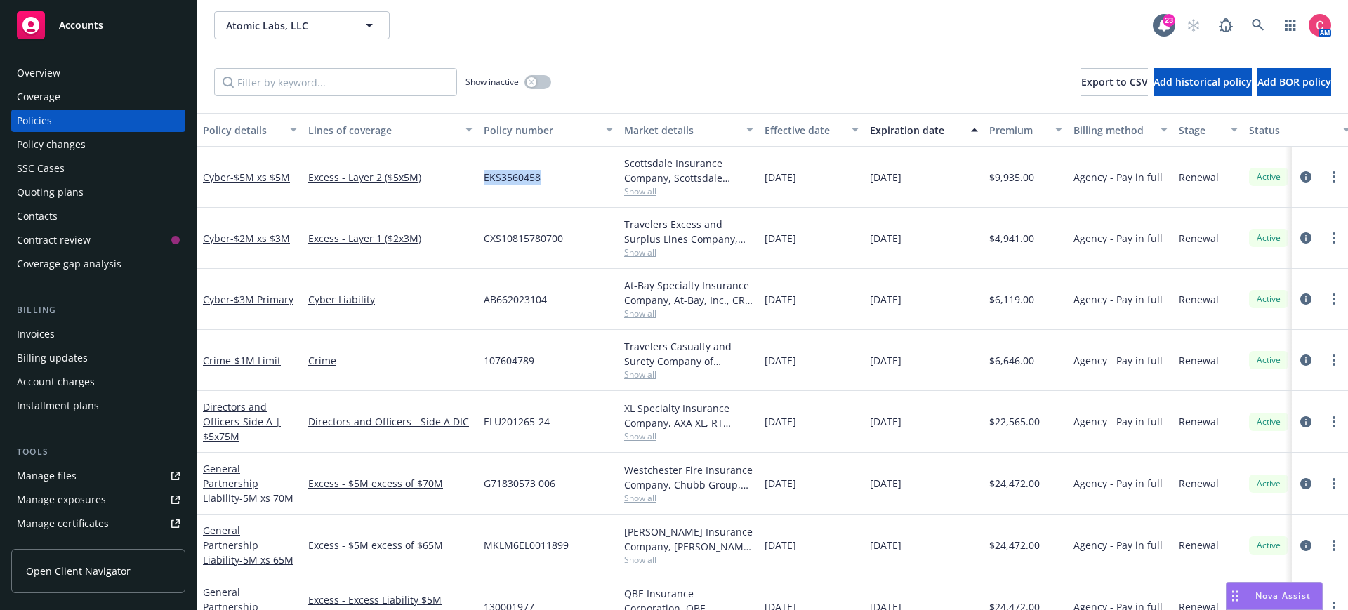
click at [516, 174] on span "EKS3560458" at bounding box center [512, 177] width 57 height 15
copy span "EKS3560458"
click at [1256, 27] on icon at bounding box center [1257, 25] width 12 height 12
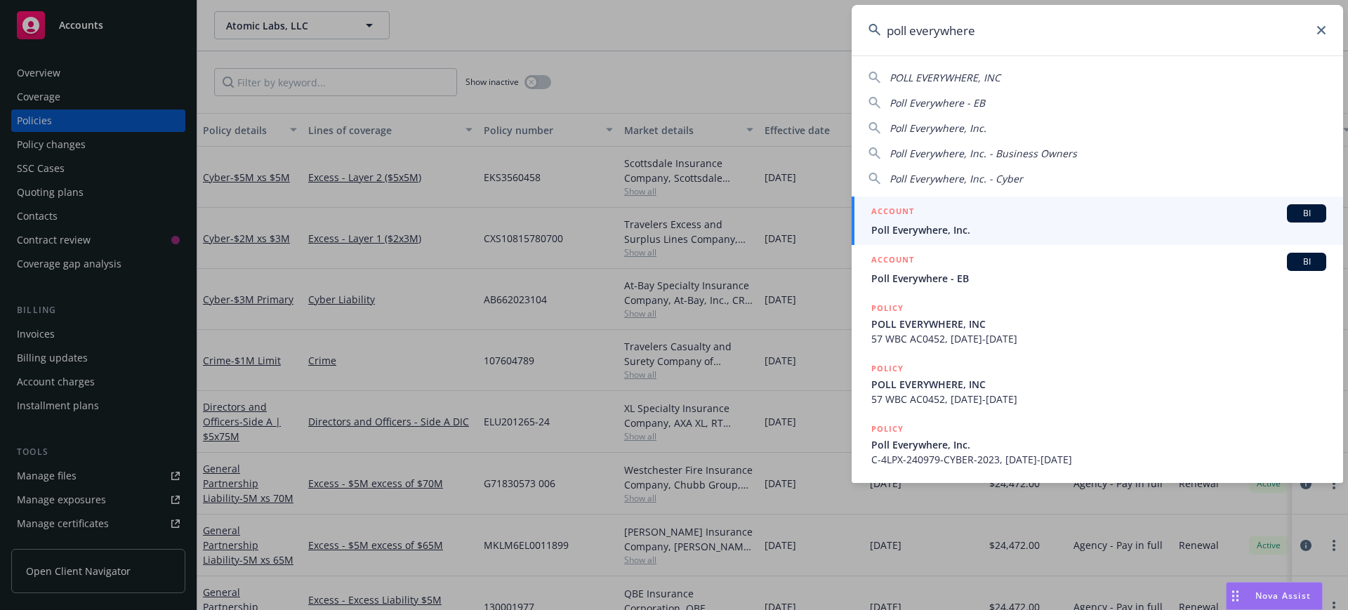
type input "poll everywhere"
click at [1004, 208] on div "ACCOUNT BI" at bounding box center [1098, 213] width 455 height 18
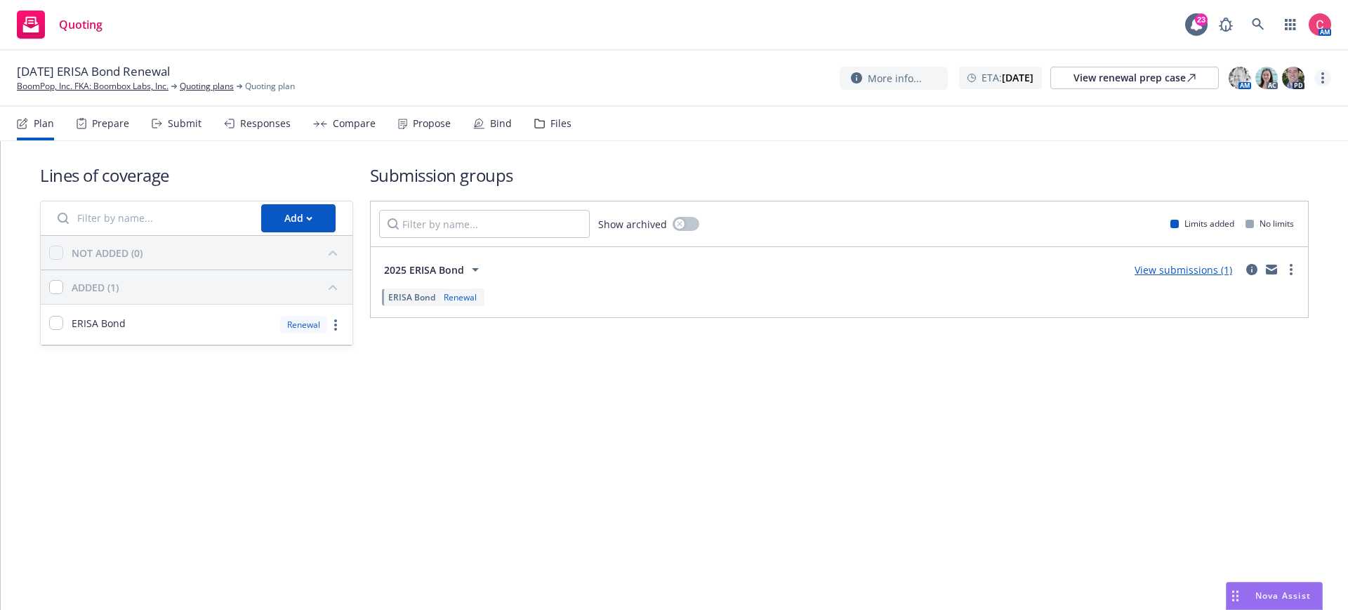
click at [1320, 80] on link "more" at bounding box center [1322, 77] width 17 height 17
click at [1249, 138] on link "Rename quoting plan" at bounding box center [1252, 135] width 157 height 28
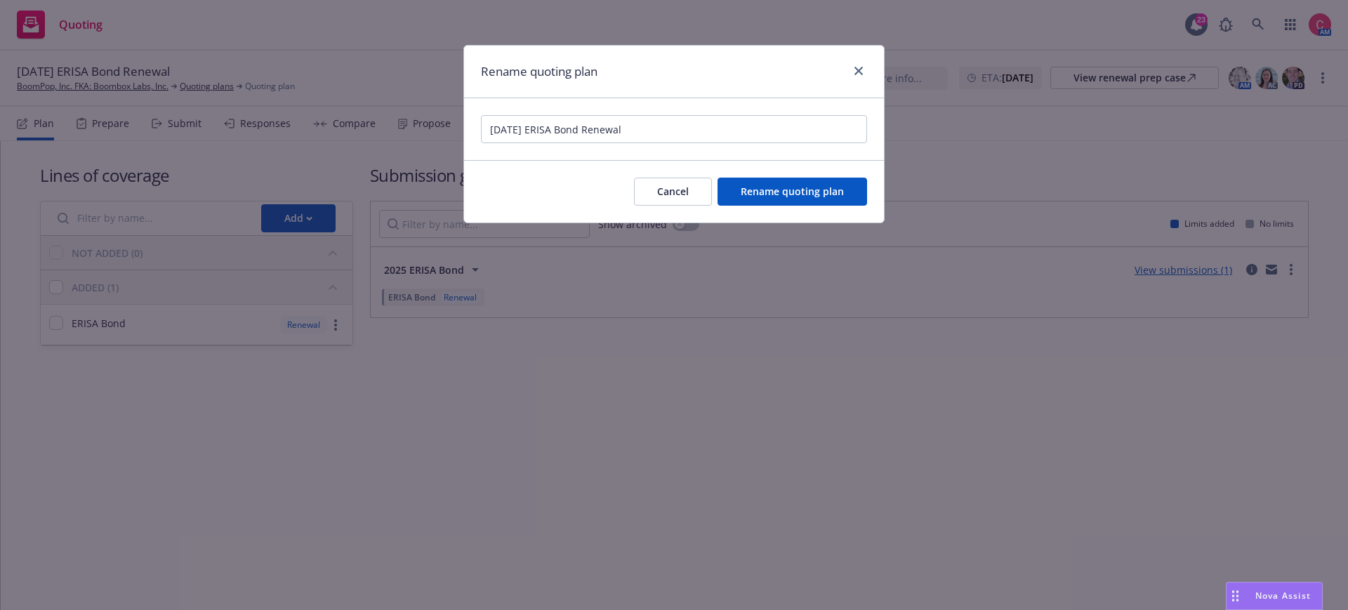
click at [487, 130] on input "12/01/25 ERISA Bond Renewal" at bounding box center [674, 129] width 386 height 28
type input "[Not Renewing; Lost to BOR] 12/01/25 ERISA Bond Renewal"
click at [790, 198] on button "Rename quoting plan" at bounding box center [792, 192] width 150 height 28
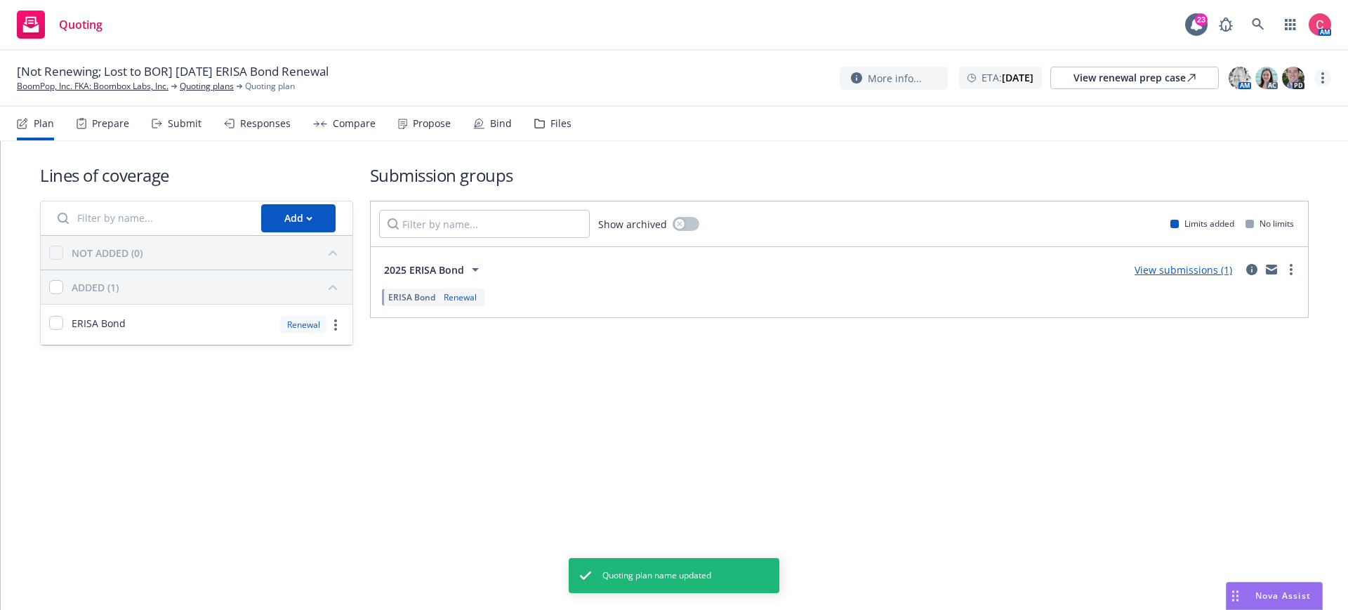
click at [1327, 75] on link "more" at bounding box center [1322, 77] width 17 height 17
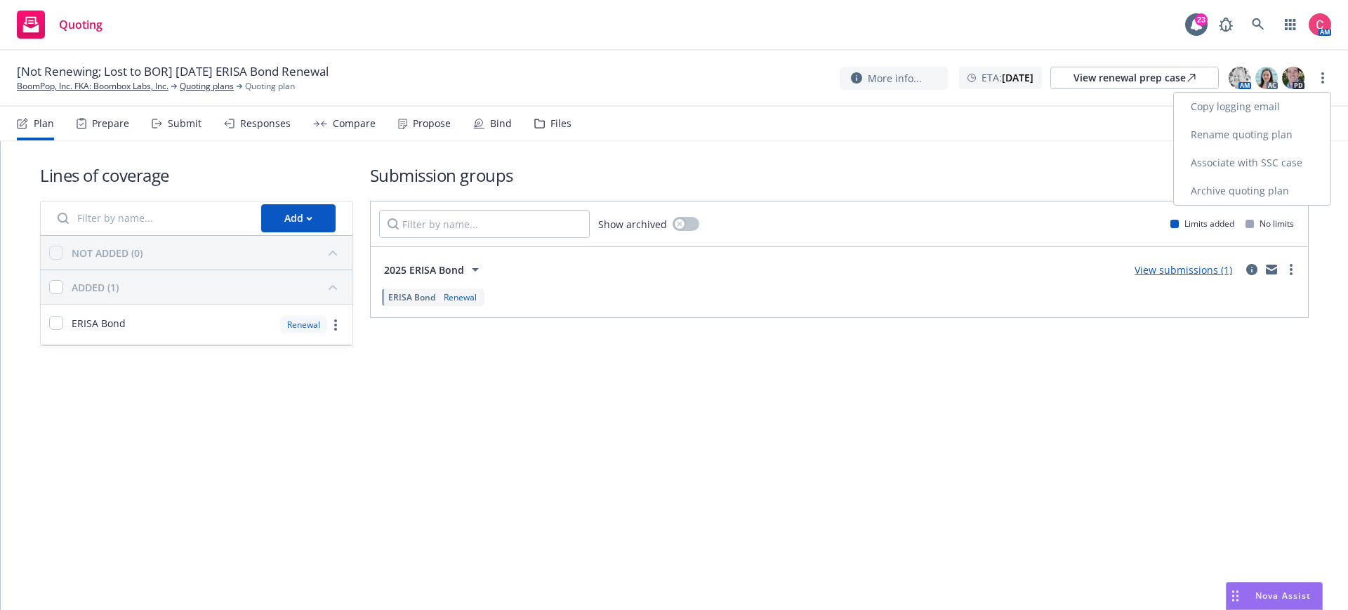
click at [1318, 195] on link "Archive quoting plan" at bounding box center [1252, 191] width 157 height 28
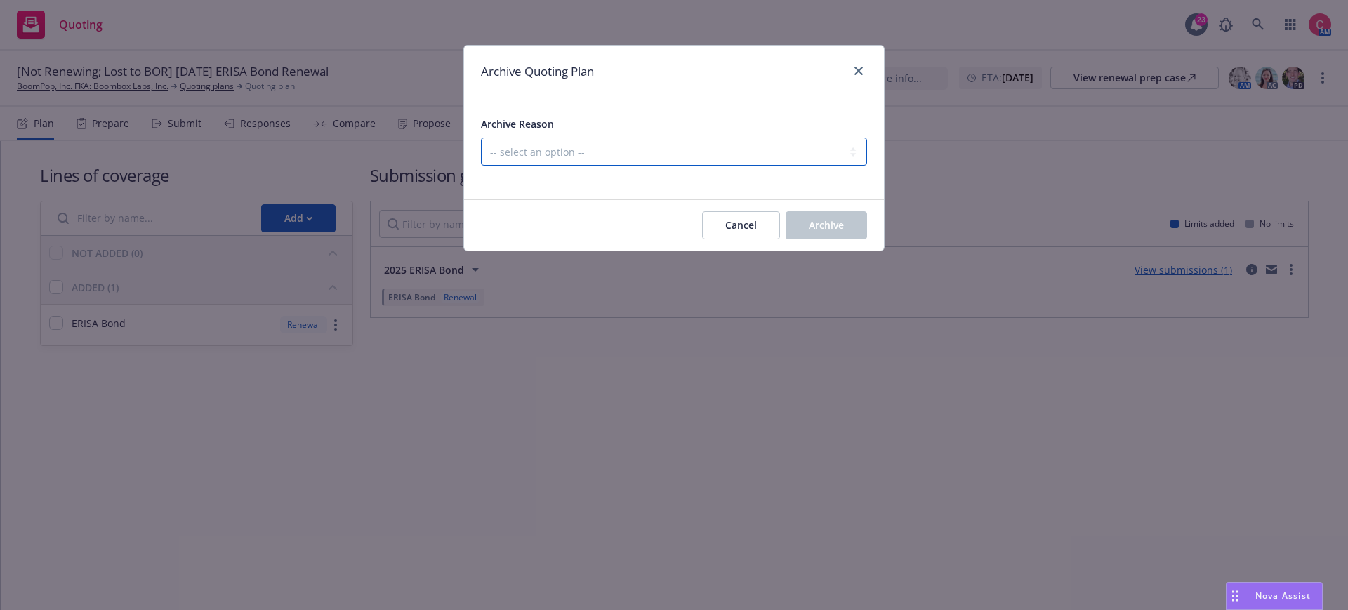
click at [710, 157] on select "-- select an option -- All policies in this renewal plan are auto-renewed Creat…" at bounding box center [674, 152] width 386 height 28
select select "ARCHIVED_RENEWAL_ACCOUNT_CHURNED"
click at [481, 138] on select "-- select an option -- All policies in this renewal plan are auto-renewed Creat…" at bounding box center [674, 152] width 386 height 28
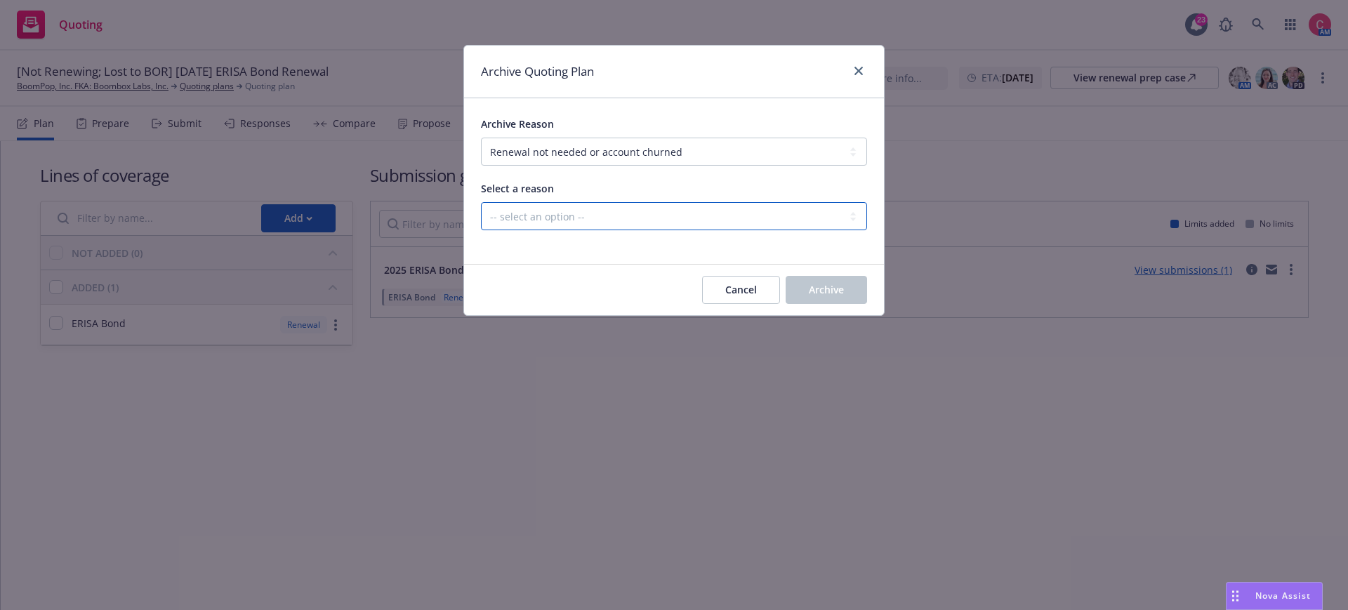
click at [769, 225] on select "-- select an option -- Blocked Client acquired, or no longer in business Client…" at bounding box center [674, 216] width 386 height 28
select select "ARCHIVED_RENEWAL_ACCOUNT_CHURNED_LOST_ON_BOR"
click at [481, 202] on select "-- select an option -- Blocked Client acquired, or no longer in business Client…" at bounding box center [674, 216] width 386 height 28
click at [810, 293] on span "Archive" at bounding box center [826, 289] width 35 height 13
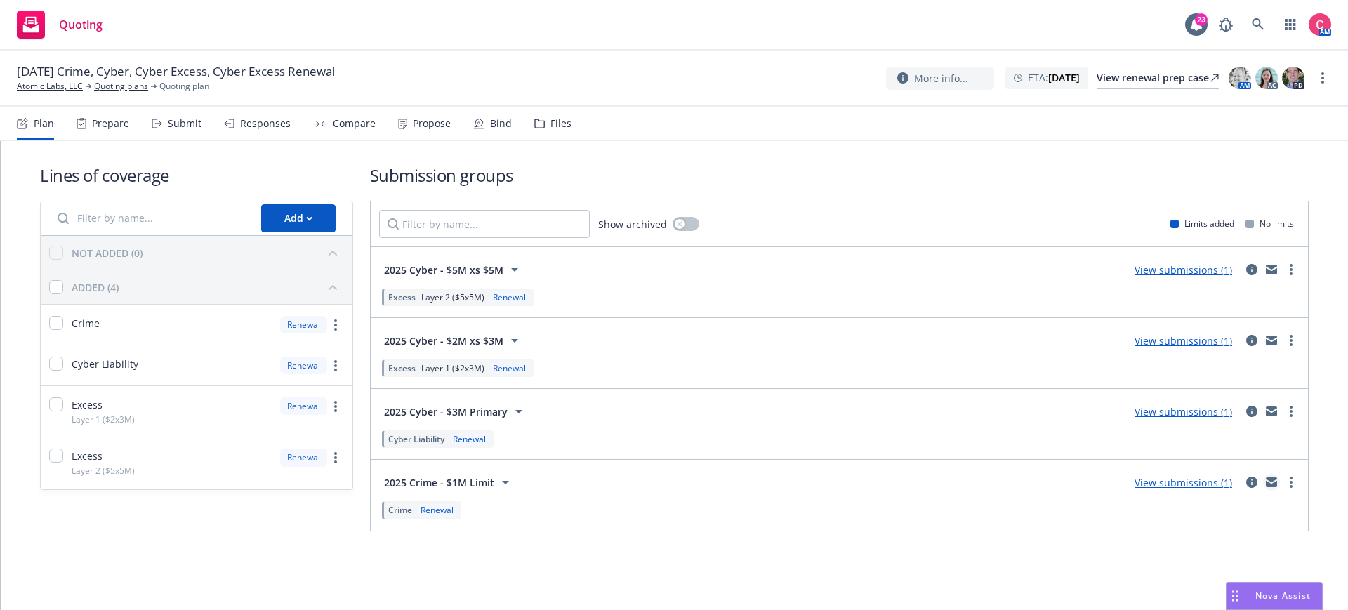
click at [1273, 481] on icon "mail" at bounding box center [1271, 482] width 11 height 10
drag, startPoint x: 69, startPoint y: 70, endPoint x: 453, endPoint y: 72, distance: 383.2
click at [453, 72] on div "[DATE] Crime, Cyber, Cyber Excess, Cyber Excess Renewal Atomic Labs, LLC Quotin…" at bounding box center [674, 77] width 1314 height 29
copy div "Crime, Cyber, Cyber Excess, Cyber Excess Renewal"
click at [1277, 409] on link "mail" at bounding box center [1271, 411] width 17 height 17
